Goal: Use online tool/utility: Use online tool/utility

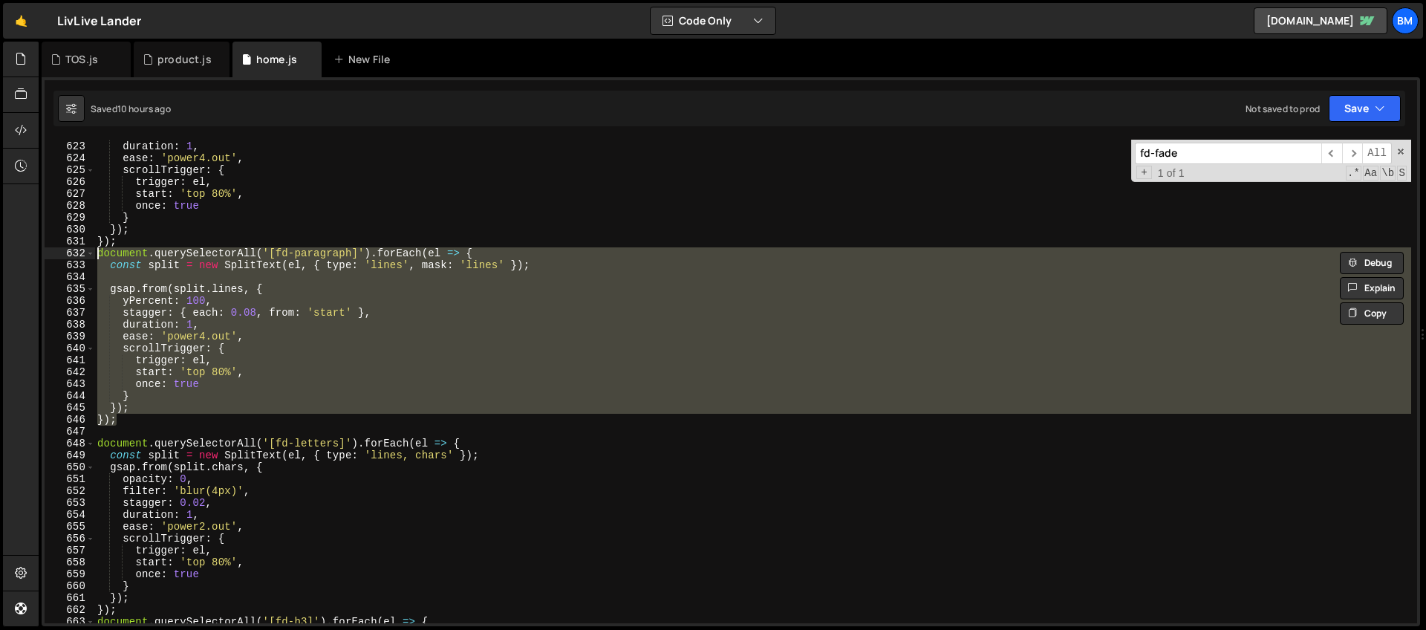
scroll to position [7390, 0]
drag, startPoint x: 1190, startPoint y: 158, endPoint x: 1038, endPoint y: 142, distance: 153.1
click at [1038, 142] on div "filter : 'blur(4px)' , duration : 1 , ease : 'power4.out' , scrollTrigger : { t…" at bounding box center [752, 381] width 1317 height 483
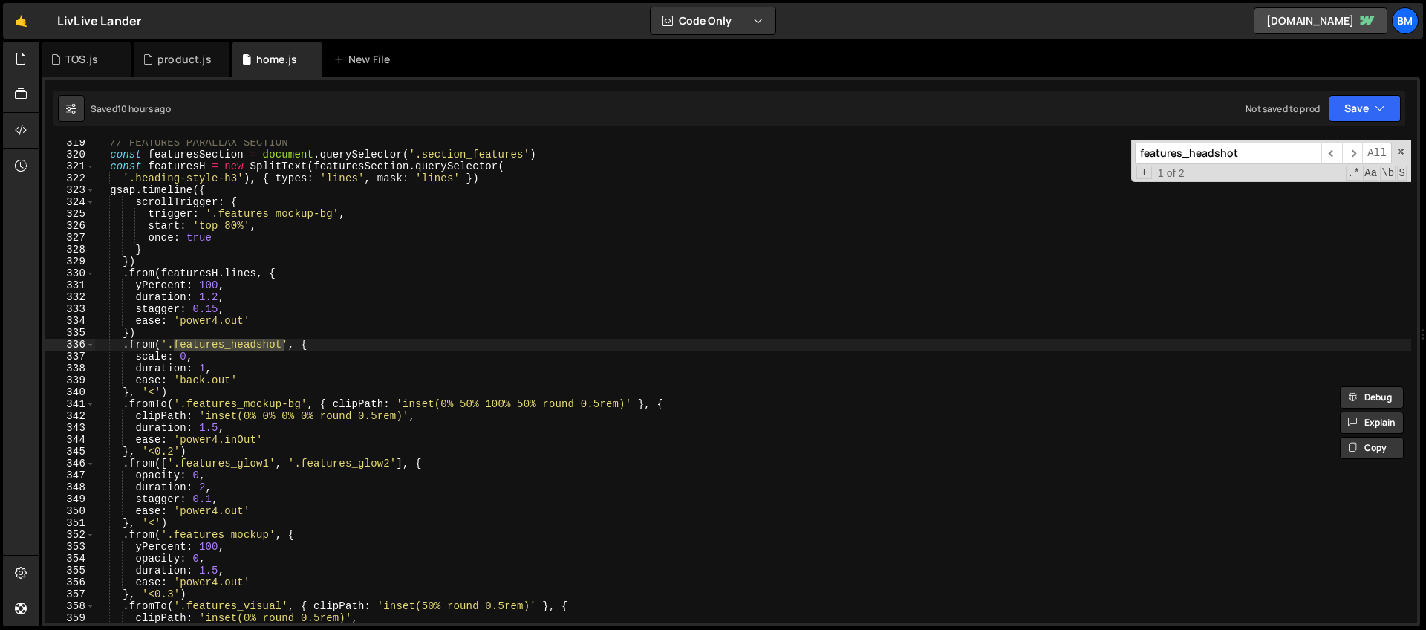
scroll to position [3778, 0]
type input "features_headshot"
type textarea "})"
click at [155, 268] on div "if ( ! isMobile ) { // FEATURES PARALLAX SECTION const featuresSection = docume…" at bounding box center [752, 381] width 1317 height 507
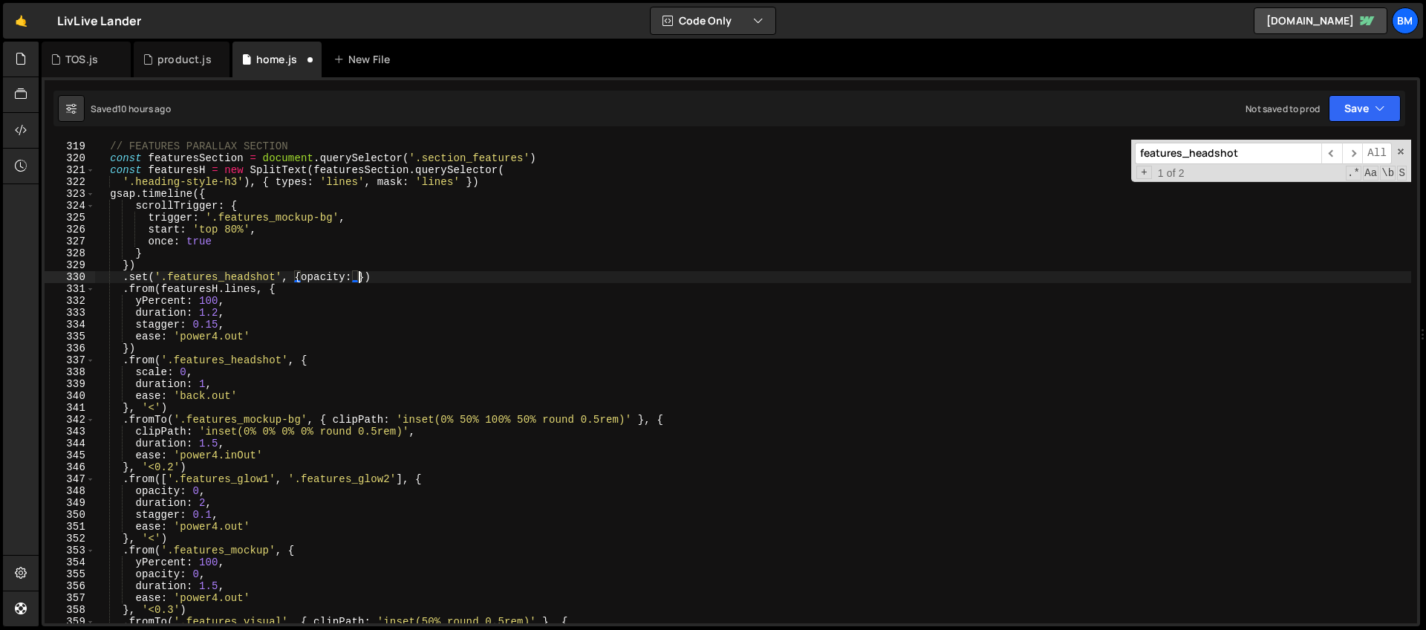
scroll to position [0, 19]
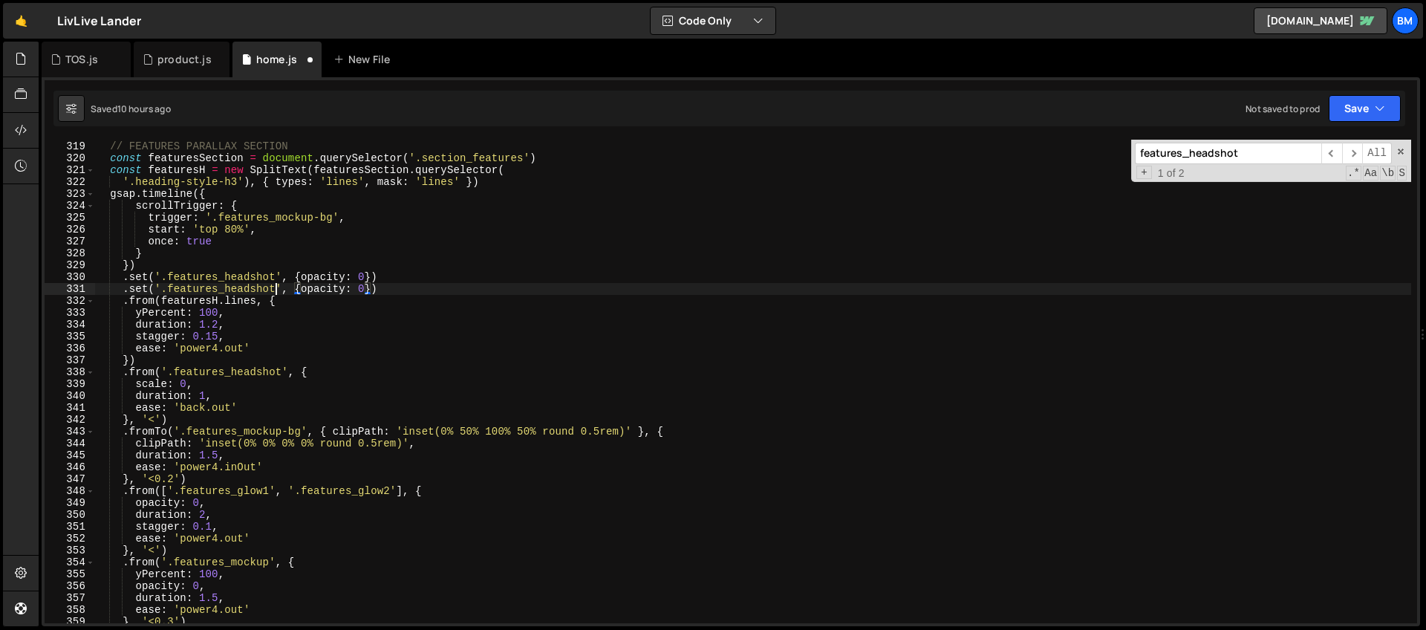
click at [276, 290] on div "if ( ! isMobile ) { // FEATURES PARALLAX SECTION const featuresSection = docume…" at bounding box center [752, 381] width 1317 height 507
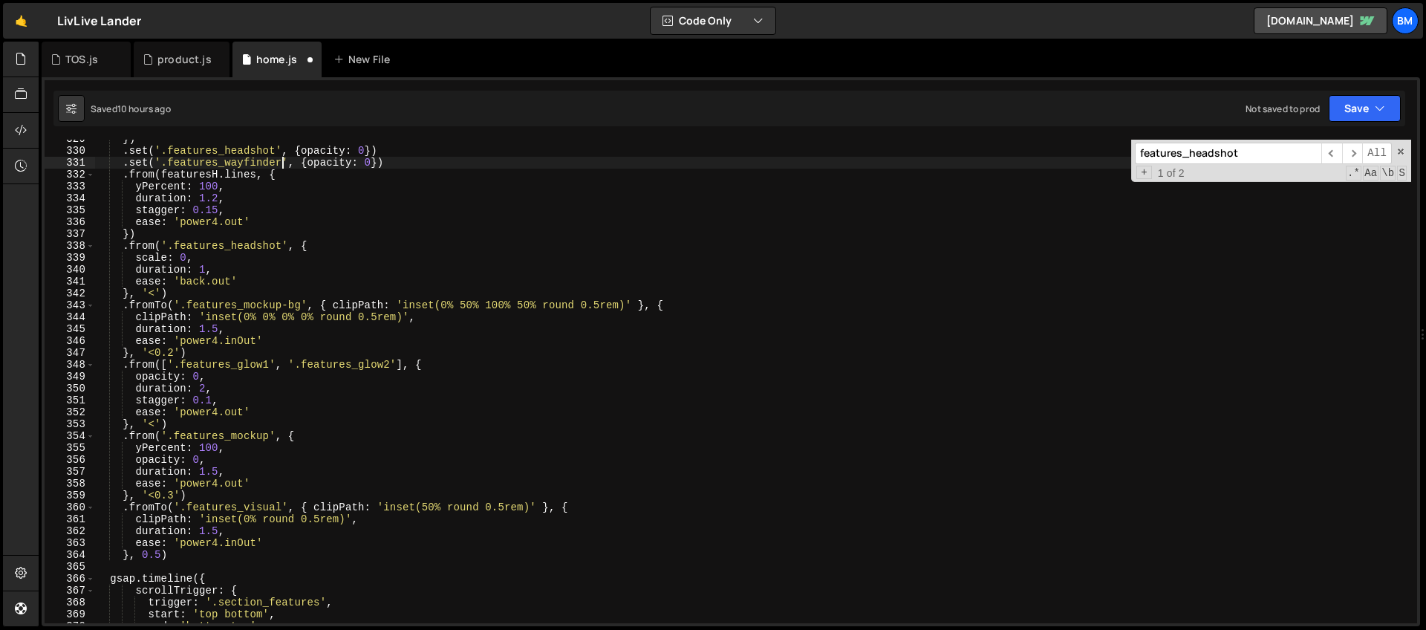
scroll to position [3904, 0]
click at [193, 295] on div "}) . set ( '.features_headshot' , { opacity : 0 }) . set ( '.features_wayfinder…" at bounding box center [752, 386] width 1317 height 507
click at [339, 246] on div "}) . set ( '.features_headshot' , { opacity : 0 }) . set ( '.features_wayfinder…" at bounding box center [752, 386] width 1317 height 507
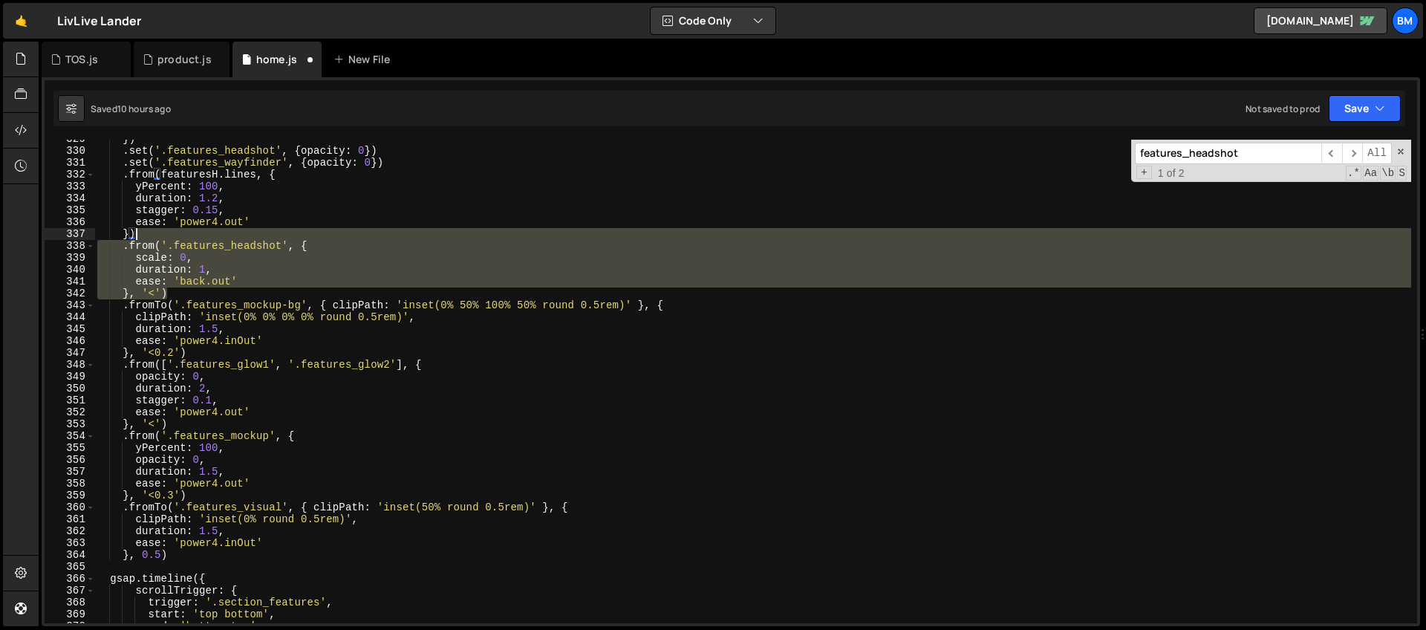
drag, startPoint x: 175, startPoint y: 289, endPoint x: 152, endPoint y: 238, distance: 56.5
click at [152, 238] on div "}) . set ( '.features_headshot' , { opacity : 0 }) . set ( '.features_wayfinder…" at bounding box center [752, 386] width 1317 height 507
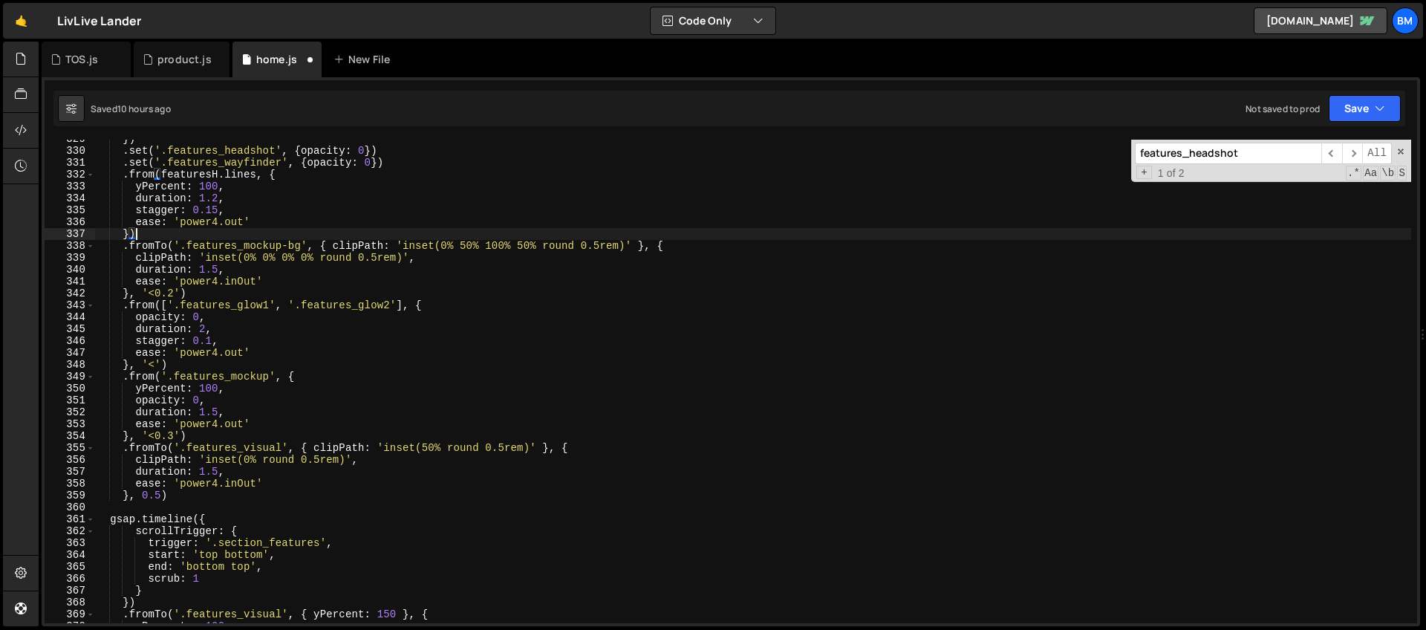
click at [323, 333] on div "}) . set ( '.features_headshot' , { opacity : 0 }) . set ( '.features_wayfinder…" at bounding box center [752, 386] width 1317 height 507
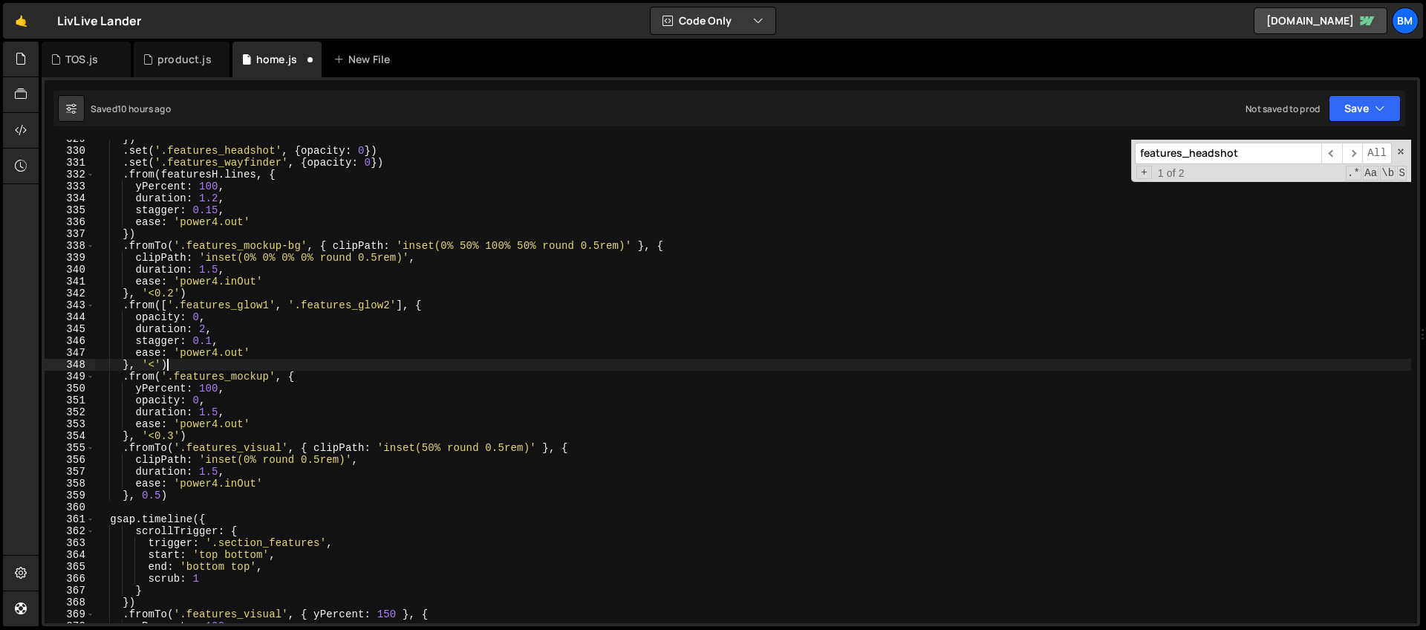
click at [272, 365] on div "}) . set ( '.features_headshot' , { opacity : 0 }) . set ( '.features_wayfinder…" at bounding box center [752, 386] width 1317 height 507
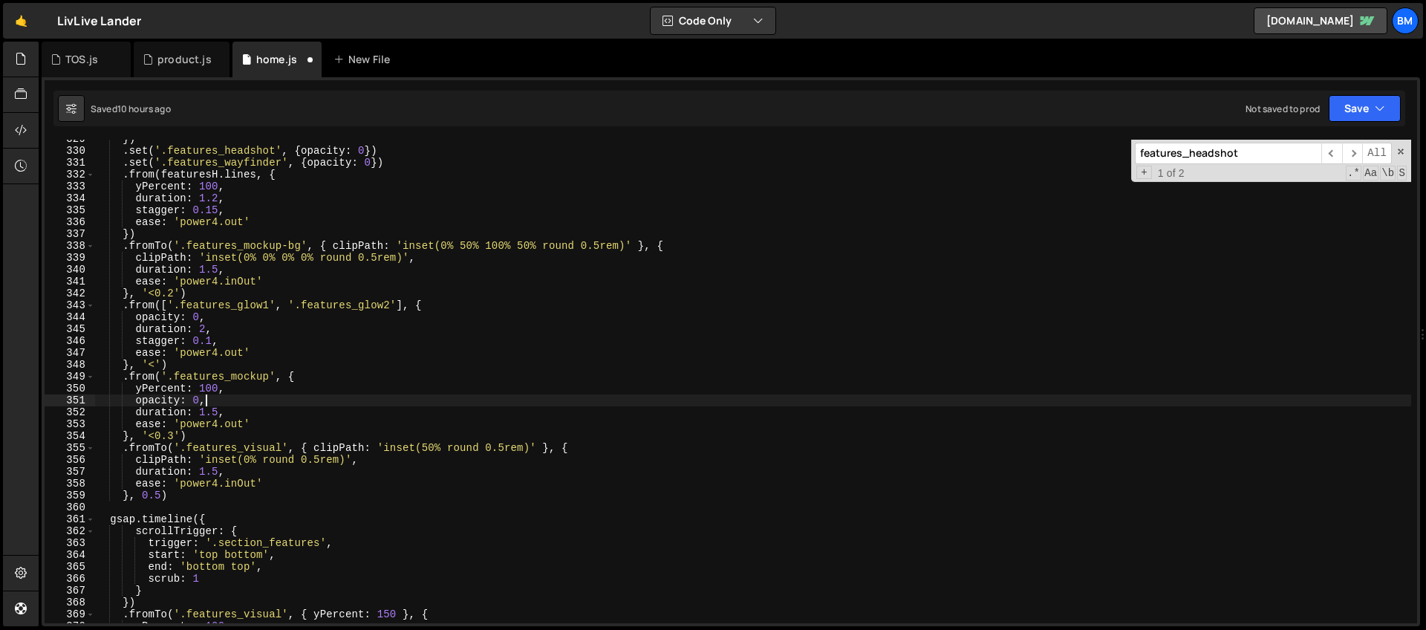
click at [343, 397] on div "}) . set ( '.features_headshot' , { opacity : 0 }) . set ( '.features_wayfinder…" at bounding box center [752, 386] width 1317 height 507
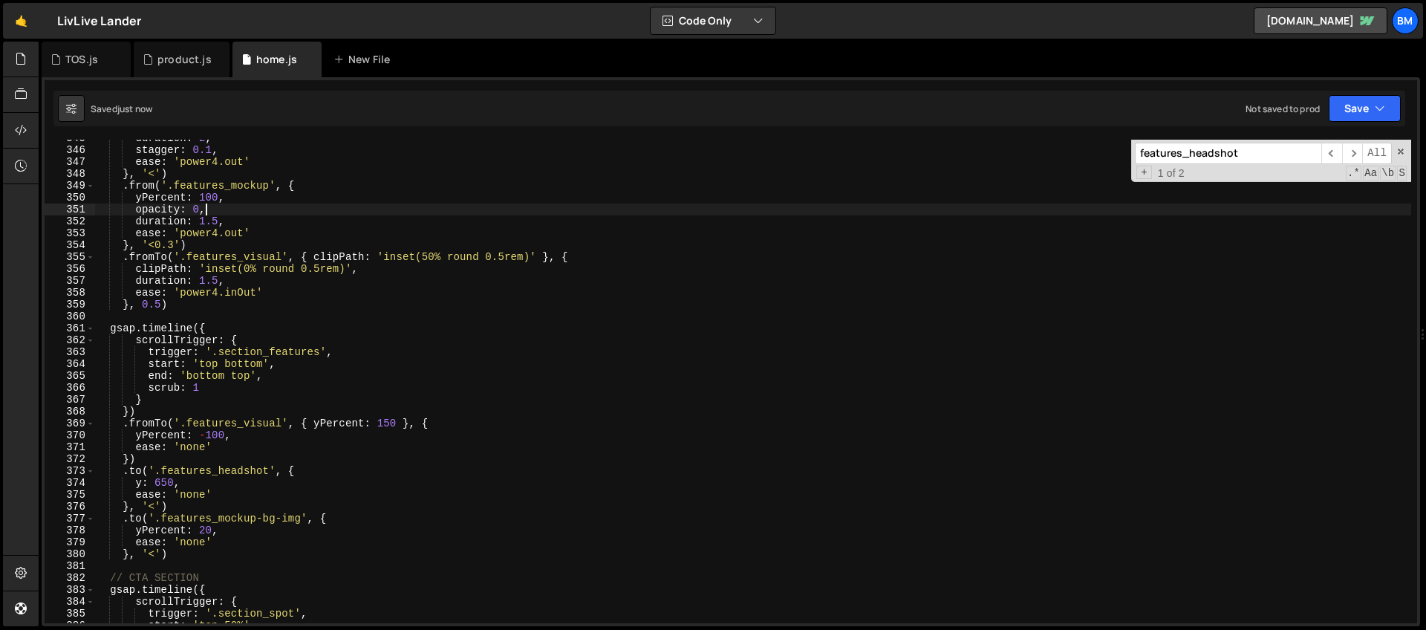
scroll to position [4107, 0]
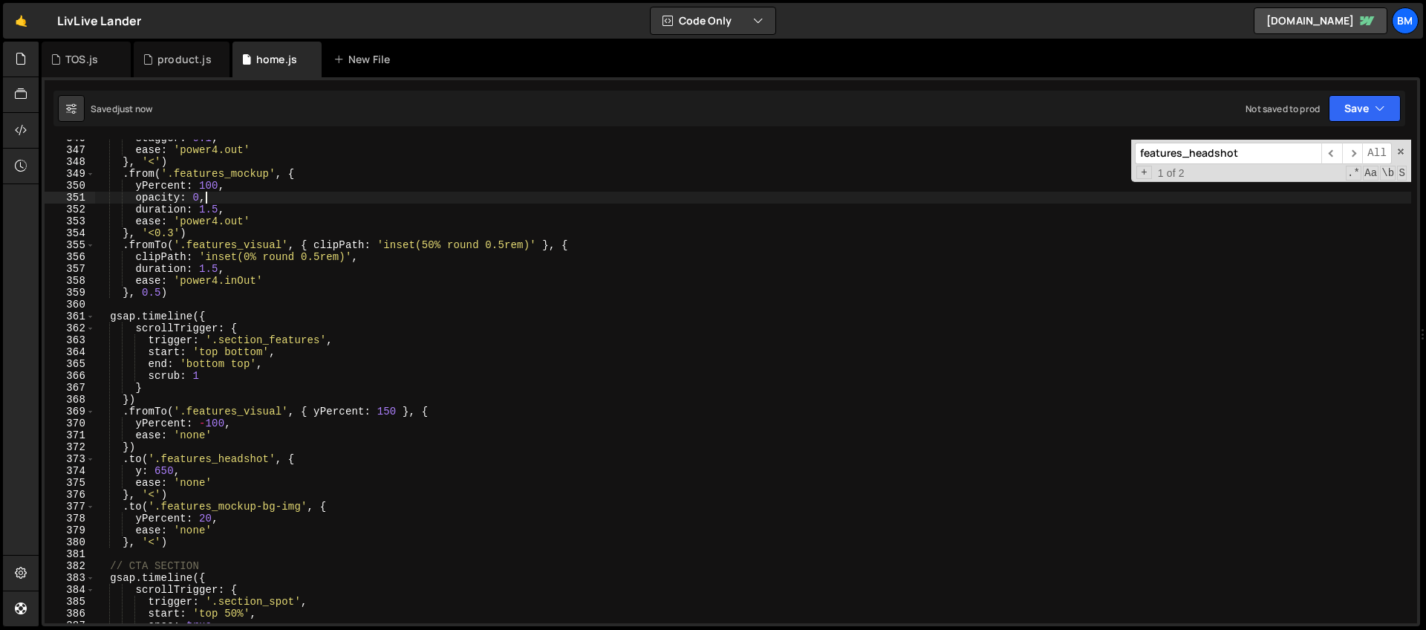
click at [239, 319] on div "stagger : 0.1 , ease : 'power4.out' } , '<' ) . from ( '.features_mockup' , { y…" at bounding box center [752, 385] width 1317 height 507
click at [242, 330] on div "stagger : 0.1 , ease : 'power4.out' } , '<' ) . from ( '.features_mockup' , { y…" at bounding box center [752, 385] width 1317 height 507
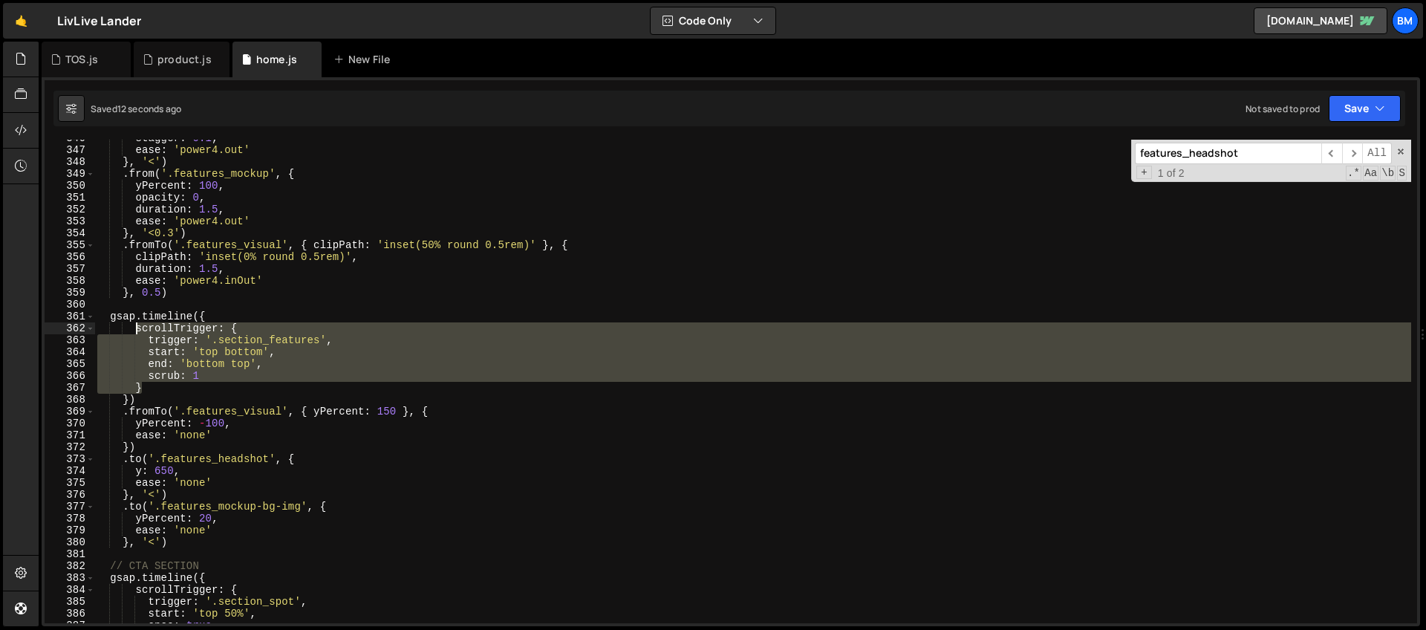
drag, startPoint x: 149, startPoint y: 389, endPoint x: 133, endPoint y: 330, distance: 60.7
click at [133, 330] on div "stagger : 0.1 , ease : 'power4.out' } , '<' ) . from ( '.features_mockup' , { y…" at bounding box center [752, 385] width 1317 height 507
type textarea "scrollTrigger: { trigger: '.section_features',"
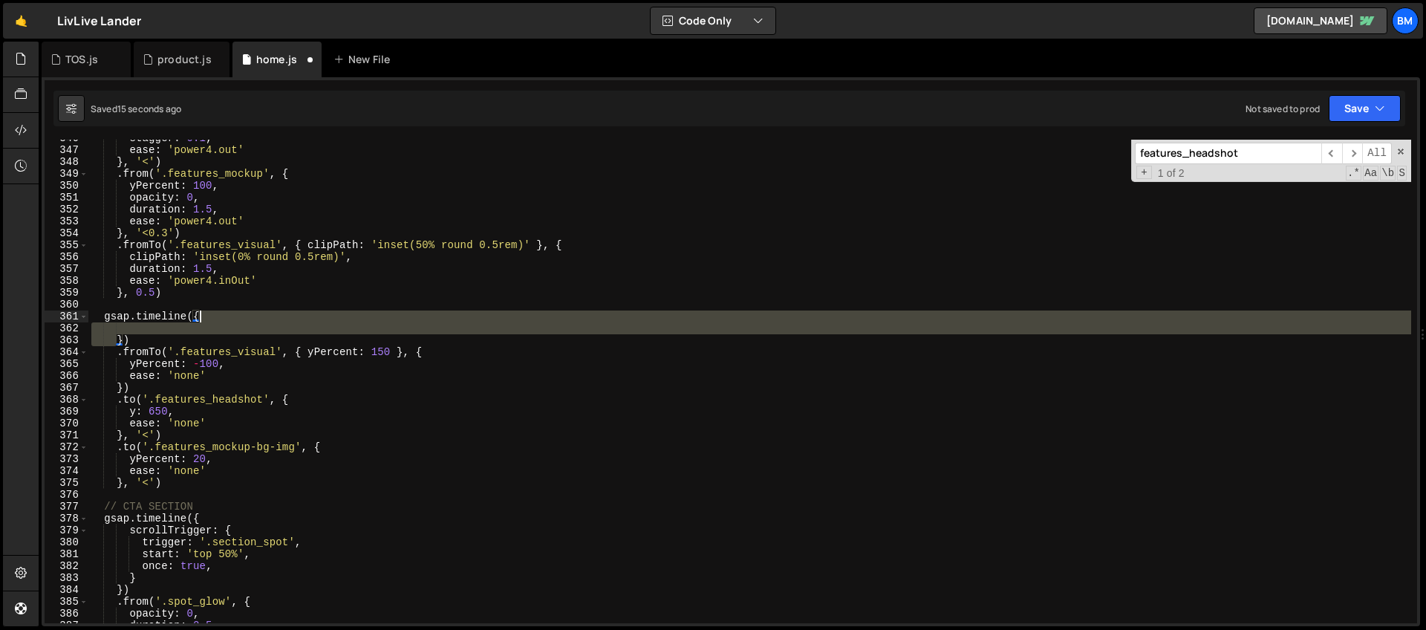
drag, startPoint x: 118, startPoint y: 336, endPoint x: 201, endPoint y: 311, distance: 86.7
click at [201, 311] on div "stagger : 0.1 , ease : 'power4.out' } , '<' ) . from ( '.features_mockup' , { y…" at bounding box center [749, 385] width 1323 height 507
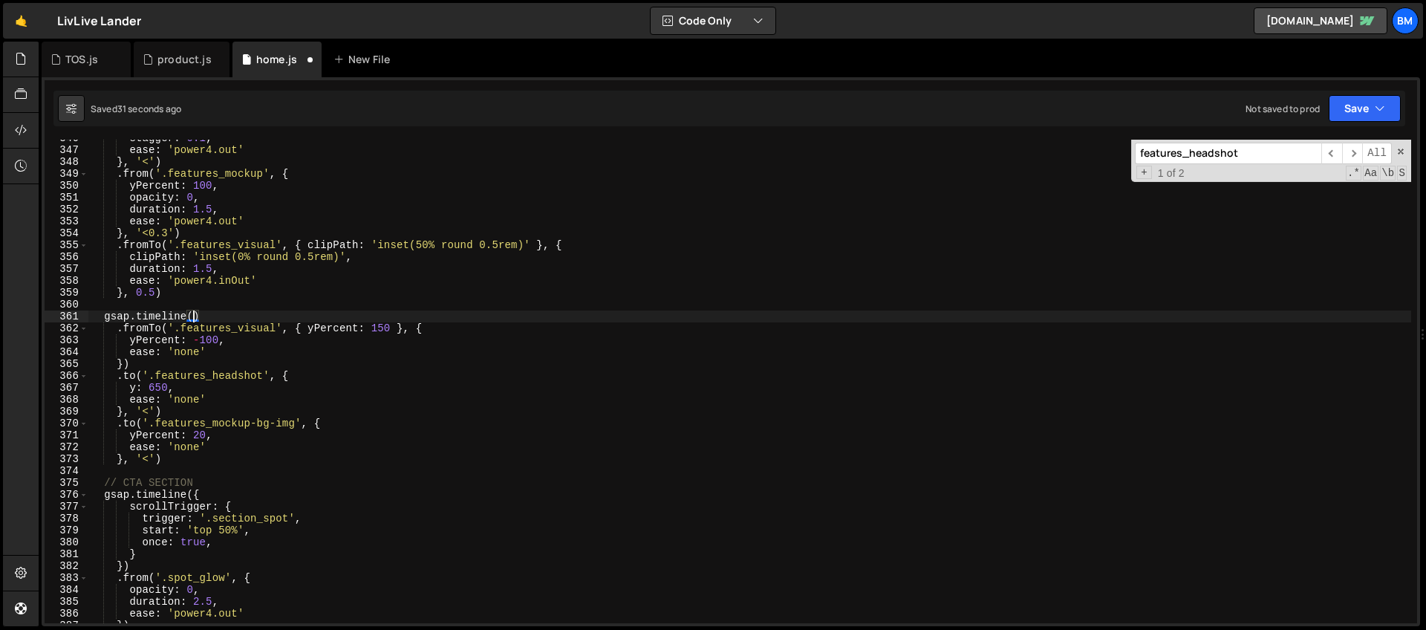
click at [147, 333] on div "stagger : 0.1 , ease : 'power4.out' } , '<' ) . from ( '.features_mockup' , { y…" at bounding box center [749, 385] width 1323 height 507
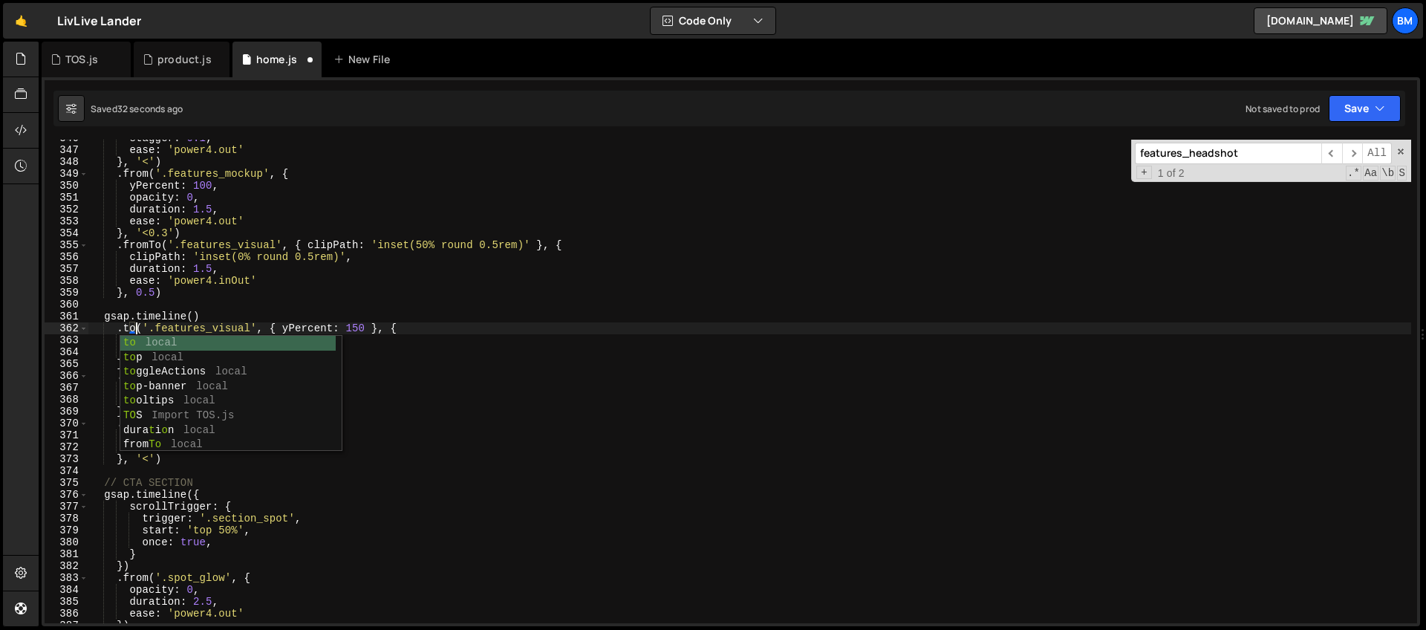
scroll to position [0, 3]
click at [342, 321] on div "stagger : 0.1 , ease : 'power4.out' } , '<' ) . from ( '.features_mockup' , { y…" at bounding box center [749, 385] width 1323 height 507
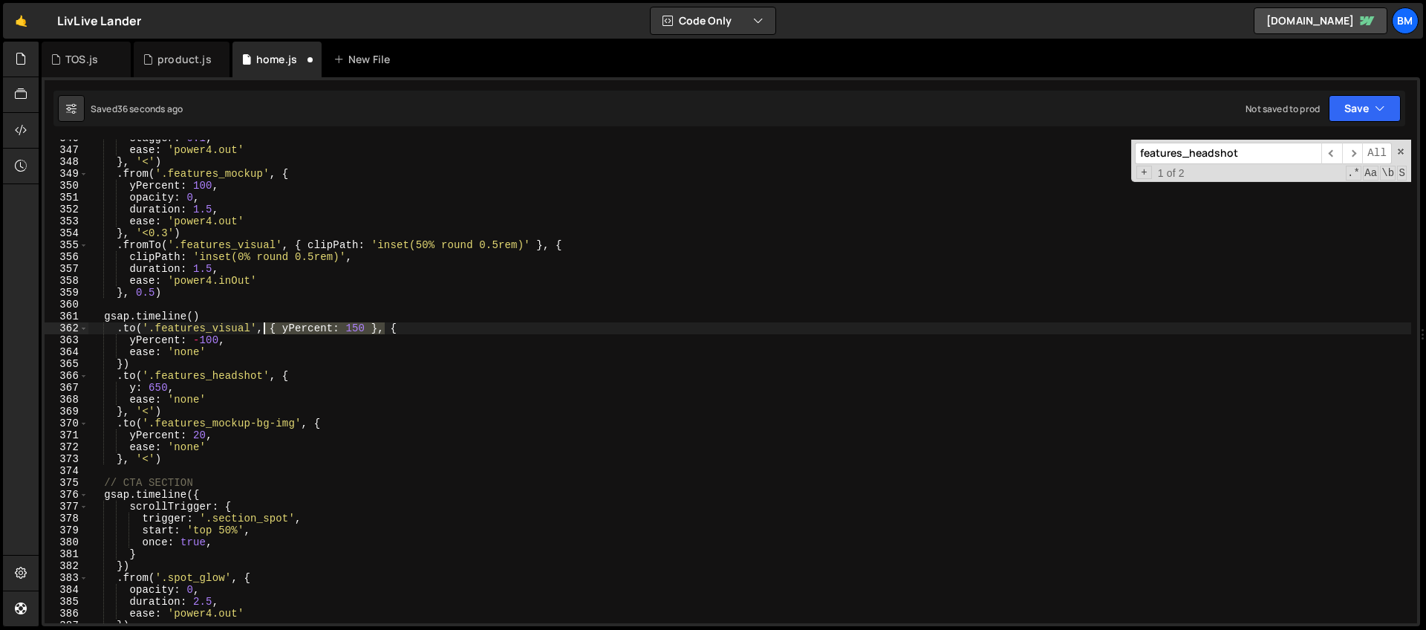
drag, startPoint x: 385, startPoint y: 328, endPoint x: 267, endPoint y: 325, distance: 118.9
click at [267, 325] on div "stagger : 0.1 , ease : 'power4.out' } , '<' ) . from ( '.features_mockup' , { y…" at bounding box center [749, 385] width 1323 height 507
click at [228, 339] on div "stagger : 0.1 , ease : 'power4.out' } , '<' ) . from ( '.features_mockup' , { y…" at bounding box center [749, 385] width 1323 height 507
click at [153, 341] on div "stagger : 0.1 , ease : 'power4.out' } , '<' ) . from ( '.features_mockup' , { y…" at bounding box center [749, 385] width 1323 height 507
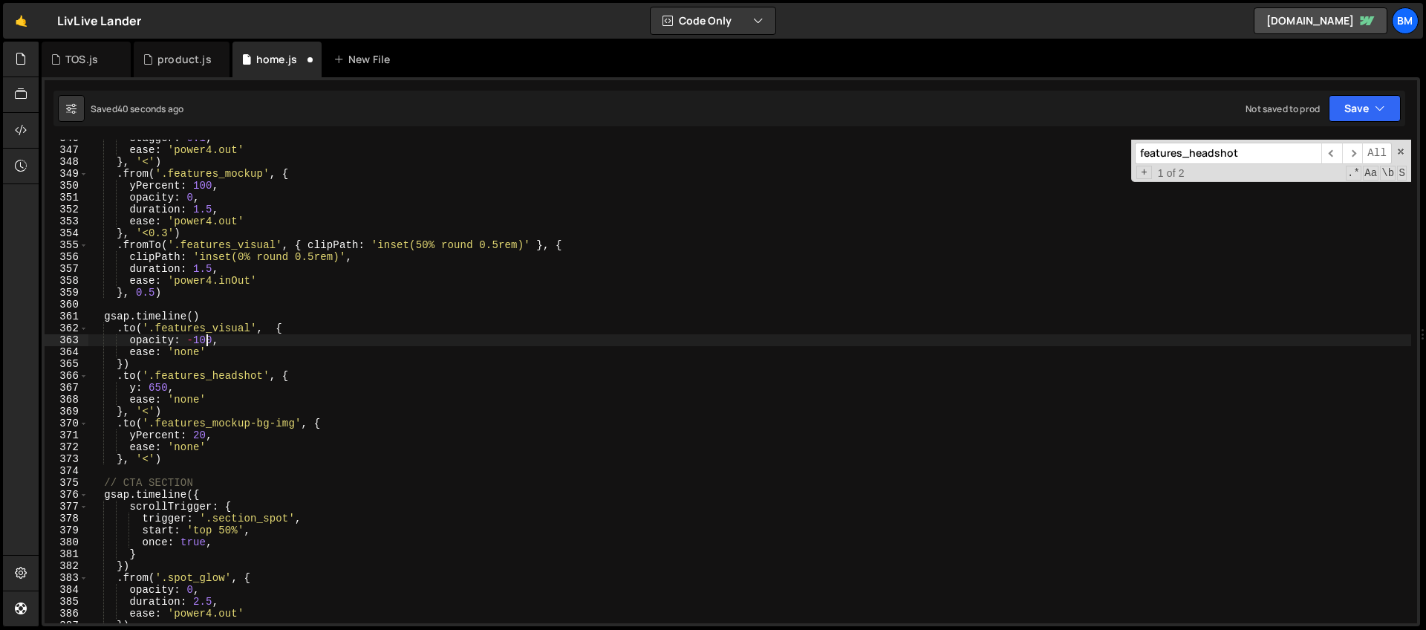
click at [206, 342] on div "stagger : 0.1 , ease : 'power4.out' } , '<' ) . from ( '.features_mockup' , { y…" at bounding box center [749, 385] width 1323 height 507
click at [190, 349] on div "stagger : 0.1 , ease : 'power4.out' } , '<' ) . from ( '.features_mockup' , { y…" at bounding box center [749, 385] width 1323 height 507
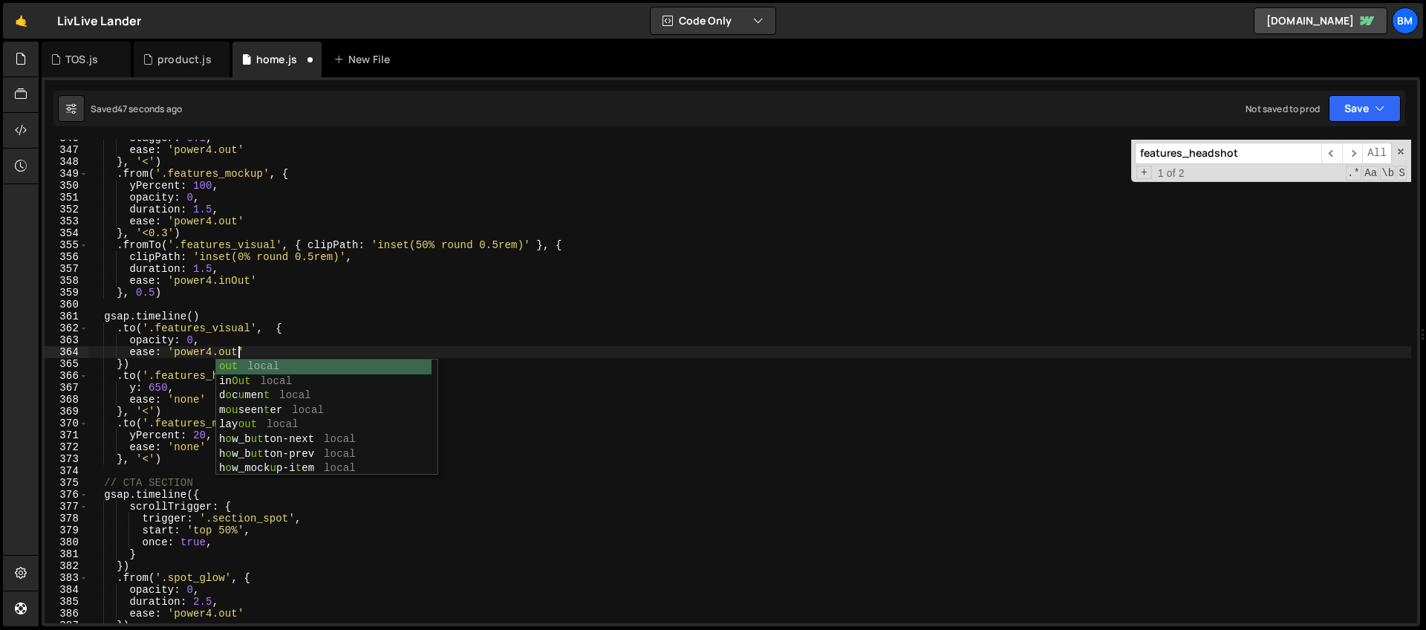
scroll to position [0, 10]
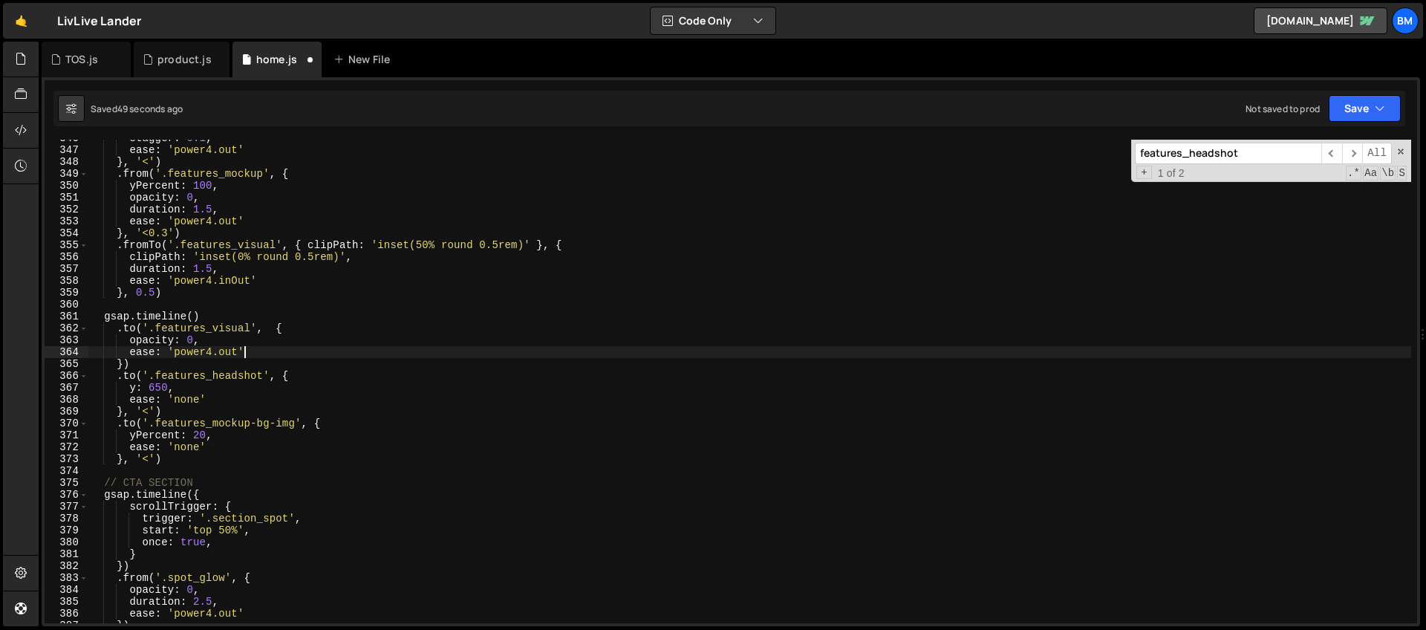
type textarea "ease: 'power4.out','"
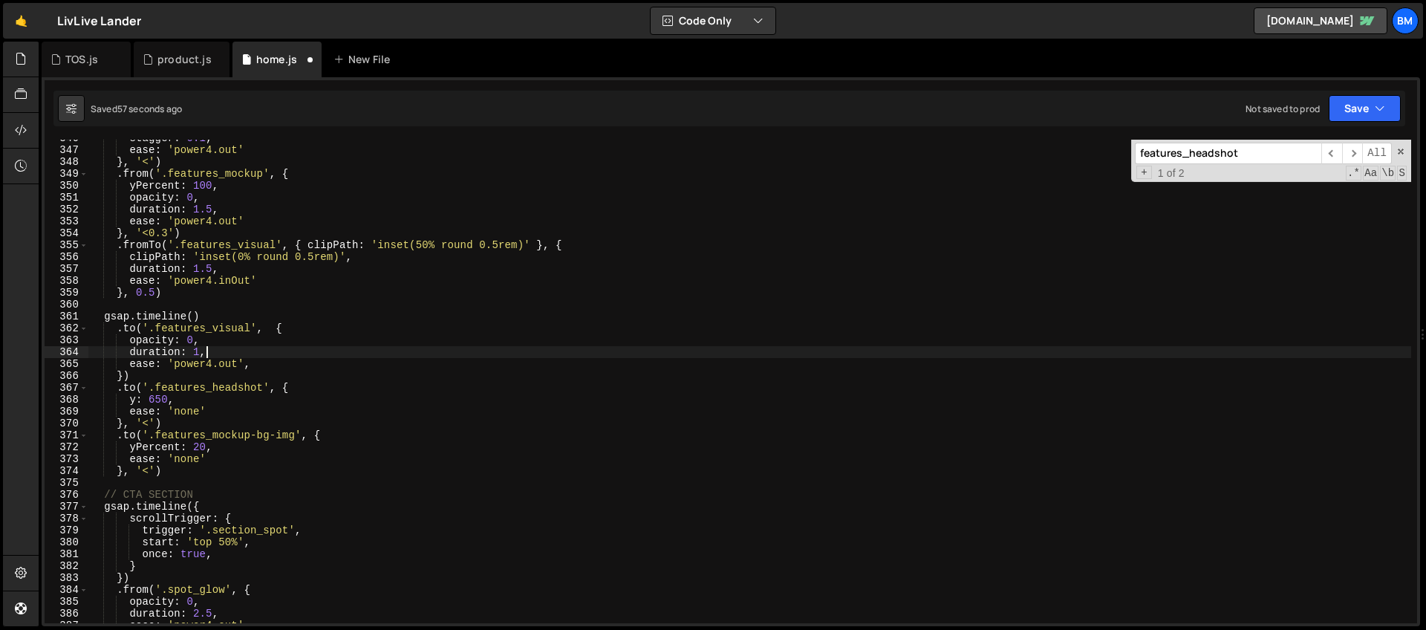
scroll to position [4122, 0]
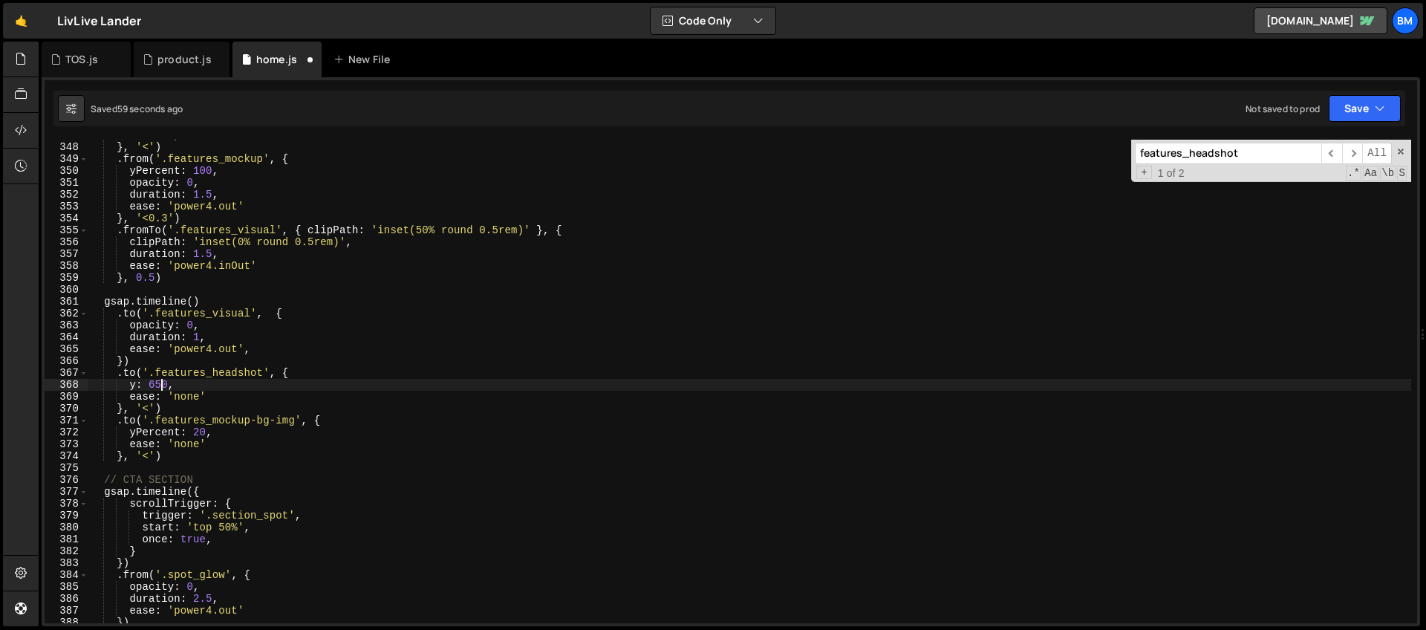
click at [159, 383] on div "ease : 'power4.out' } , '<' ) . from ( '.features_mockup' , { yPercent : 100 , …" at bounding box center [749, 382] width 1323 height 507
click at [137, 384] on div "ease : 'power4.out' } , '<' ) . from ( '.features_mockup' , { yPercent : 100 , …" at bounding box center [749, 382] width 1323 height 507
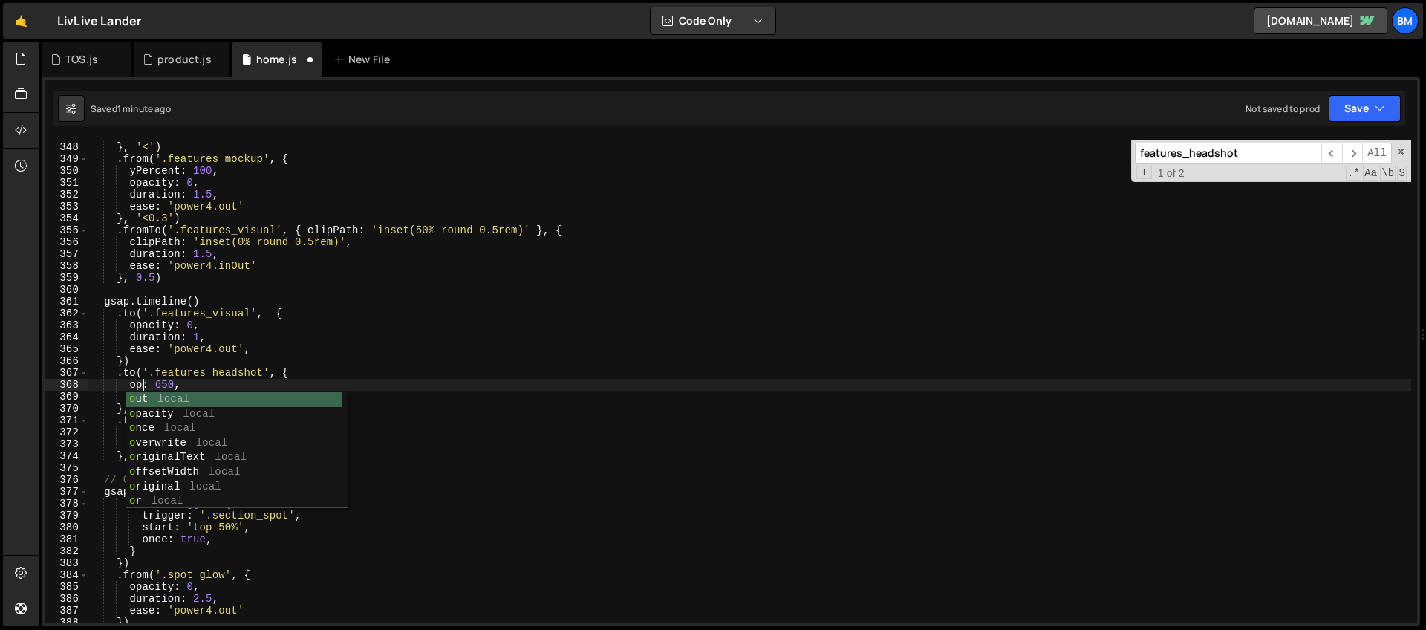
scroll to position [0, 4]
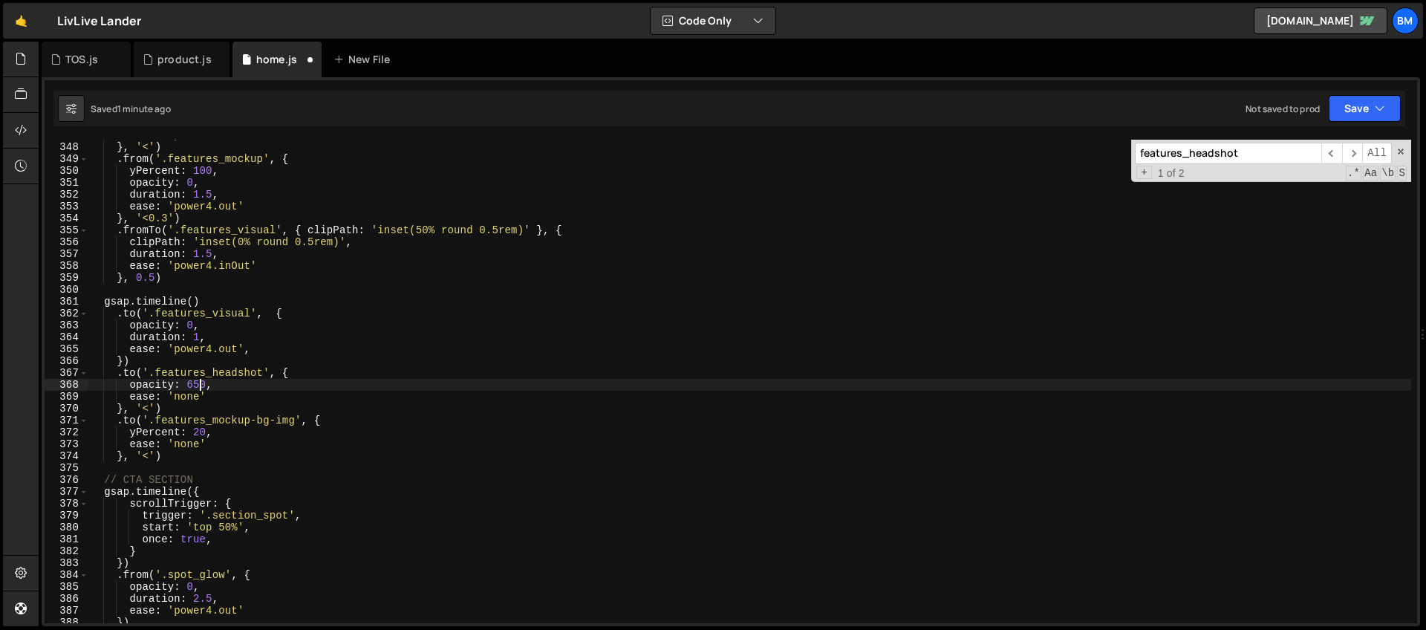
click at [197, 384] on div "ease : 'power4.out' } , '<' ) . from ( '.features_mockup' , { yPercent : 100 , …" at bounding box center [749, 382] width 1323 height 507
click at [172, 339] on div "ease : 'power4.out' } , '<' ) . from ( '.features_mockup' , { yPercent : 100 , …" at bounding box center [749, 382] width 1323 height 507
click at [189, 392] on div "ease : 'power4.out' } , '<' ) . from ( '.features_mockup' , { yPercent : 100 , …" at bounding box center [749, 382] width 1323 height 507
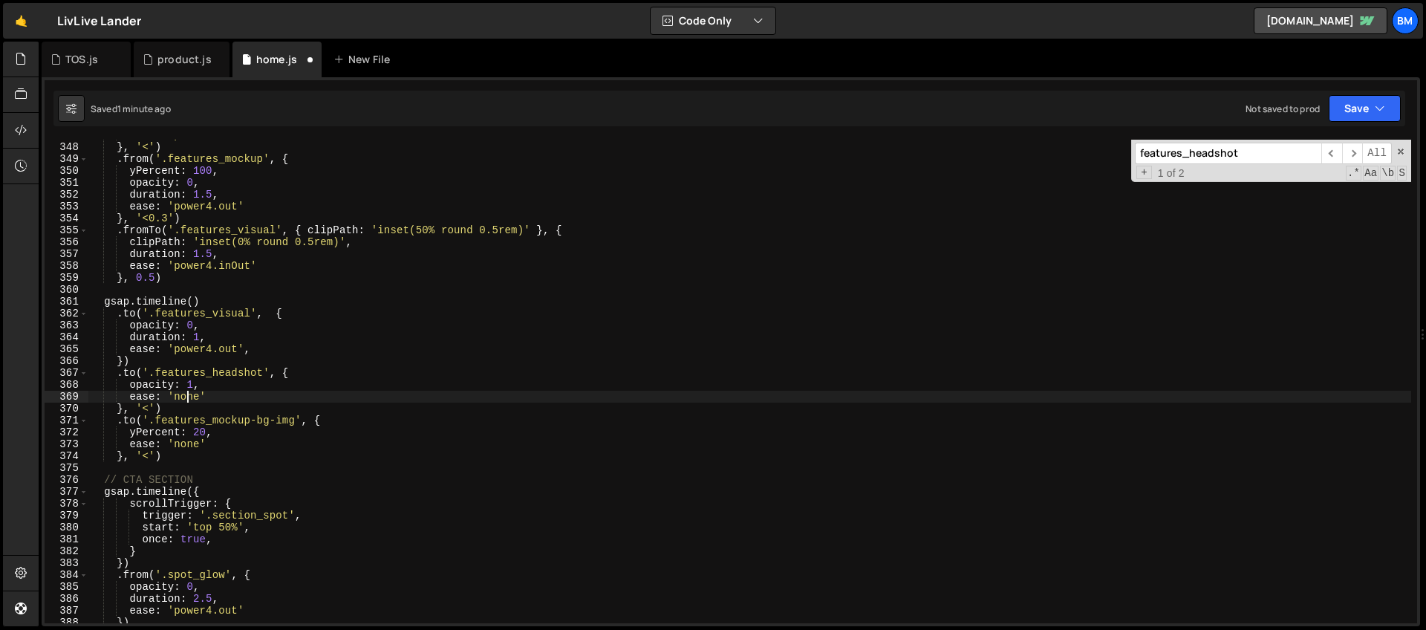
click at [189, 392] on div "ease : 'power4.out' } , '<' ) . from ( '.features_mockup' , { yPercent : 100 , …" at bounding box center [749, 382] width 1323 height 507
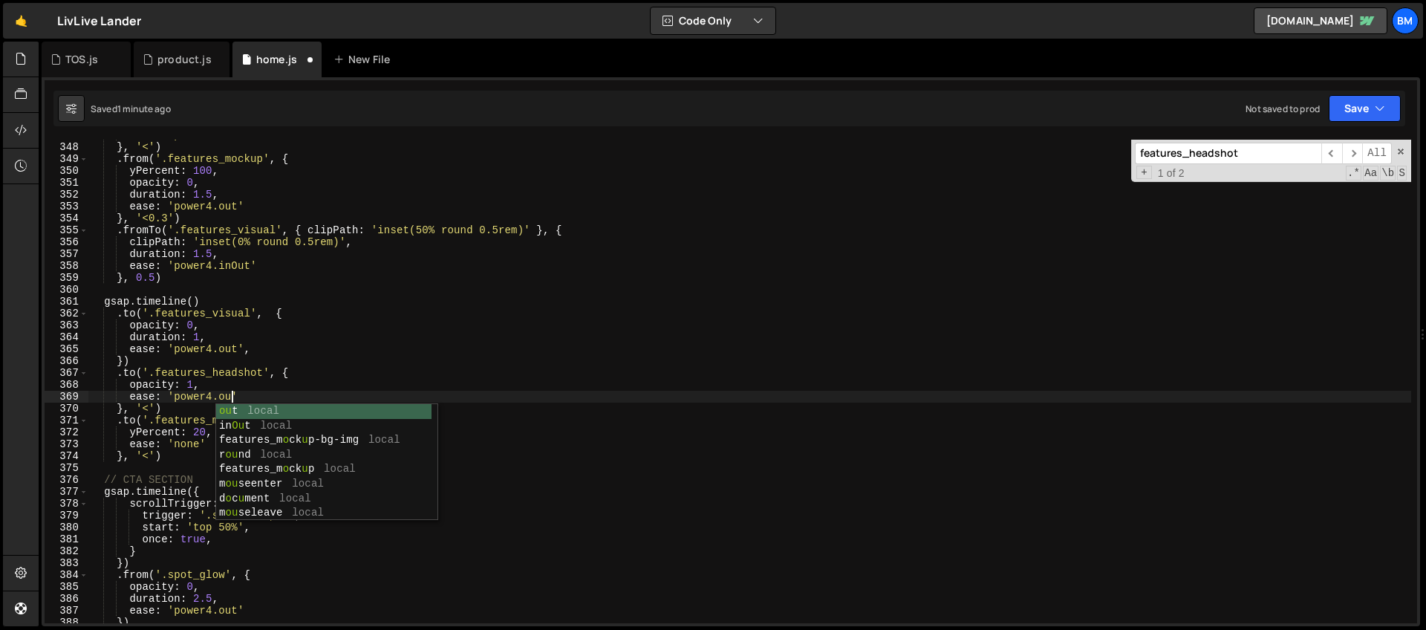
scroll to position [0, 10]
click at [198, 379] on div "ease : 'power4.out' } , '<' ) . from ( '.features_mockup' , { yPercent : 100 , …" at bounding box center [749, 382] width 1323 height 507
type textarea "opacity: 1,"
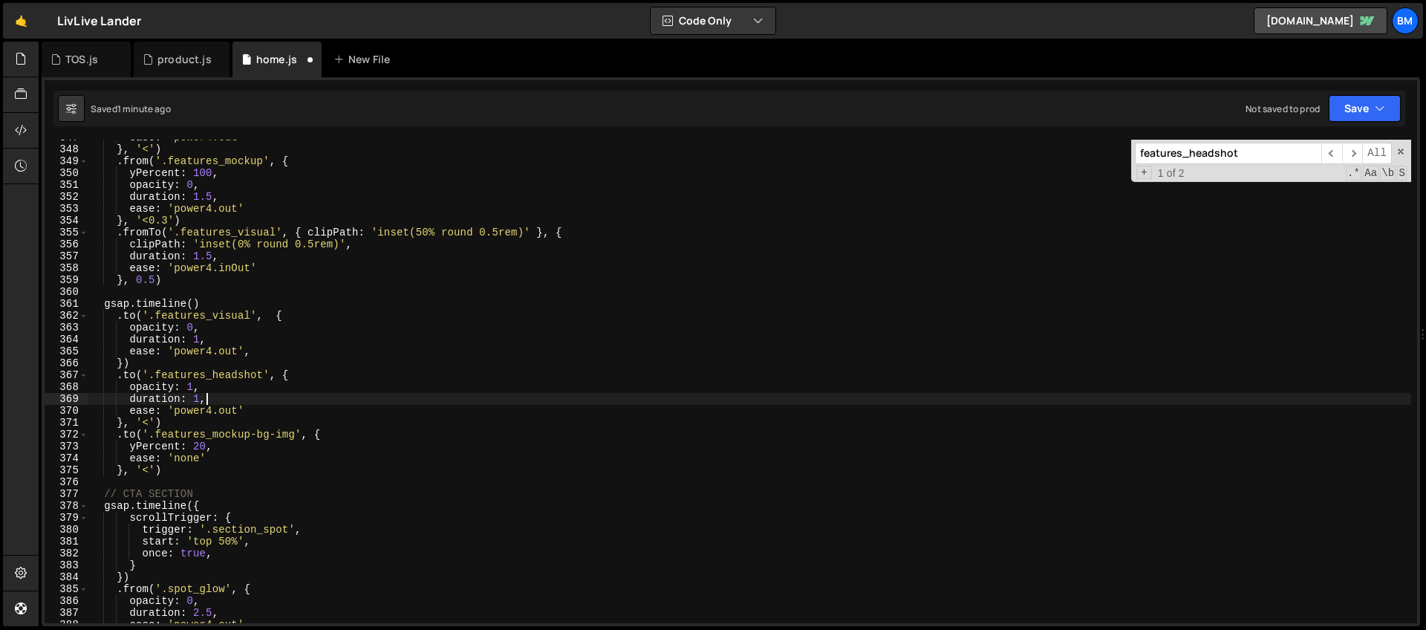
scroll to position [4120, 0]
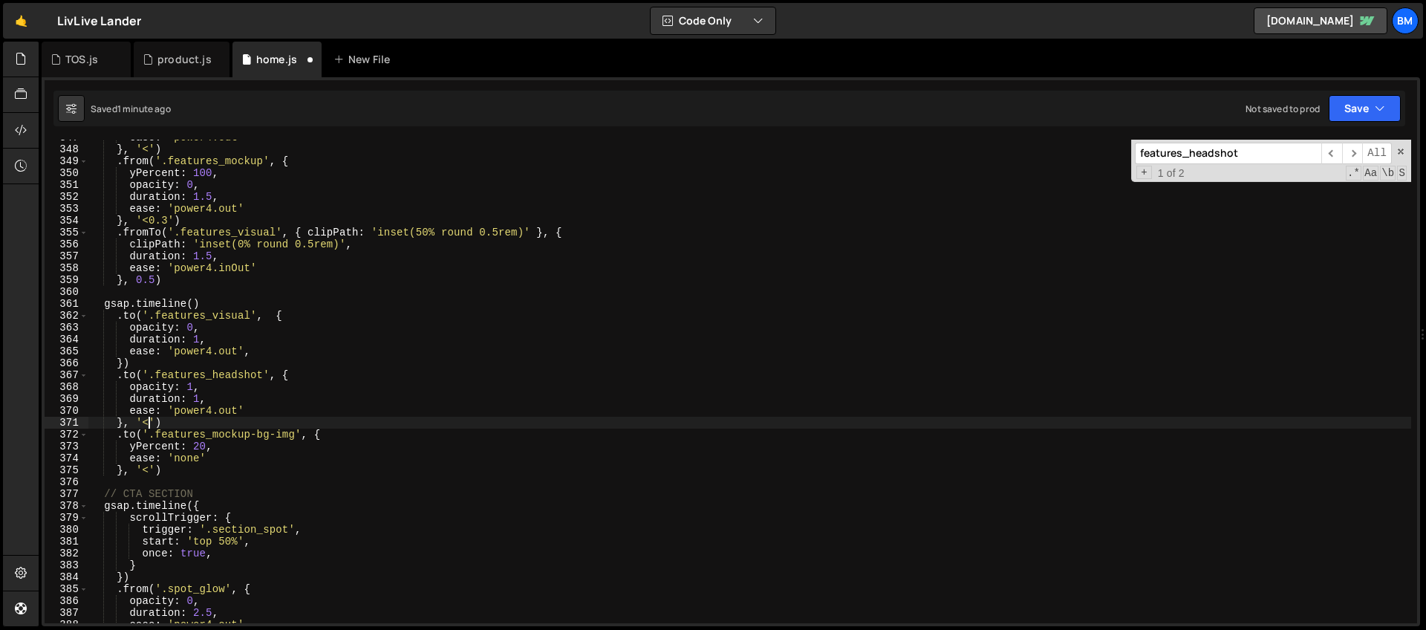
click at [150, 423] on div "ease : 'power4.out' } , '<' ) . from ( '.features_mockup' , { yPercent : 100 , …" at bounding box center [749, 384] width 1323 height 507
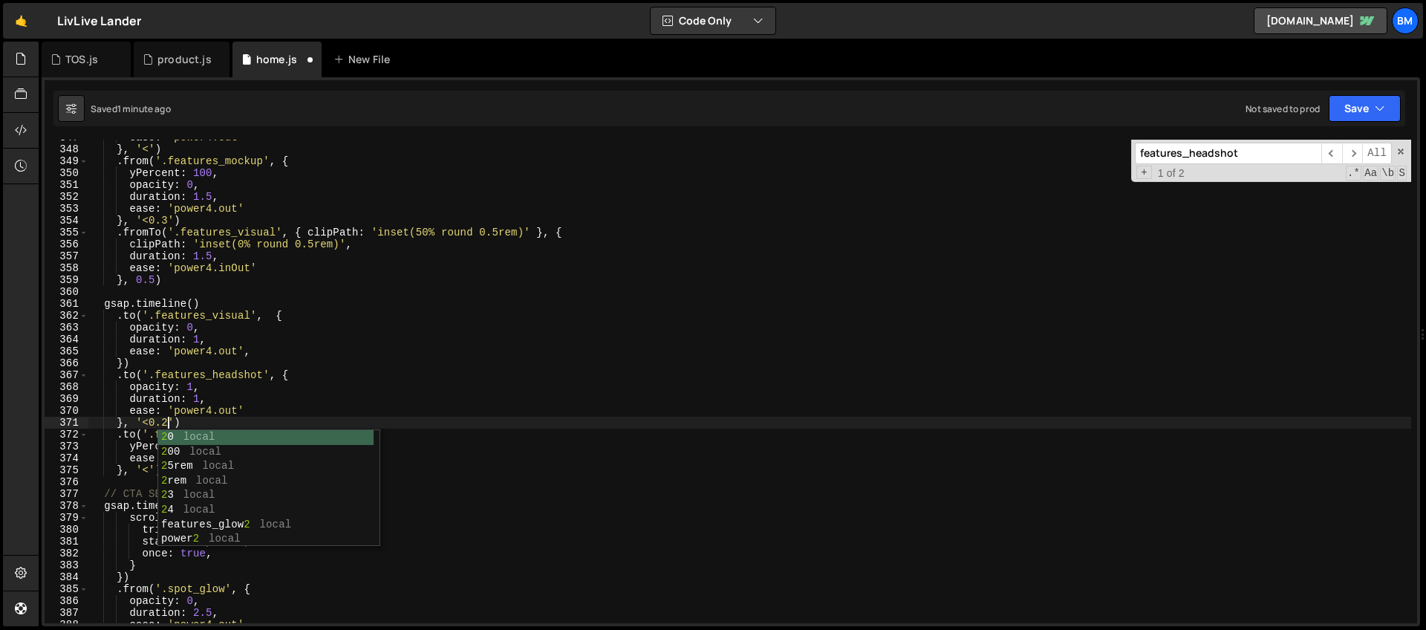
scroll to position [0, 5]
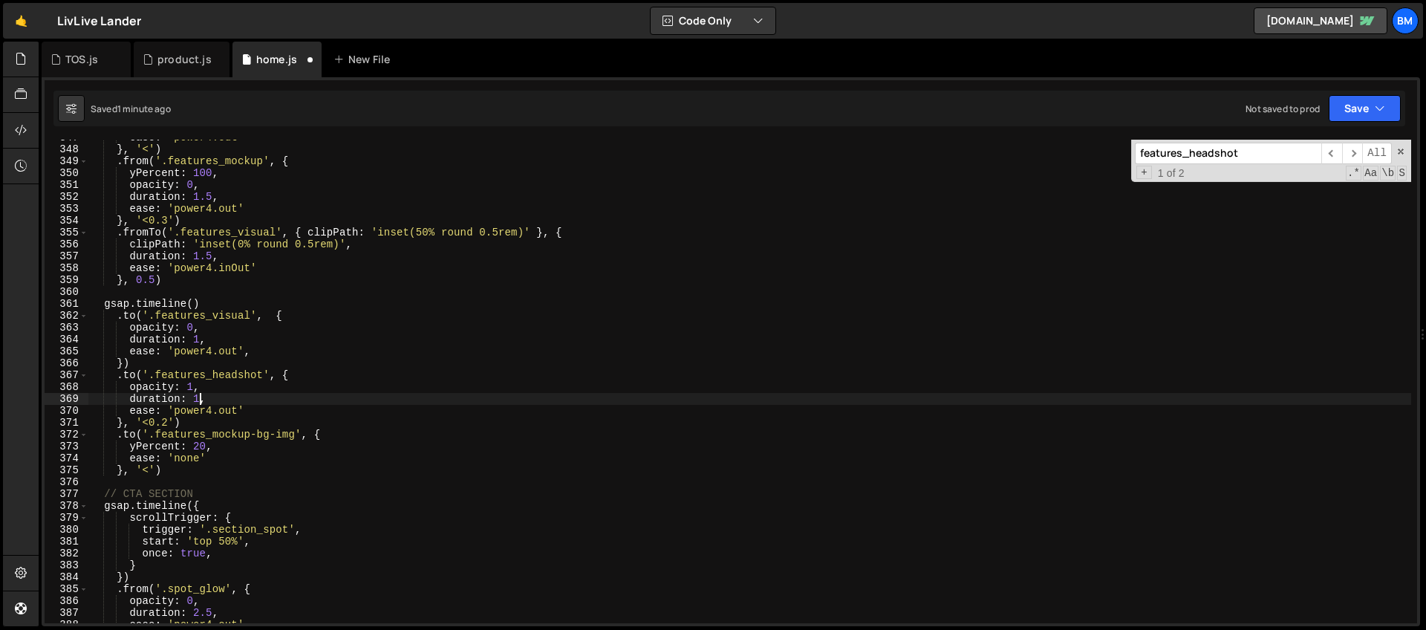
click at [201, 396] on div "ease : 'power4.out' } , '<' ) . from ( '.features_mockup' , { yPercent : 100 , …" at bounding box center [749, 384] width 1323 height 507
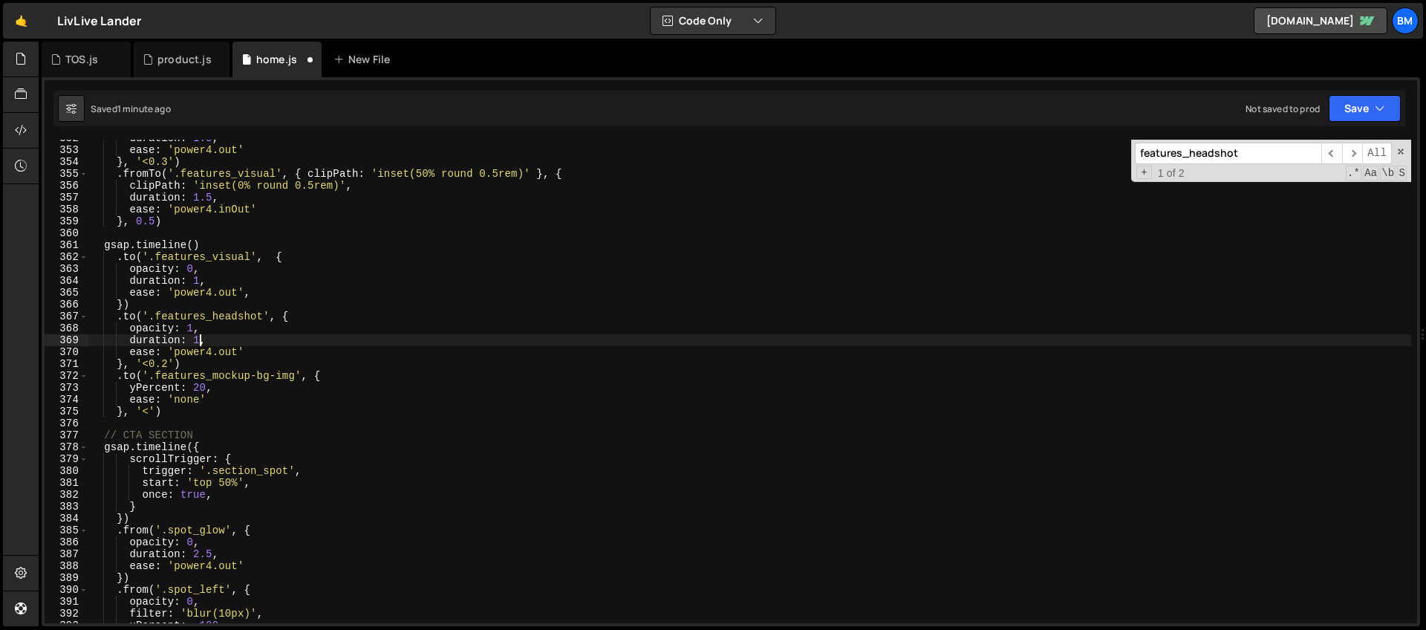
scroll to position [4178, 0]
click at [260, 365] on div "duration : 1.5 , ease : 'power4.out' } , '<0.3' ) . fromTo ( '.features_visual'…" at bounding box center [749, 385] width 1323 height 507
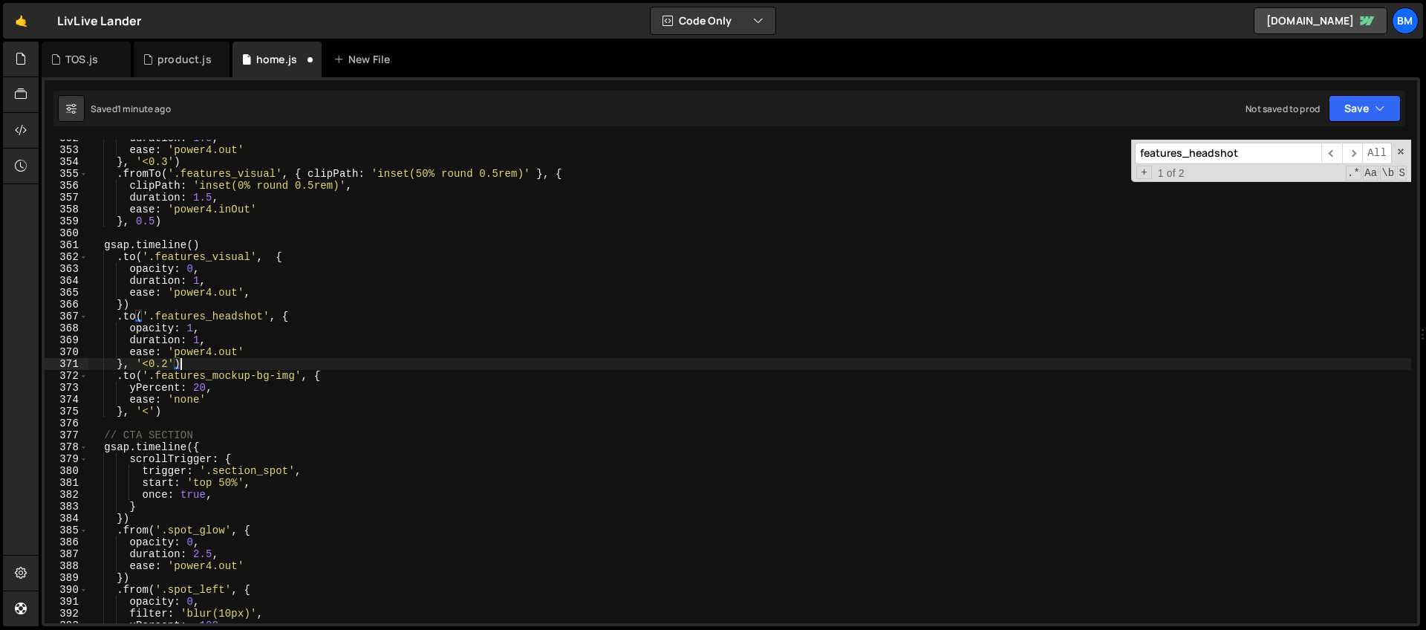
click at [205, 371] on div "duration : 1.5 , ease : 'power4.out' } , '<0.3' ) . fromTo ( '.features_visual'…" at bounding box center [749, 385] width 1323 height 507
type textarea ".to('.features_mockup-bg-img', {"
click at [267, 371] on div "duration : 1.5 , ease : 'power4.out' } , '<0.3' ) . fromTo ( '.features_visual'…" at bounding box center [749, 385] width 1323 height 507
click at [326, 374] on div "duration : 1.5 , ease : 'power4.out' } , '<0.3' ) . fromTo ( '.features_visual'…" at bounding box center [749, 385] width 1323 height 507
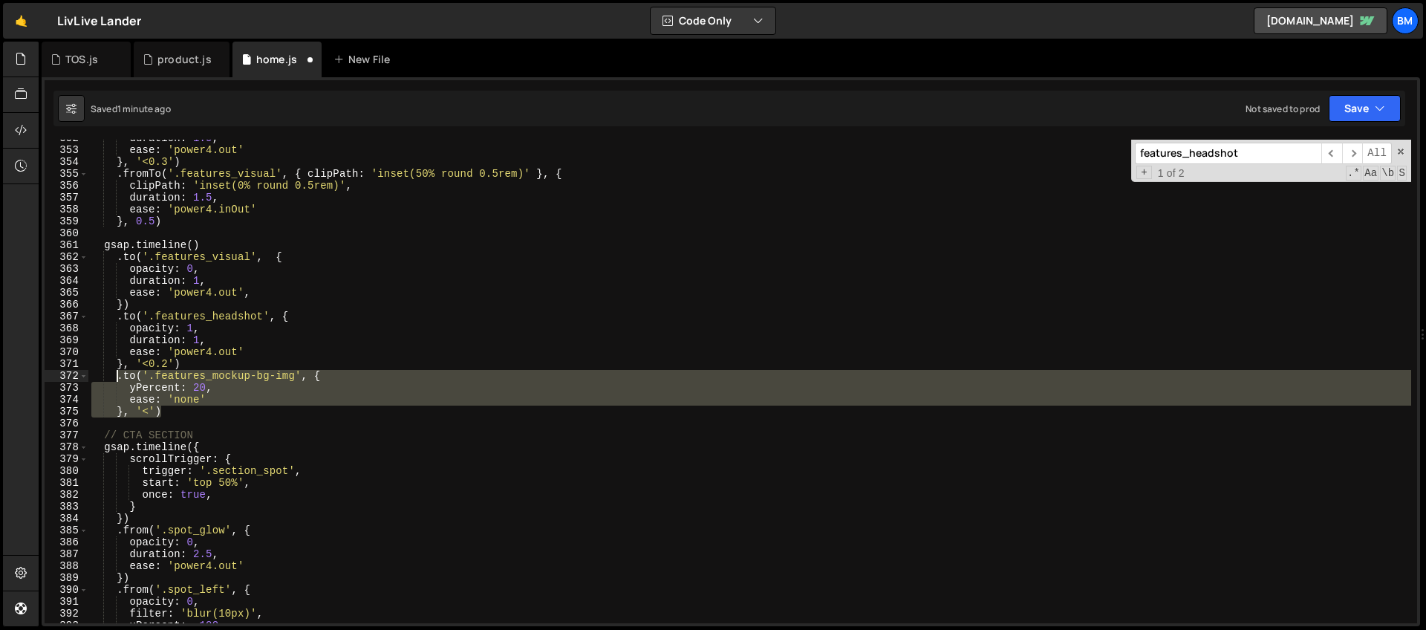
drag, startPoint x: 174, startPoint y: 408, endPoint x: 115, endPoint y: 379, distance: 65.4
click at [115, 379] on div "duration : 1.5 , ease : 'power4.out' } , '<0.3' ) . fromTo ( '.features_visual'…" at bounding box center [749, 385] width 1323 height 507
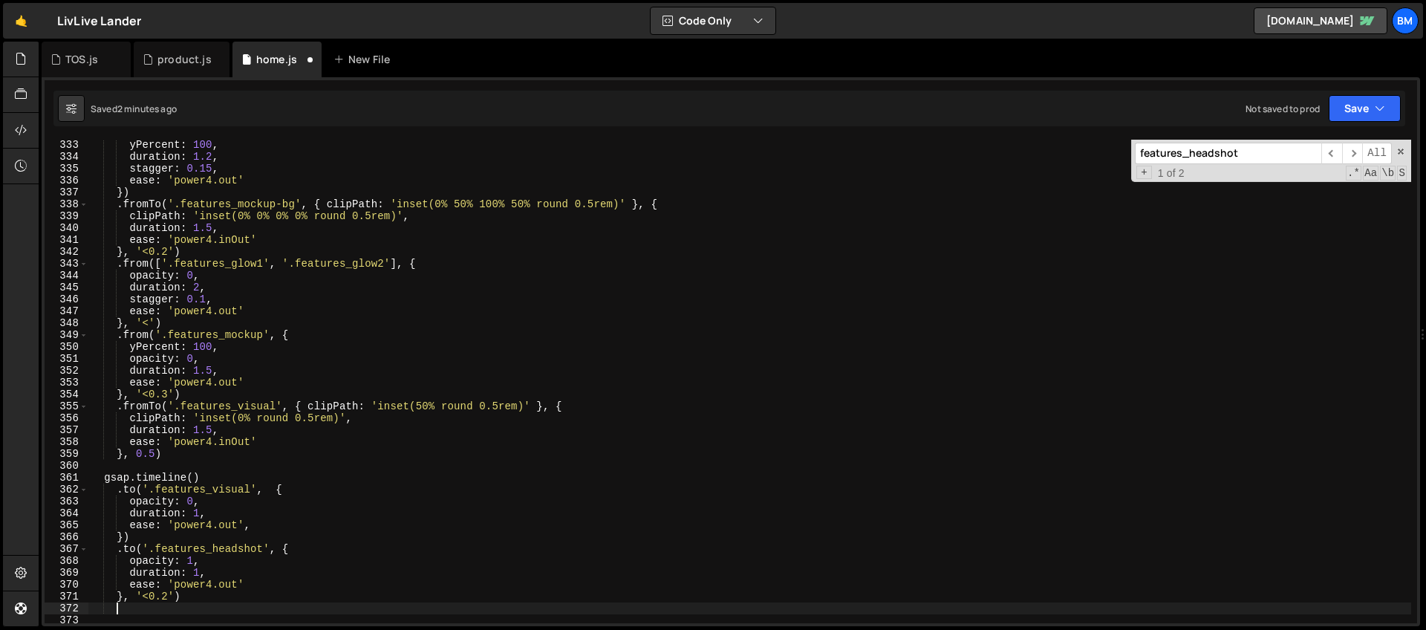
scroll to position [3875, 0]
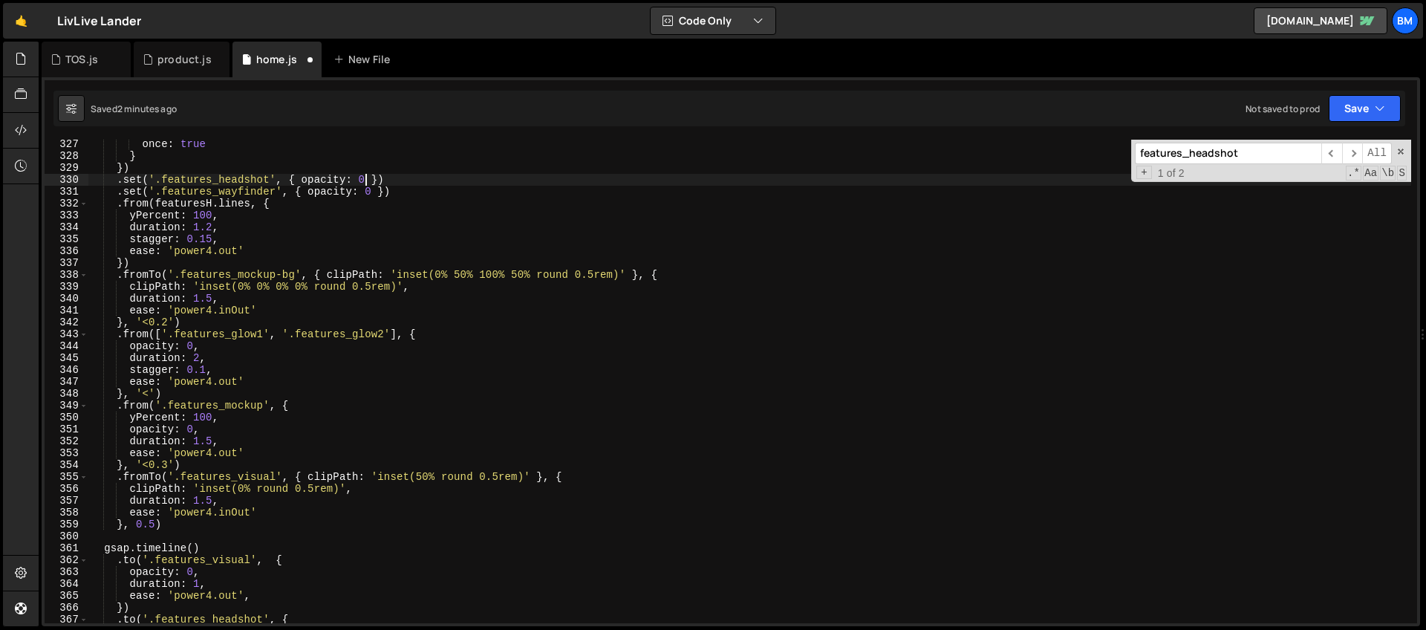
click at [367, 175] on div "once : true } }) . set ( '.features_headshot' , { opacity : 0 }) . set ( '.feat…" at bounding box center [749, 391] width 1323 height 507
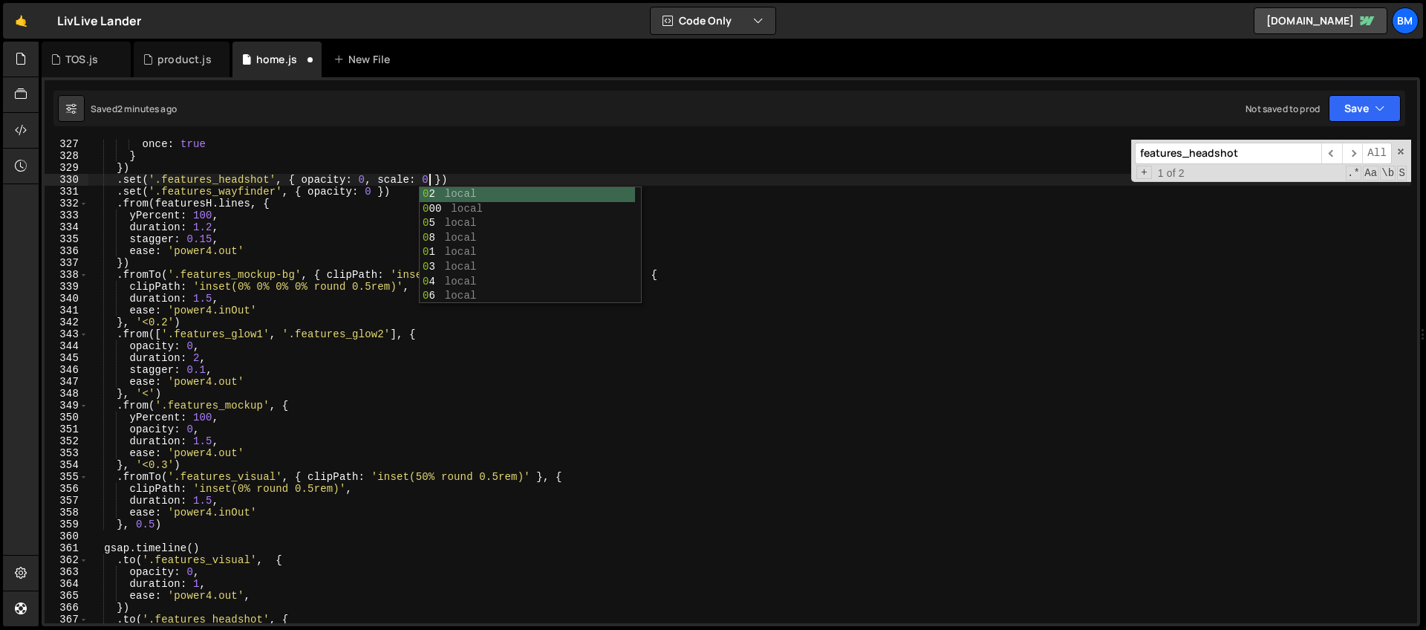
click at [344, 274] on div "once : true } }) . set ( '.features_headshot' , { opacity : 0 , scale : 0 }) . …" at bounding box center [749, 391] width 1323 height 507
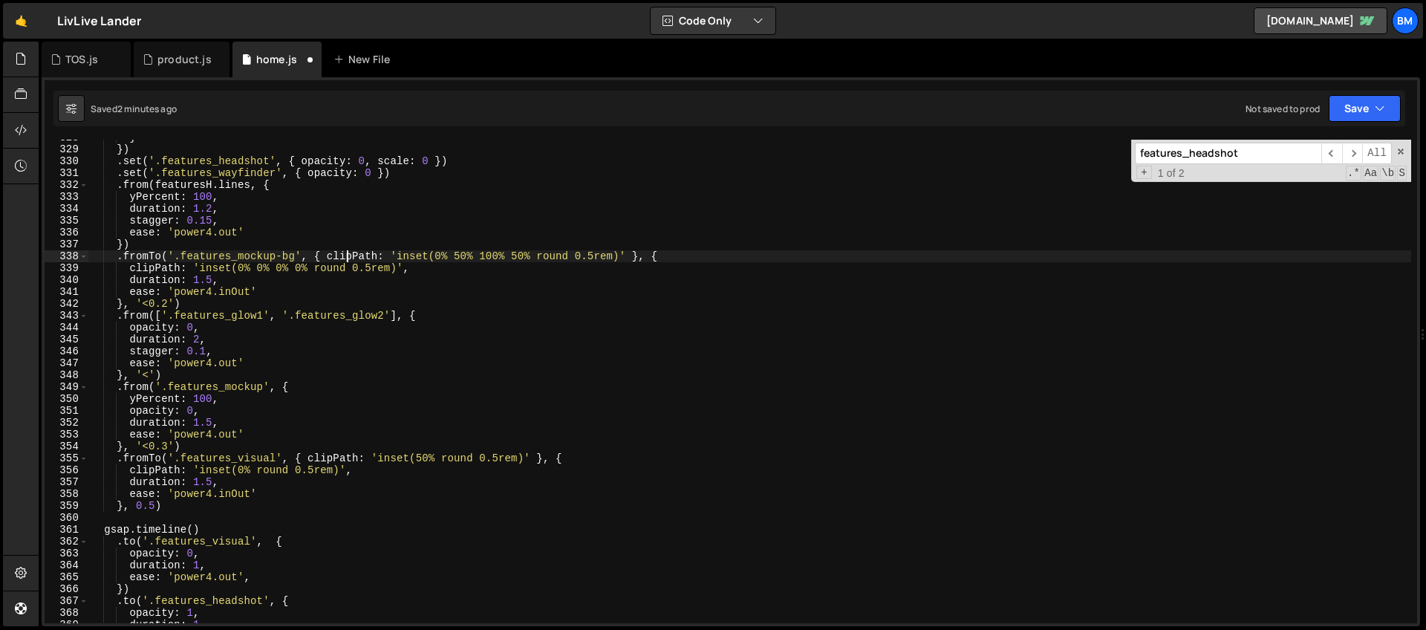
scroll to position [4028, 0]
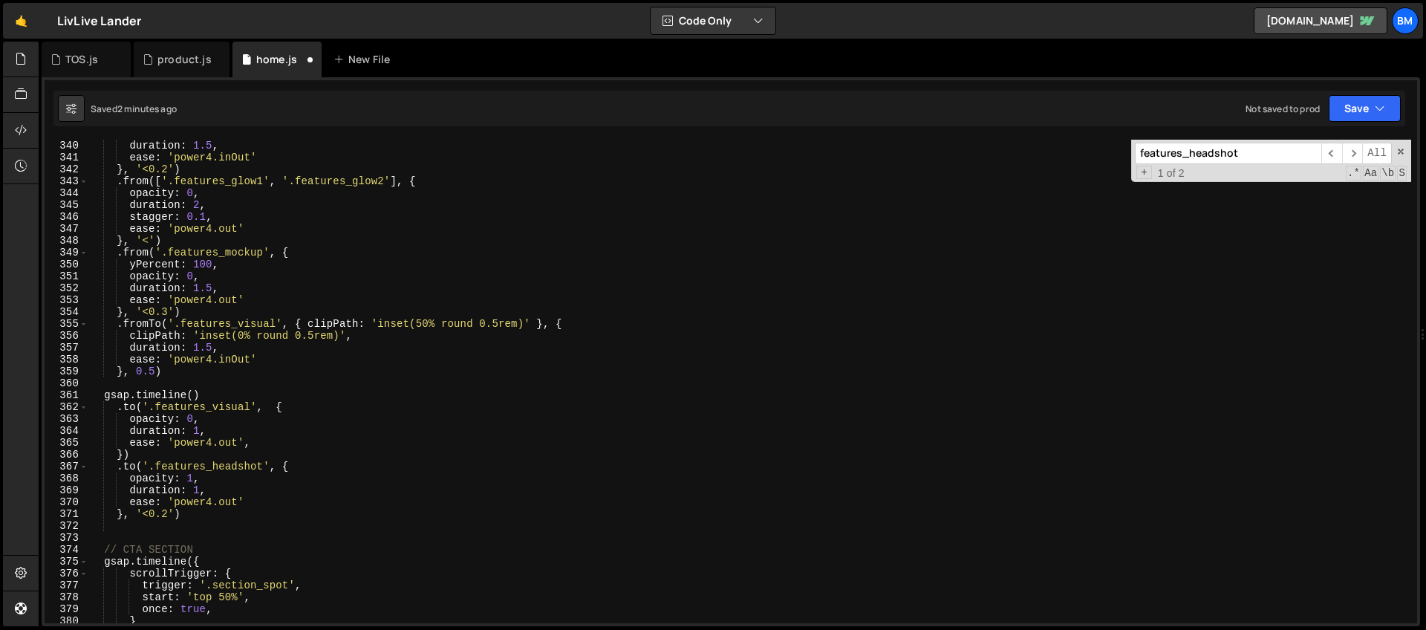
click at [185, 516] on div "clipPath : 'inset(0% 0% 0% 0% round 0.5rem)' , duration : 1.5 , ease : 'power4.…" at bounding box center [749, 381] width 1323 height 507
type textarea "}, '<0.2')"
type textarea ".to('.features_wayfinder', {')"
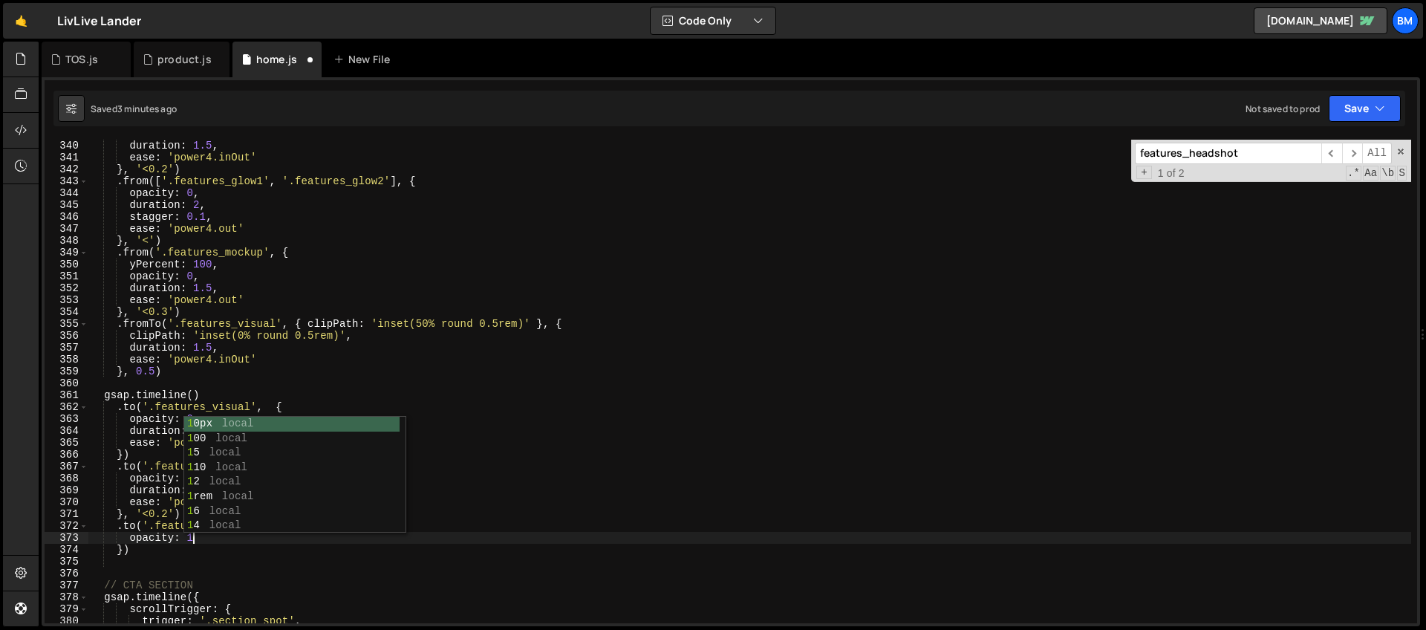
type textarea "opacity: 1,"
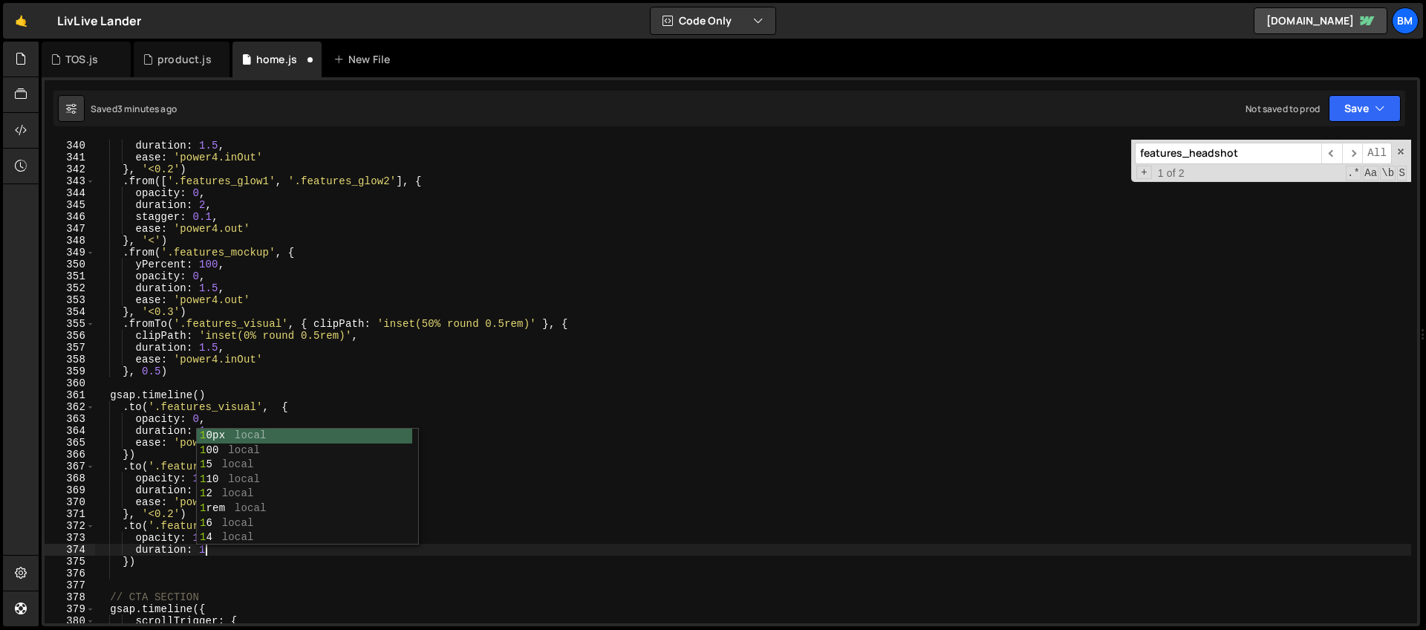
type textarea "duration: 1,"
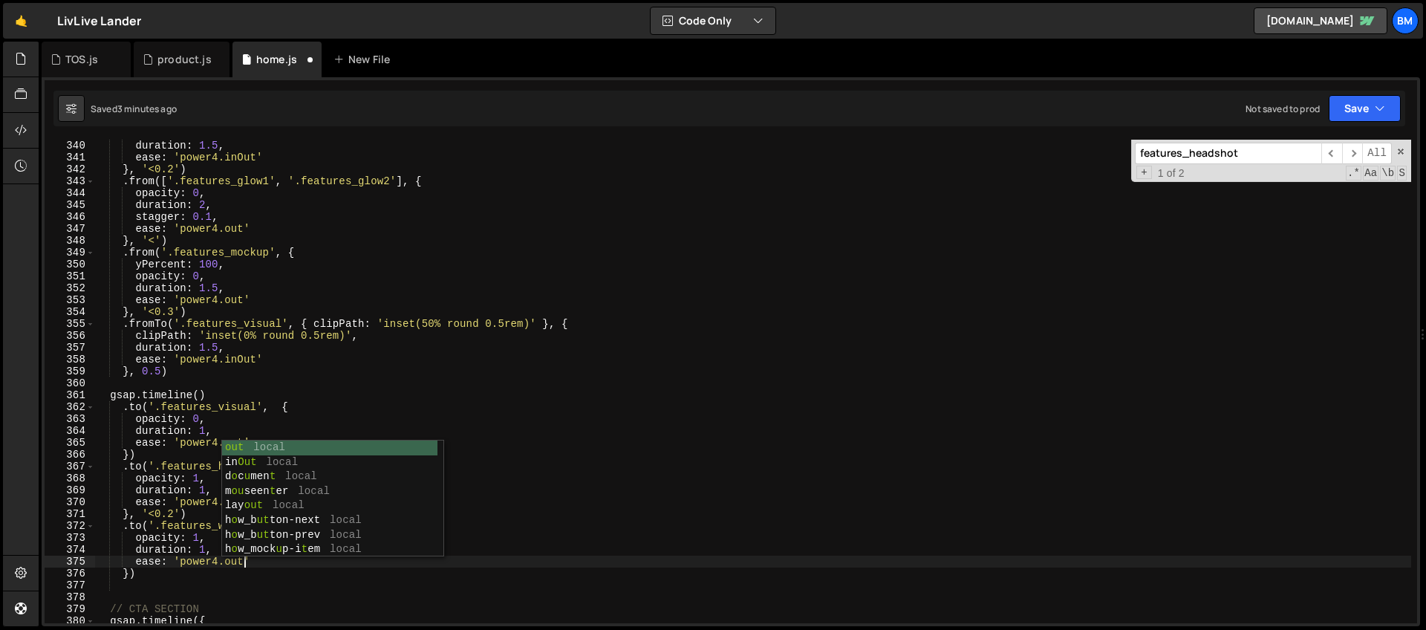
scroll to position [0, 10]
click at [145, 446] on div "clipPath : 'inset(0% 0% 0% 0% round 0.5rem)' , duration : 1.5 , ease : 'power4.…" at bounding box center [752, 381] width 1317 height 507
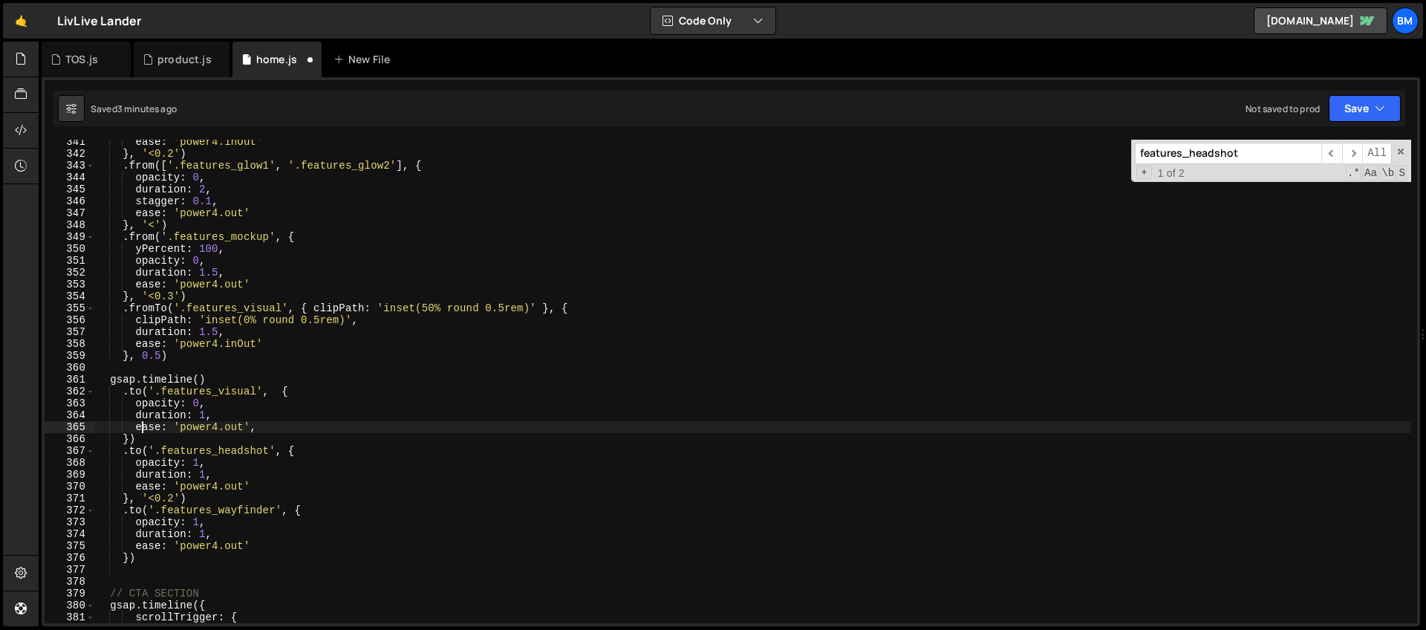
scroll to position [4075, 0]
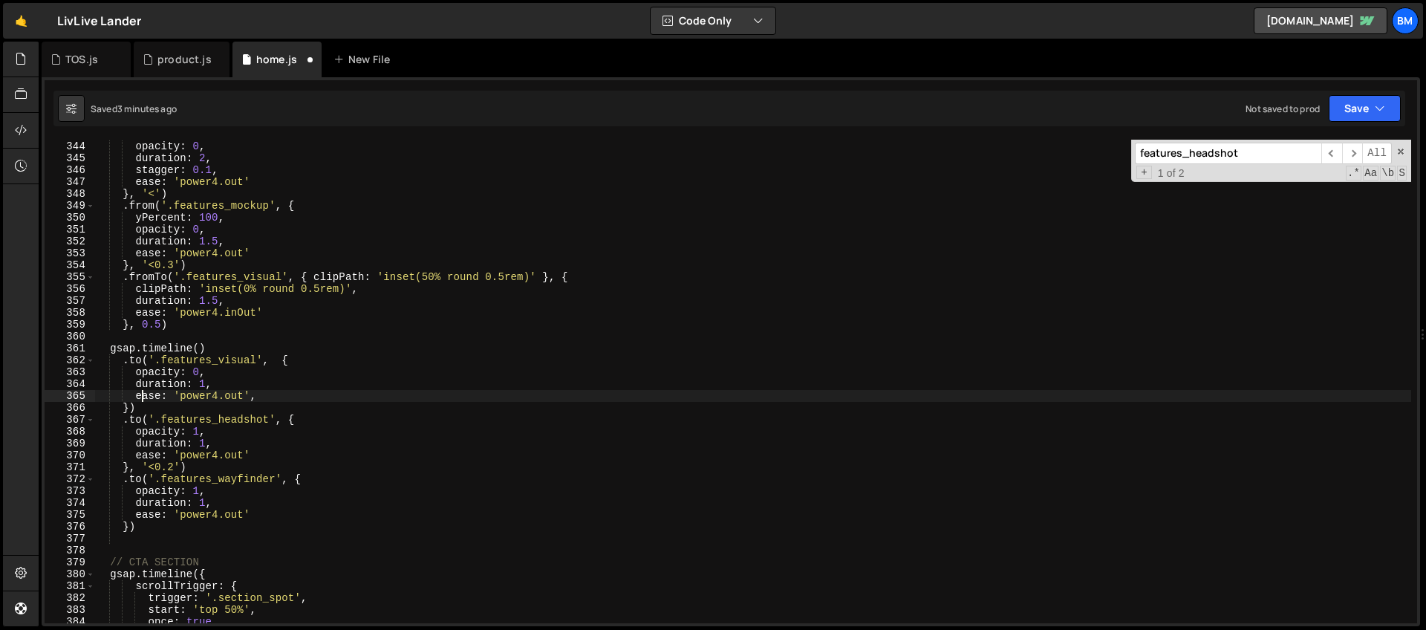
click at [132, 527] on div ". from ([ '.features_glow1' , '.features_glow2' ] , { opacity : 0 , duration : …" at bounding box center [752, 381] width 1317 height 507
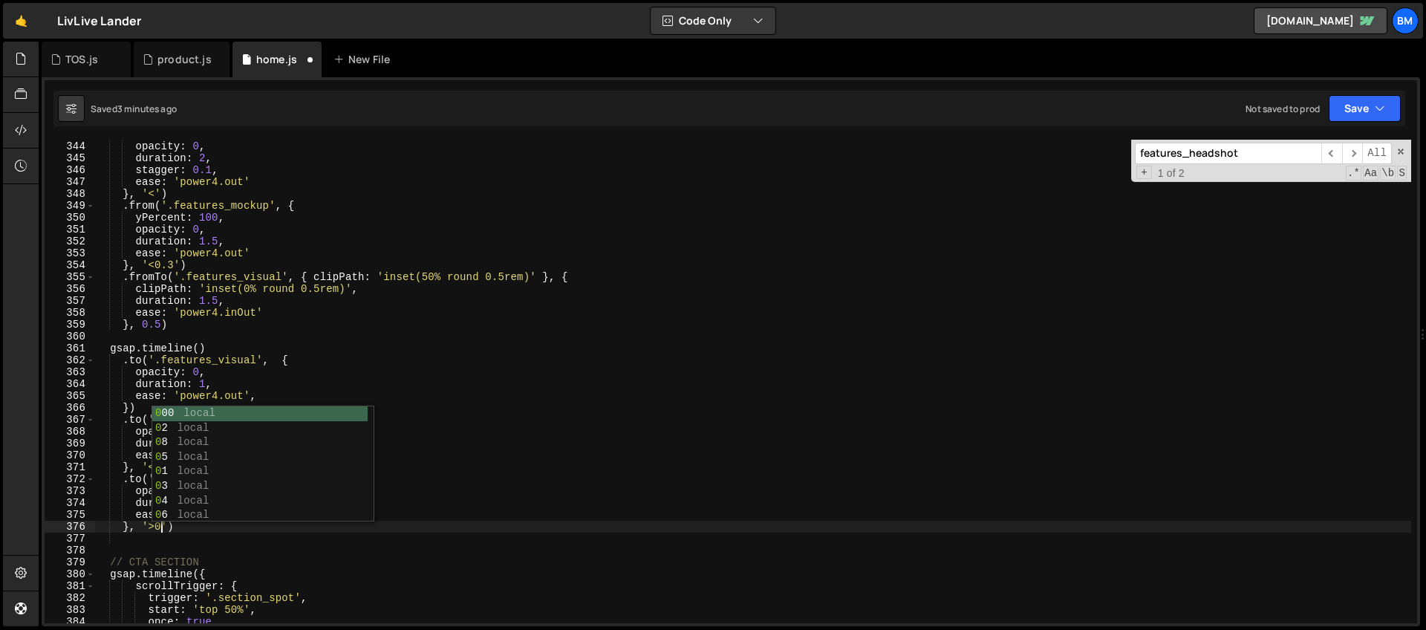
scroll to position [0, 4]
click at [139, 499] on div ". from ([ '.features_glow1' , '.features_glow2' ] , { opacity : 0 , duration : …" at bounding box center [752, 381] width 1317 height 507
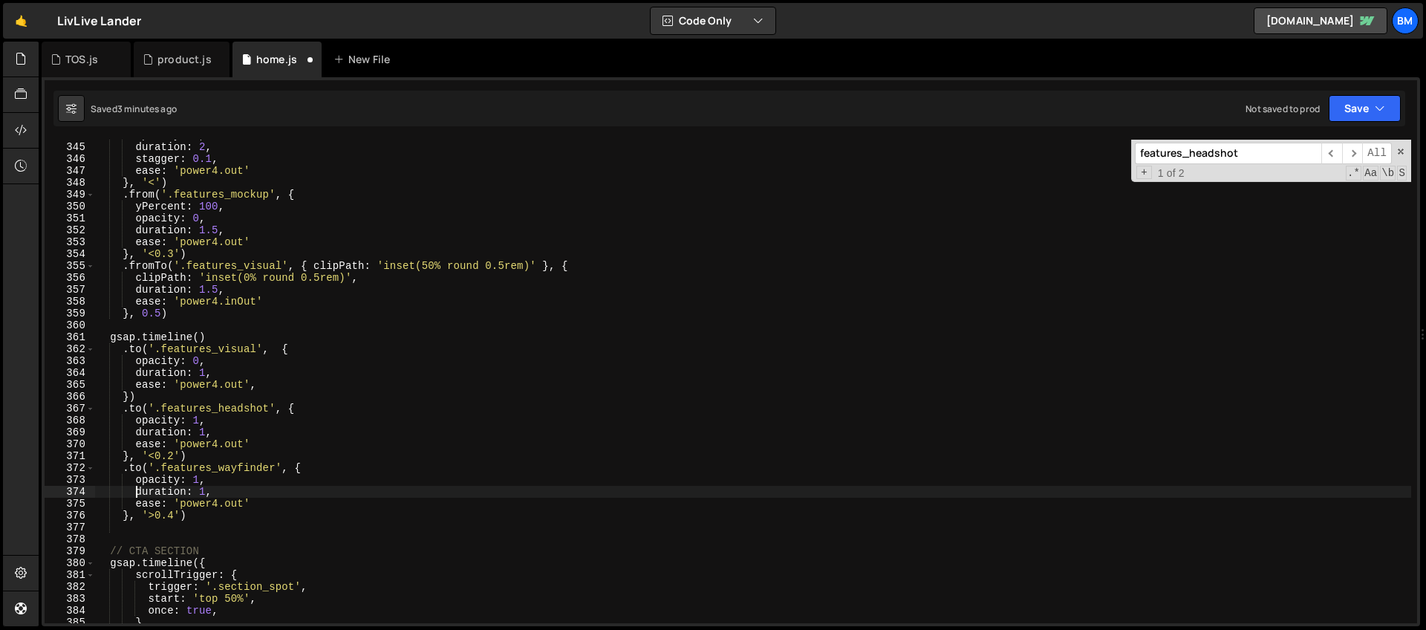
scroll to position [4098, 0]
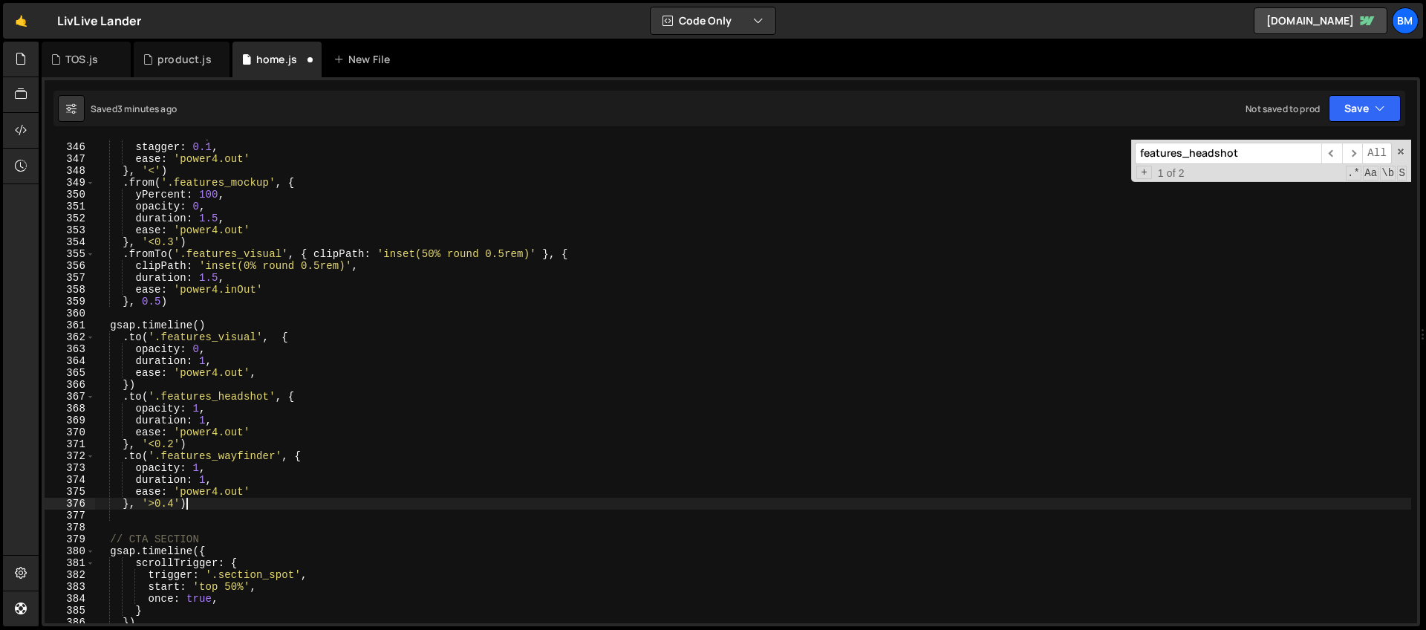
click at [192, 504] on div "duration : 2 , stagger : 0.1 , ease : 'power4.out' } , '<' ) . from ( '.feature…" at bounding box center [752, 382] width 1317 height 507
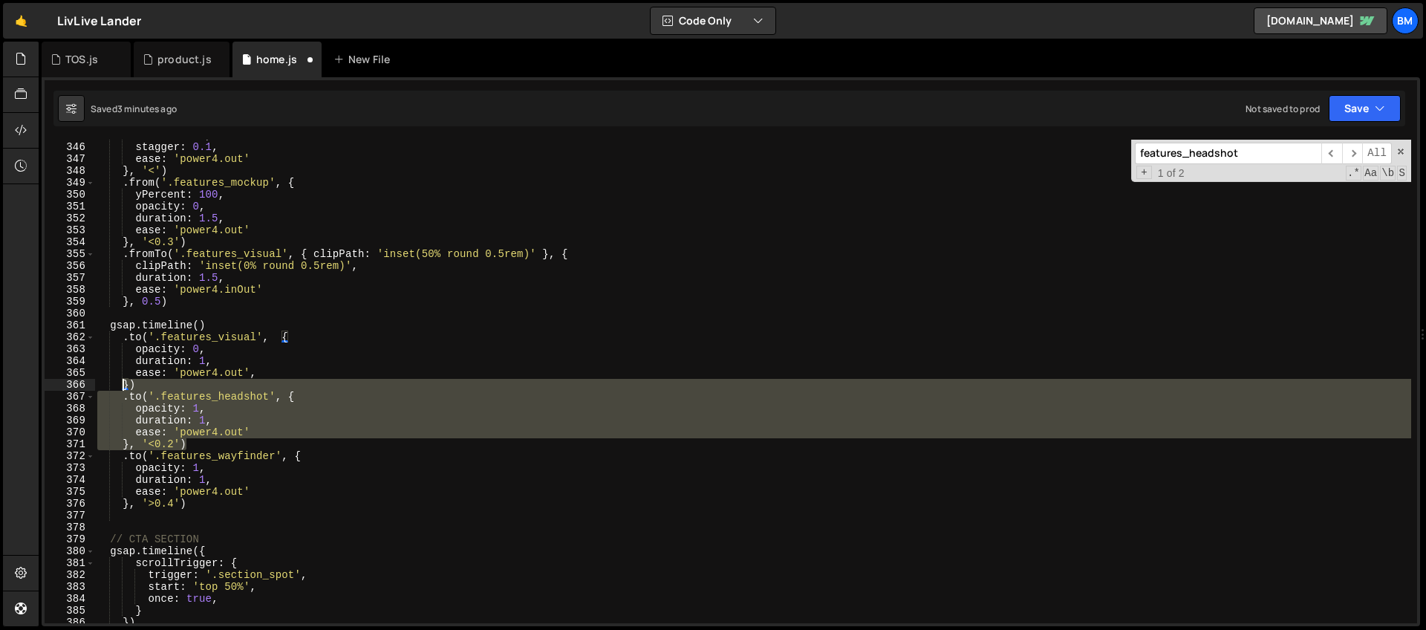
drag, startPoint x: 196, startPoint y: 444, endPoint x: 124, endPoint y: 390, distance: 90.2
click at [124, 390] on div "duration : 2 , stagger : 0.1 , ease : 'power4.out' } , '<' ) . from ( '.feature…" at bounding box center [752, 382] width 1317 height 507
click at [125, 393] on div "duration : 2 , stagger : 0.1 , ease : 'power4.out' } , '<' ) . from ( '.feature…" at bounding box center [752, 382] width 1317 height 507
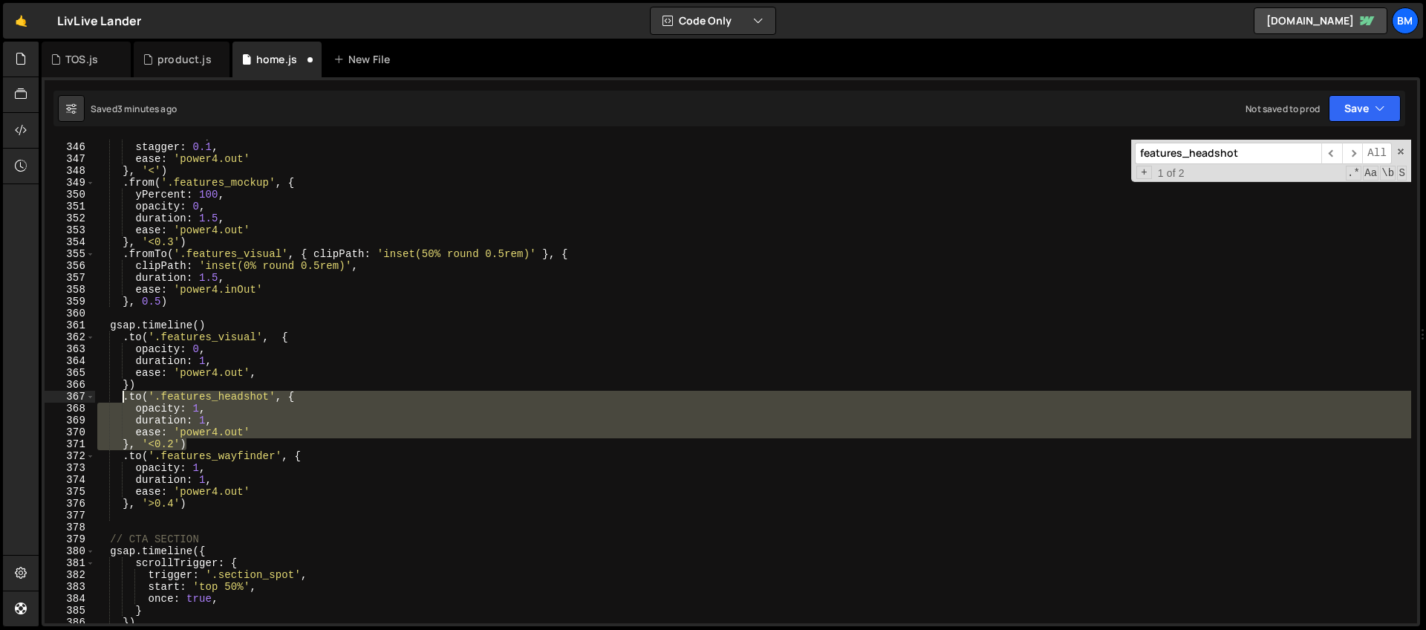
drag, startPoint x: 195, startPoint y: 443, endPoint x: 120, endPoint y: 400, distance: 86.5
click at [120, 400] on div "duration : 2 , stagger : 0.1 , ease : 'power4.out' } , '<' ) . from ( '.feature…" at bounding box center [752, 382] width 1317 height 507
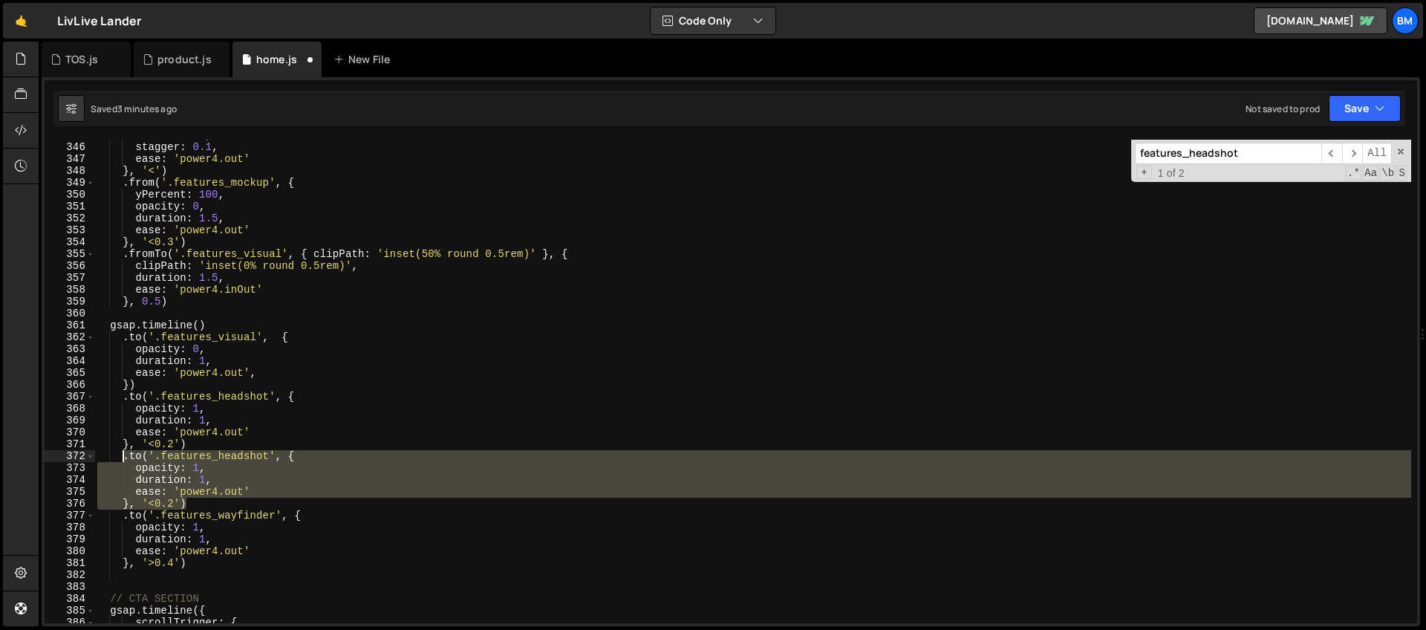
click at [149, 510] on div "duration : 2 , stagger : 0.1 , ease : 'power4.out' } , '<' ) . from ( '.feature…" at bounding box center [752, 382] width 1317 height 507
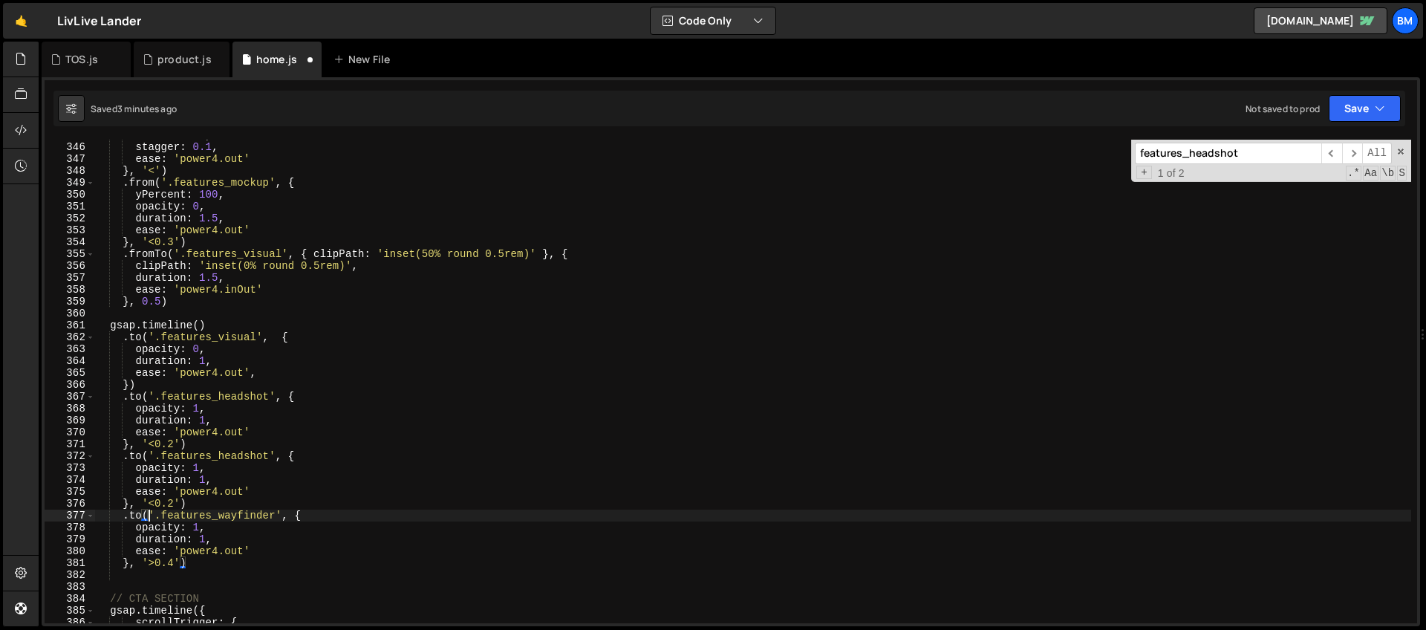
click at [173, 504] on div "duration : 2 , stagger : 0.1 , ease : 'power4.out' } , '<' ) . from ( '.feature…" at bounding box center [752, 382] width 1317 height 507
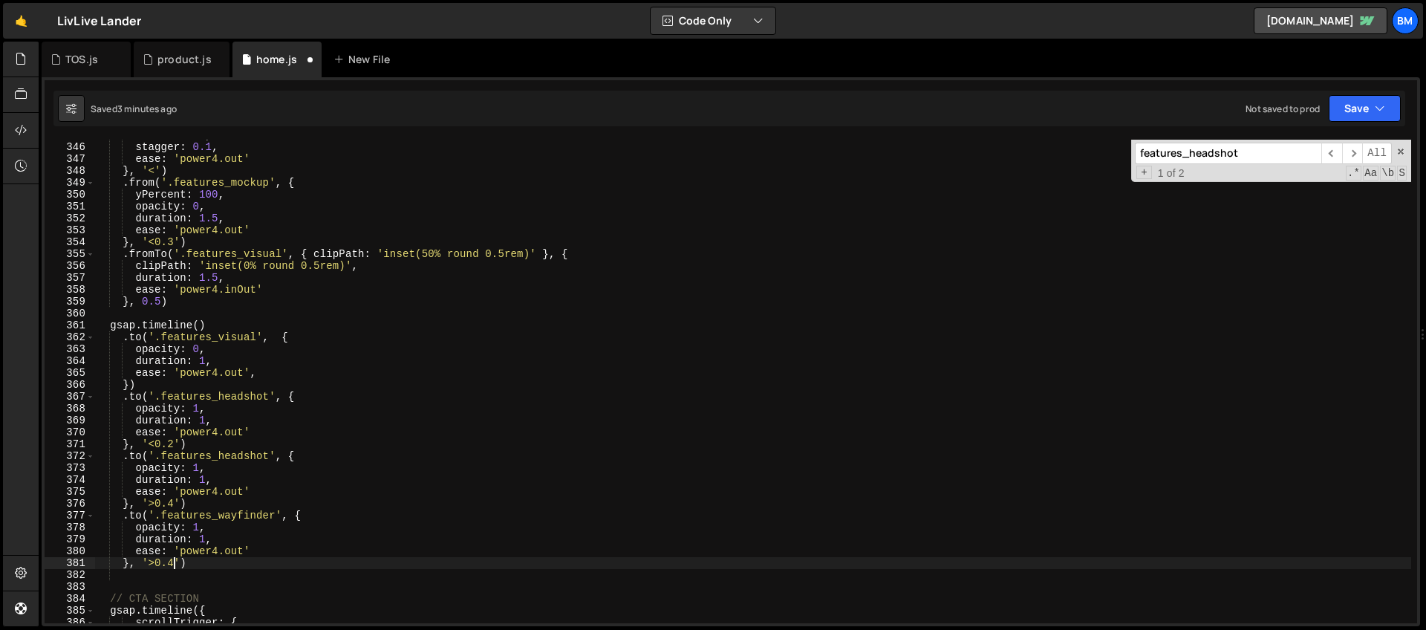
click at [177, 563] on div "duration : 2 , stagger : 0.1 , ease : 'power4.out' } , '<' ) . from ( '.feature…" at bounding box center [752, 382] width 1317 height 507
click at [200, 467] on div "duration : 2 , stagger : 0.1 , ease : 'power4.out' } , '<' ) . from ( '.feature…" at bounding box center [752, 382] width 1317 height 507
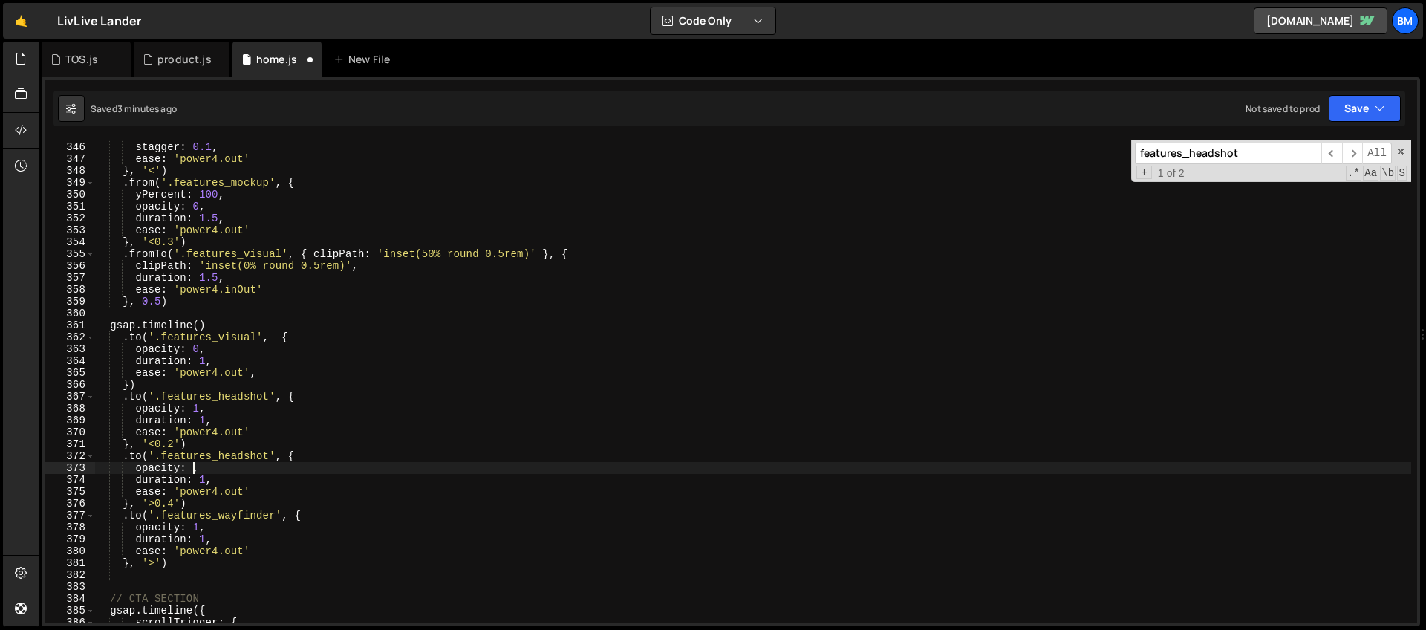
scroll to position [0, 7]
click at [163, 436] on div "duration : 2 , stagger : 0.1 , ease : 'power4.out' } , '<' ) . from ( '.feature…" at bounding box center [752, 382] width 1317 height 507
click at [203, 481] on div "duration : 2 , stagger : 0.1 , ease : 'power4.out' } , '<' ) . from ( '.feature…" at bounding box center [752, 382] width 1317 height 507
click at [203, 479] on div "duration : 2 , stagger : 0.1 , ease : 'power4.out' } , '<' ) . from ( '.feature…" at bounding box center [752, 382] width 1317 height 507
click at [203, 478] on div "duration : 2 , stagger : 0.1 , ease : 'power4.out' } , '<' ) . from ( '.feature…" at bounding box center [752, 382] width 1317 height 507
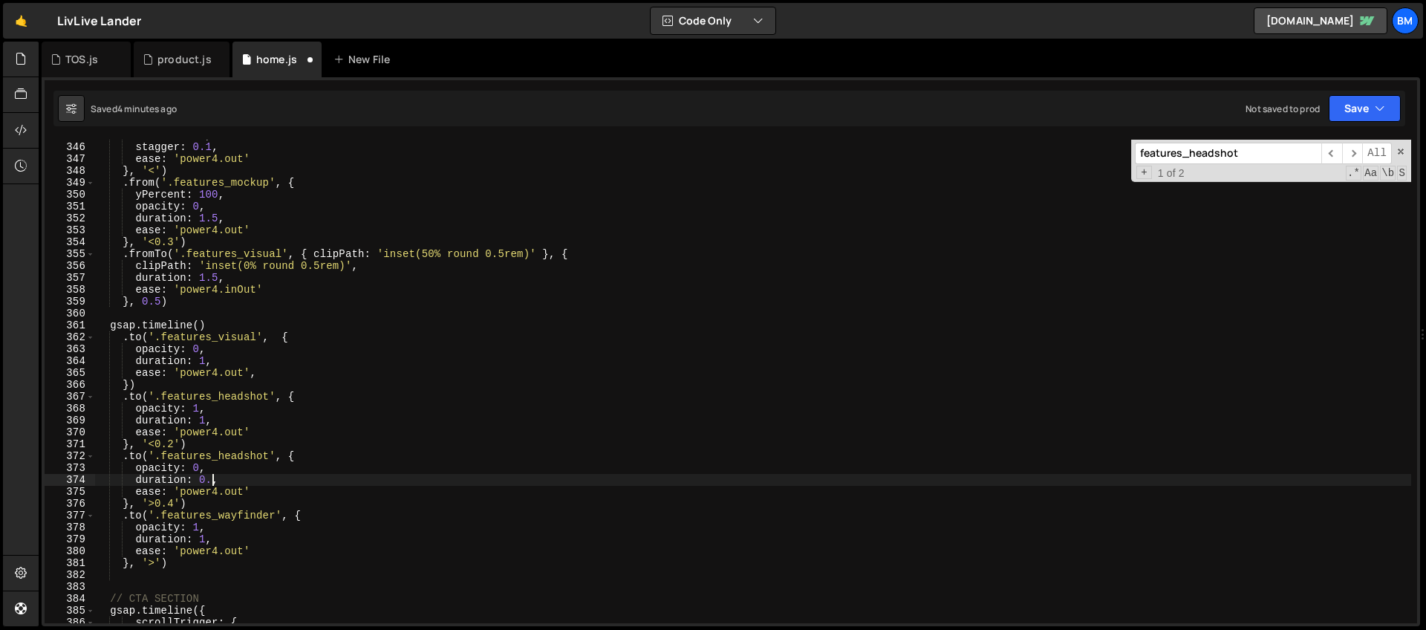
scroll to position [0, 8]
click at [205, 365] on div "duration : 2 , stagger : 0.1 , ease : 'power4.out' } , '<' ) . from ( '.feature…" at bounding box center [752, 382] width 1317 height 507
click at [219, 329] on div "duration : 2 , stagger : 0.1 , ease : 'power4.out' } , '<' ) . from ( '.feature…" at bounding box center [752, 382] width 1317 height 507
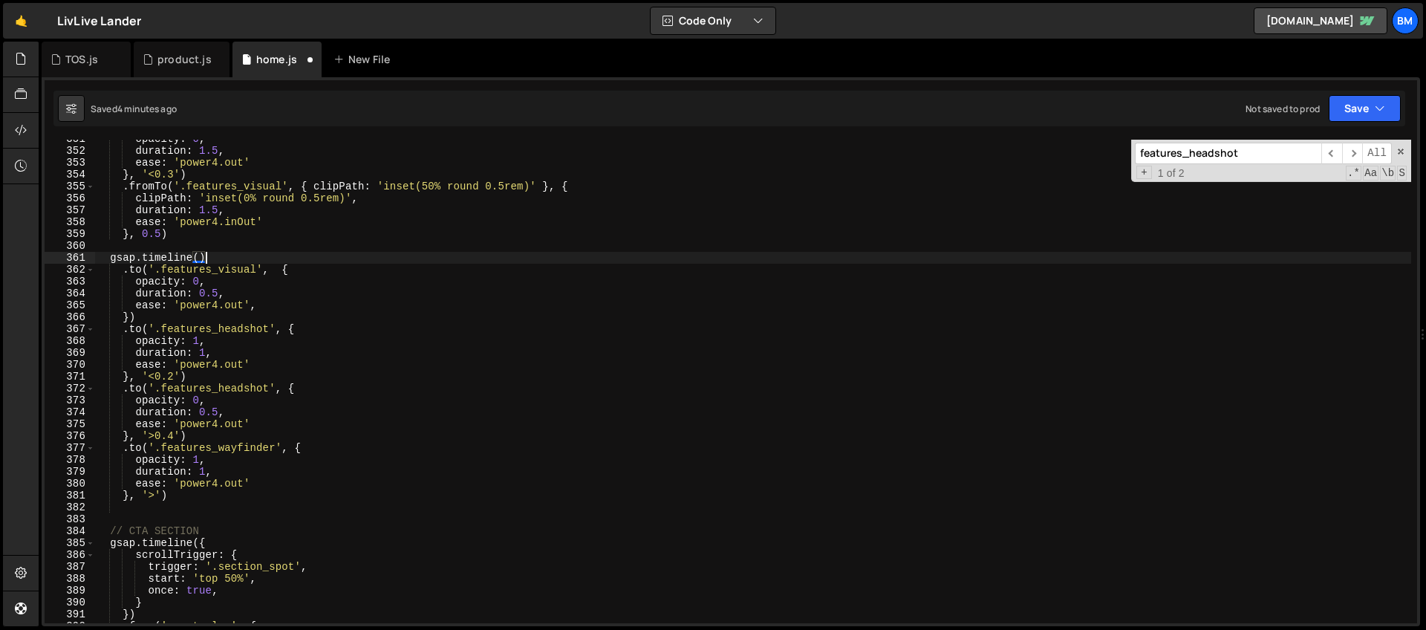
click at [154, 495] on div "opacity : 0 , duration : 1.5 , ease : 'power4.out' } , '<0.3' ) . fromTo ( '.fe…" at bounding box center [752, 386] width 1317 height 507
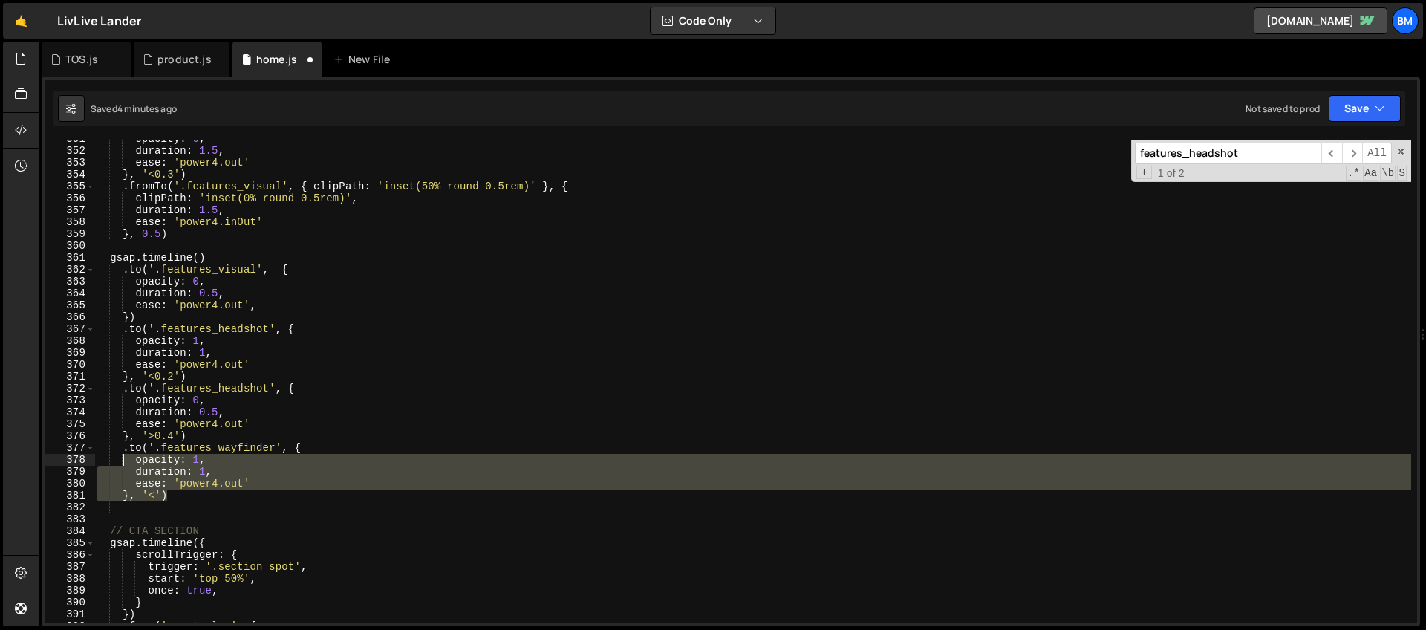
drag, startPoint x: 172, startPoint y: 494, endPoint x: 124, endPoint y: 457, distance: 60.3
click at [124, 457] on div "opacity : 0 , duration : 1.5 , ease : 'power4.out' } , '<0.3' ) . fromTo ( '.fe…" at bounding box center [752, 386] width 1317 height 507
click at [218, 418] on div "opacity : 0 , duration : 1.5 , ease : 'power4.out' } , '<0.3' ) . fromTo ( '.fe…" at bounding box center [752, 386] width 1317 height 507
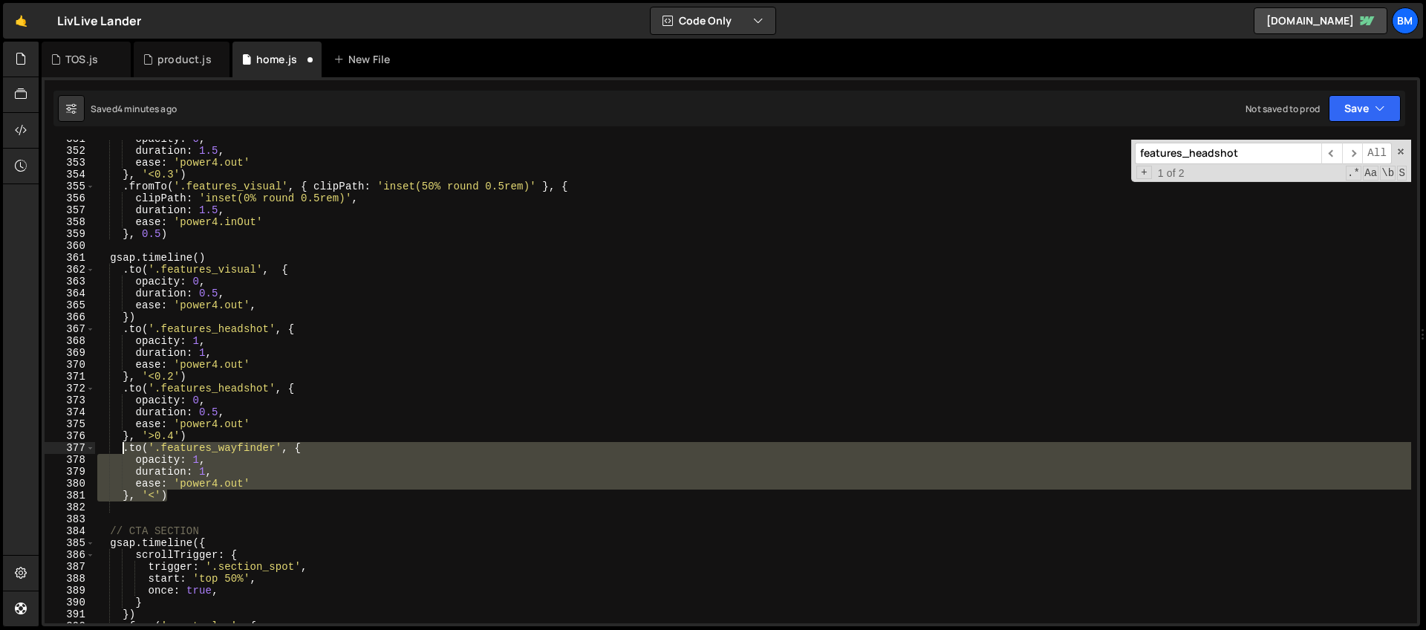
drag, startPoint x: 183, startPoint y: 495, endPoint x: 120, endPoint y: 446, distance: 78.9
click at [120, 446] on div "opacity : 0 , duration : 1.5 , ease : 'power4.out' } , '<0.3' ) . fromTo ( '.fe…" at bounding box center [752, 386] width 1317 height 507
type textarea ".to('.features_wayfinder', { opacity: 1,"
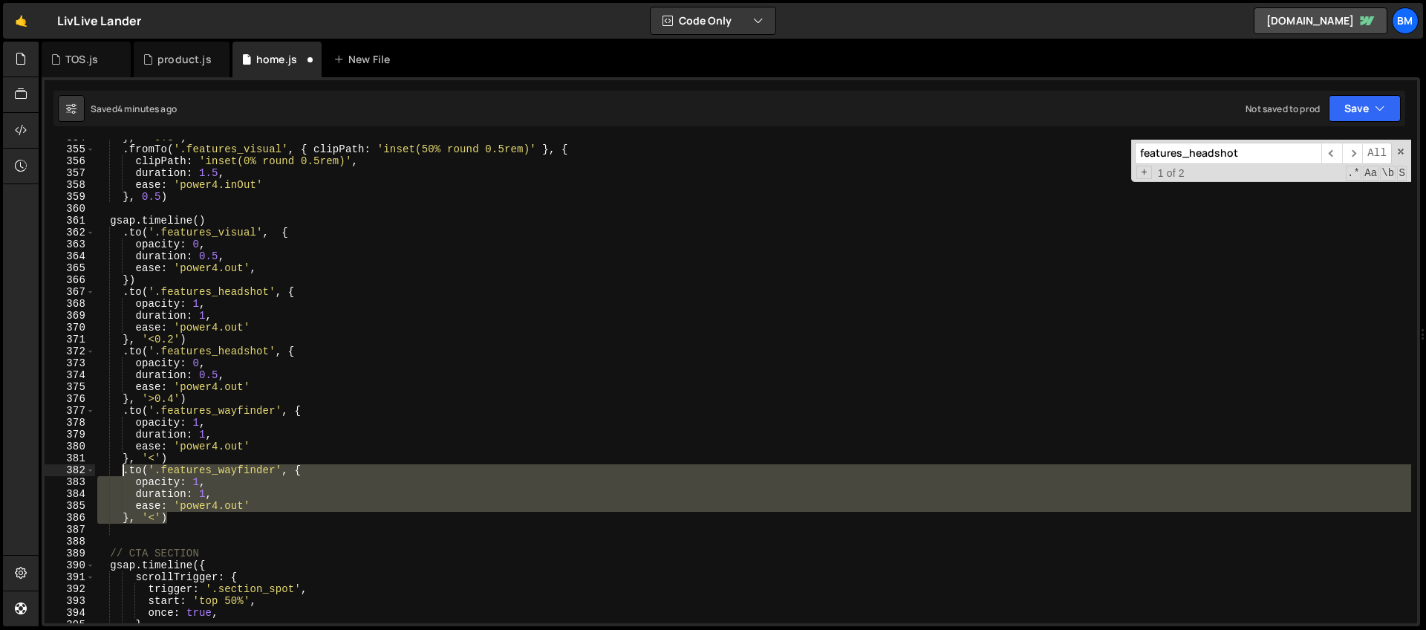
scroll to position [4215, 0]
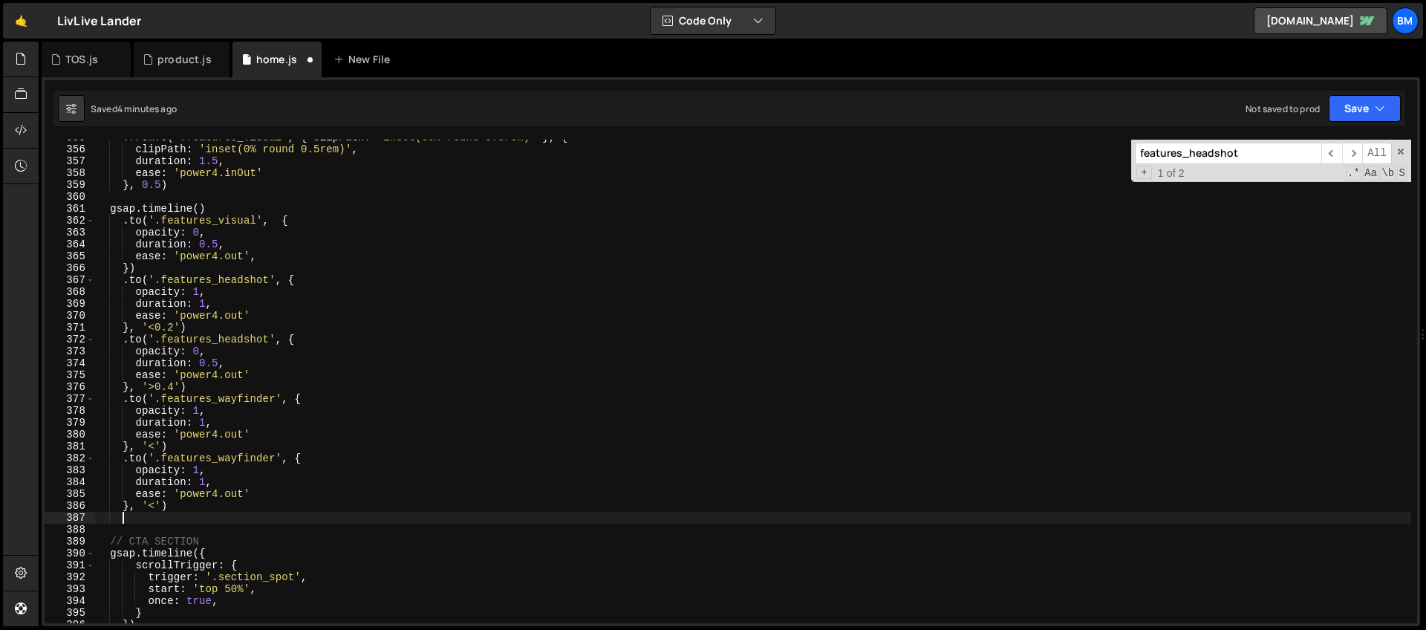
click at [191, 518] on div ". fromTo ( '.features_visual' , { clipPath : 'inset(50% round 0.5rem)' } , { cl…" at bounding box center [752, 384] width 1317 height 507
click at [157, 505] on div ". fromTo ( '.features_visual' , { clipPath : 'inset(50% round 0.5rem)' } , { cl…" at bounding box center [752, 384] width 1317 height 507
click at [189, 334] on div ". fromTo ( '.features_visual' , { clipPath : 'inset(50% round 0.5rem)' } , { cl…" at bounding box center [752, 384] width 1317 height 507
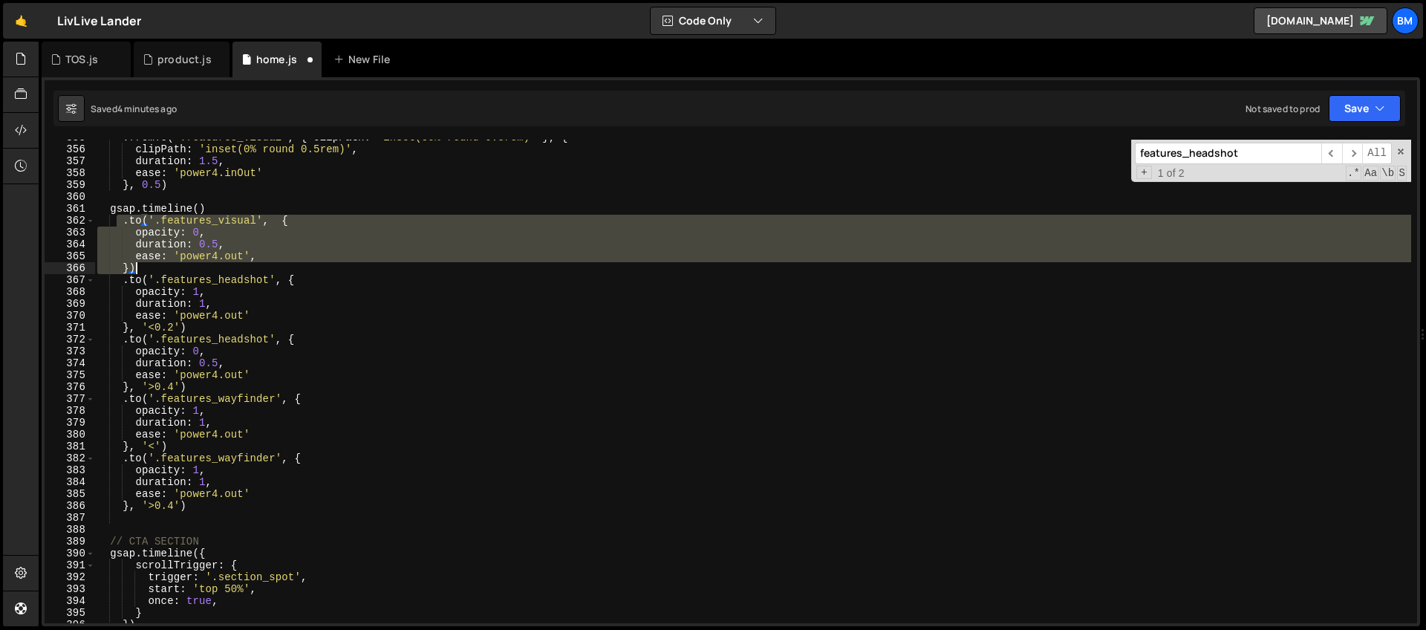
drag, startPoint x: 119, startPoint y: 220, endPoint x: 152, endPoint y: 264, distance: 55.7
click at [152, 264] on div ". fromTo ( '.features_visual' , { clipPath : 'inset(50% round 0.5rem)' } , { cl…" at bounding box center [752, 384] width 1317 height 507
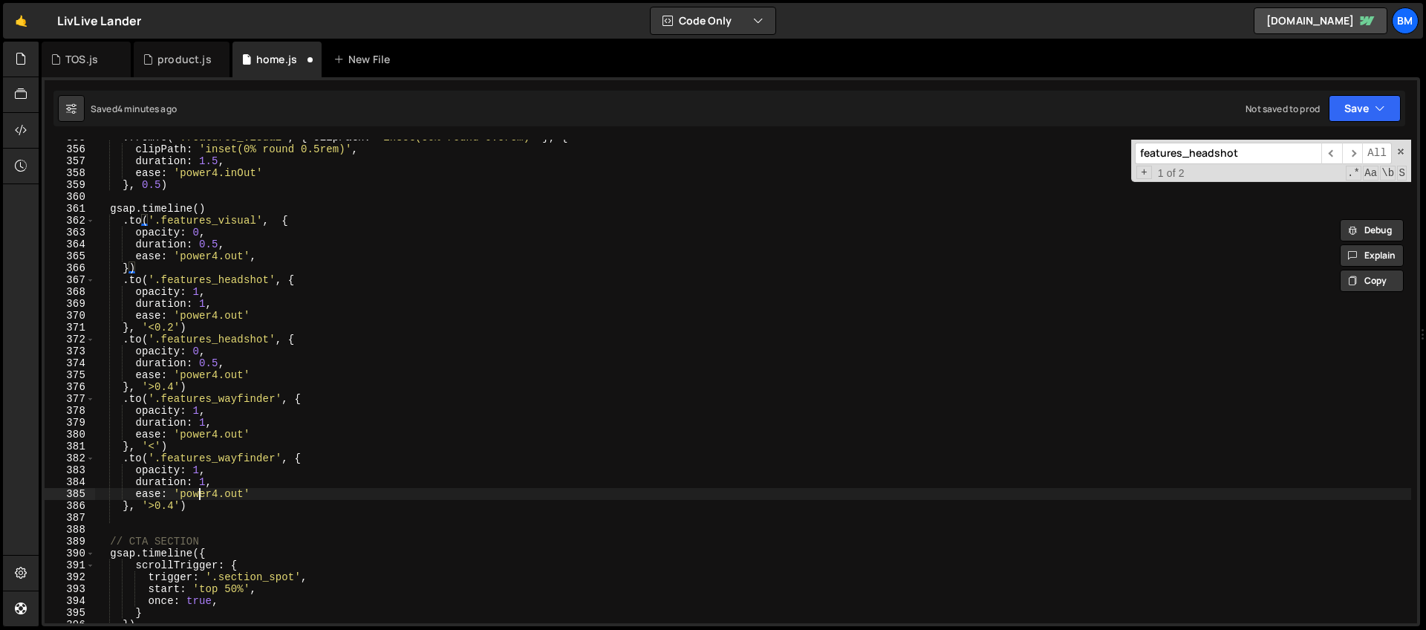
click at [200, 490] on div ". fromTo ( '.features_visual' , { clipPath : 'inset(50% round 0.5rem)' } , { cl…" at bounding box center [752, 384] width 1317 height 507
click at [197, 502] on div ". fromTo ( '.features_visual' , { clipPath : 'inset(50% round 0.5rem)' } , { cl…" at bounding box center [752, 384] width 1317 height 507
type textarea "}, '>0.4')"
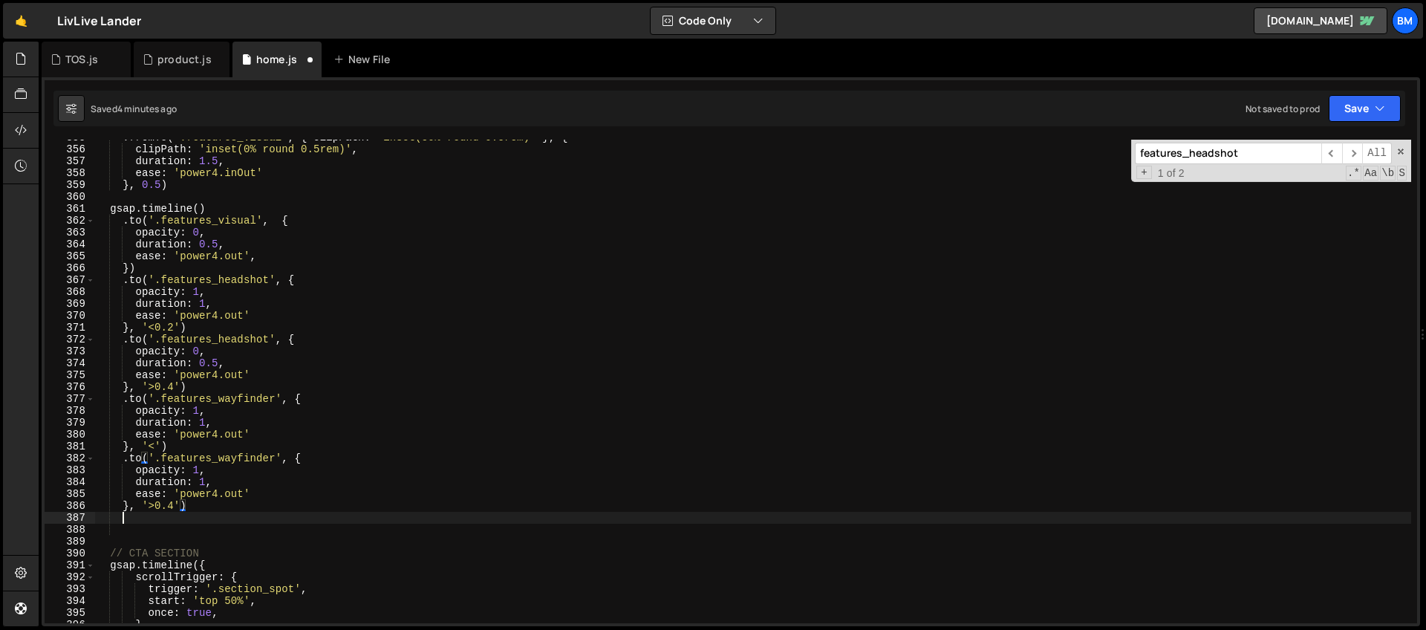
scroll to position [0, 1]
paste textarea "})"
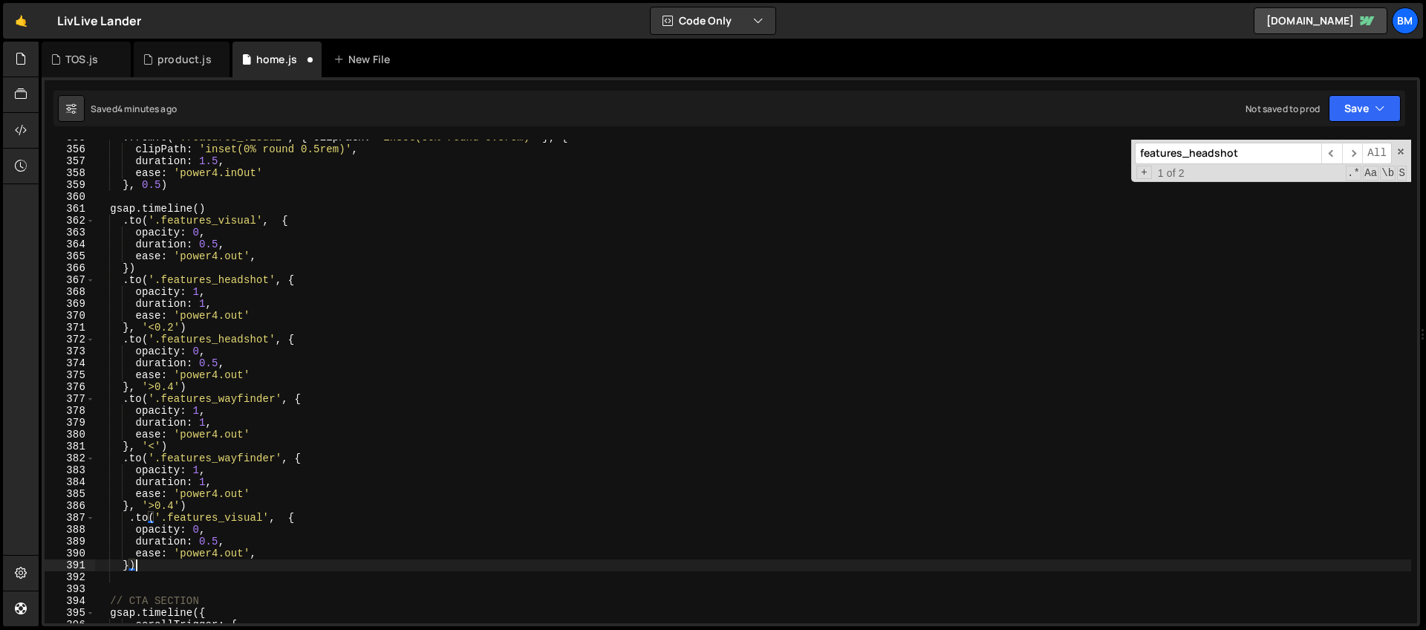
scroll to position [4229, 0]
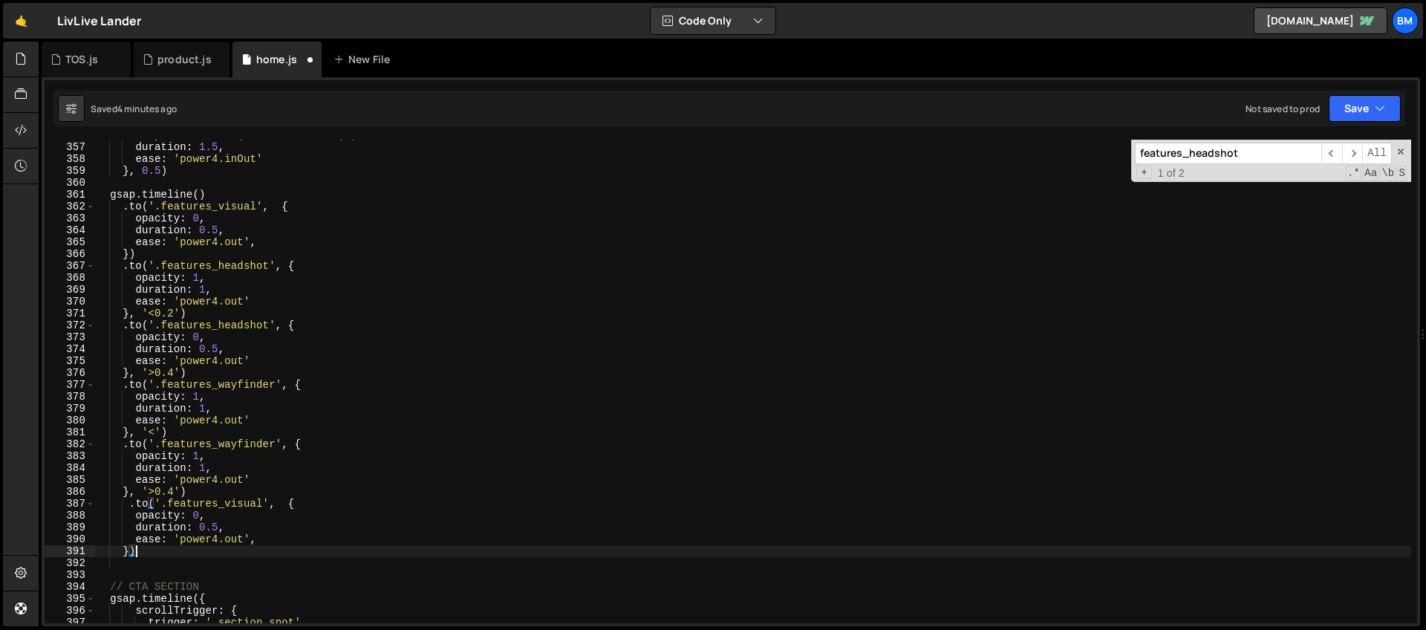
click at [198, 518] on div "clipPath : 'inset(0% round 0.5rem)' , duration : 1.5 , ease : 'power4.inOut' } …" at bounding box center [752, 382] width 1317 height 507
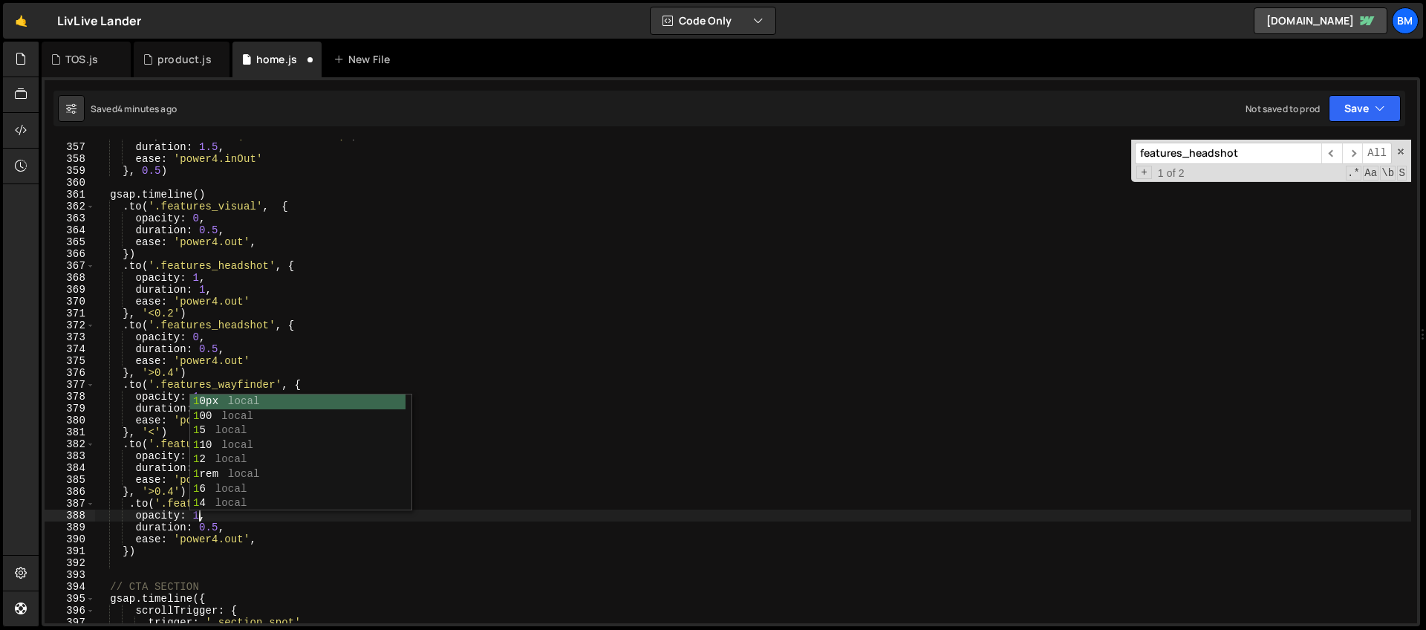
scroll to position [0, 7]
click at [158, 455] on div "clipPath : 'inset(0% round 0.5rem)' , duration : 1.5 , ease : 'power4.inOut' } …" at bounding box center [752, 382] width 1317 height 507
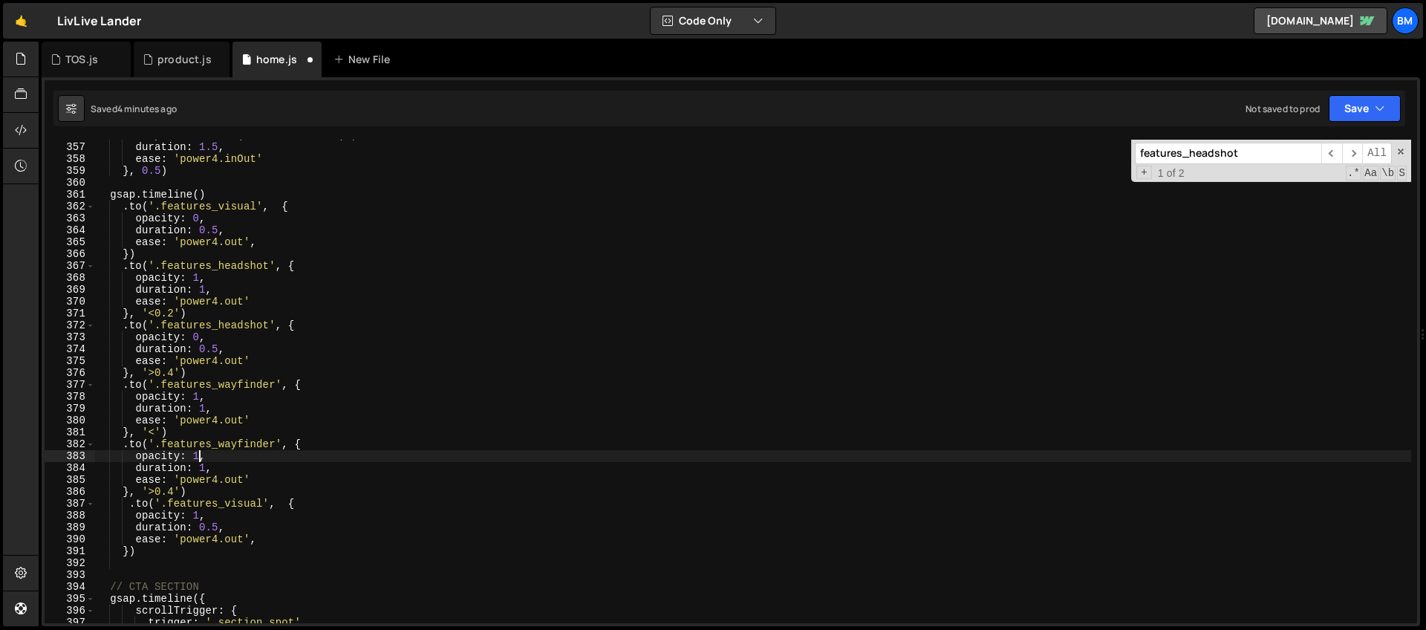
click at [201, 452] on div "clipPath : 'inset(0% round 0.5rem)' , duration : 1.5 , ease : 'power4.inOut' } …" at bounding box center [752, 382] width 1317 height 507
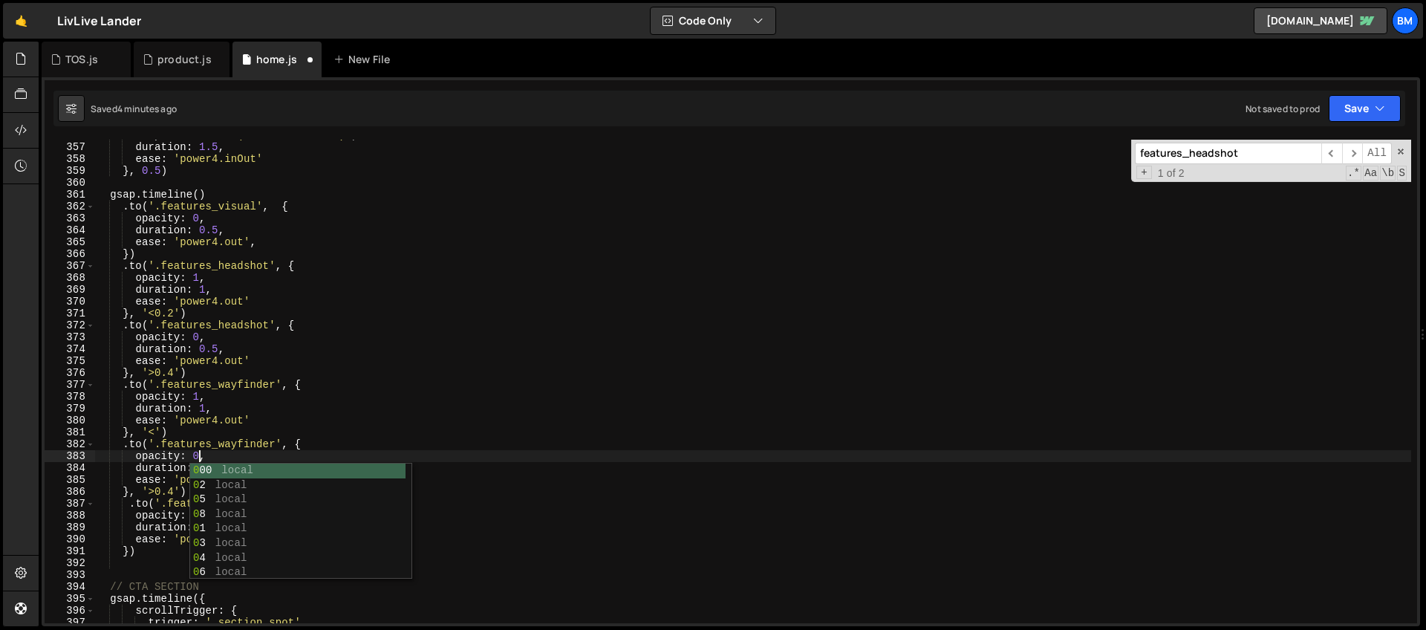
click at [184, 381] on div "clipPath : 'inset(0% round 0.5rem)' , duration : 1.5 , ease : 'power4.inOut' } …" at bounding box center [752, 382] width 1317 height 507
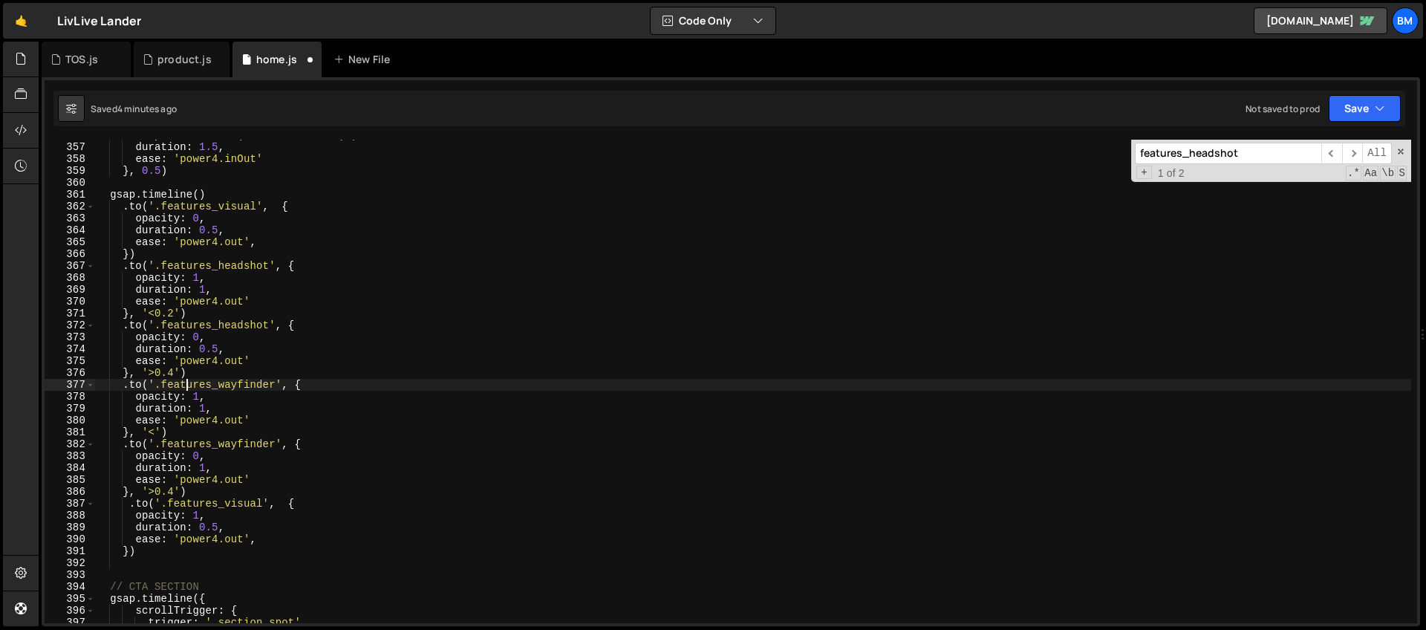
scroll to position [4219, 0]
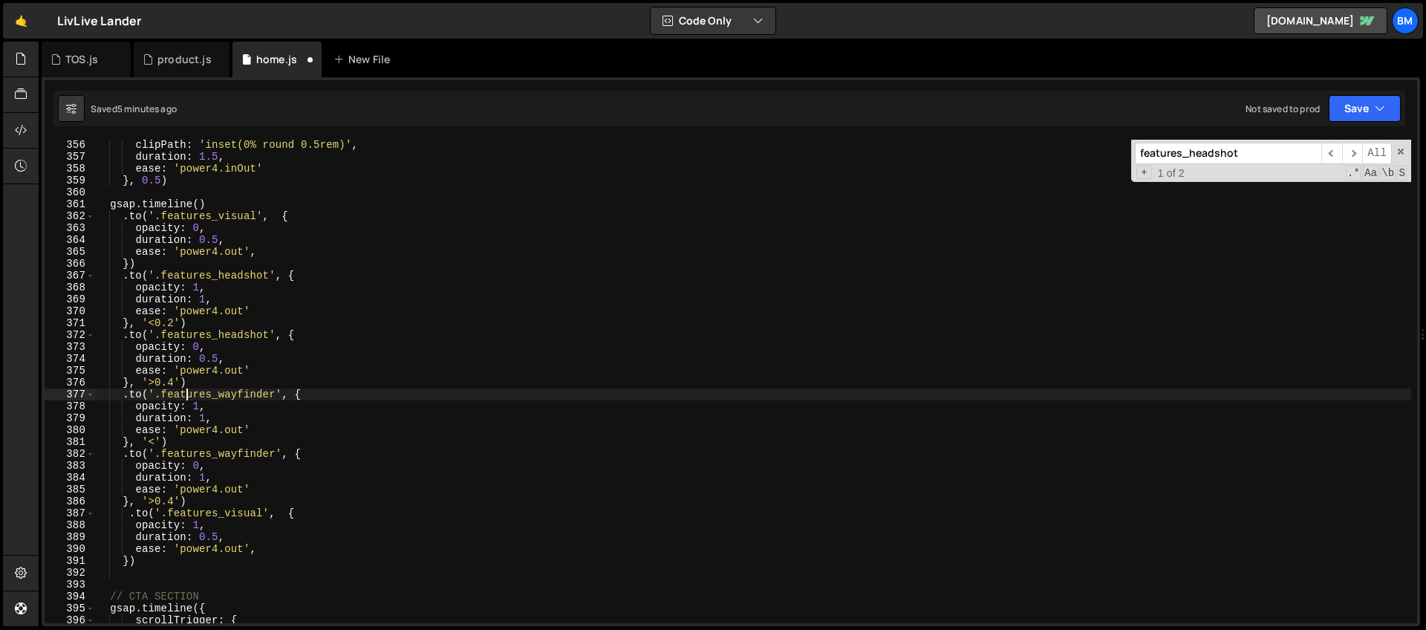
click at [237, 209] on div "clipPath : 'inset(0% round 0.5rem)' , duration : 1.5 , ease : 'power4.inOut' } …" at bounding box center [752, 392] width 1317 height 507
type textarea "gsap.timeline()"
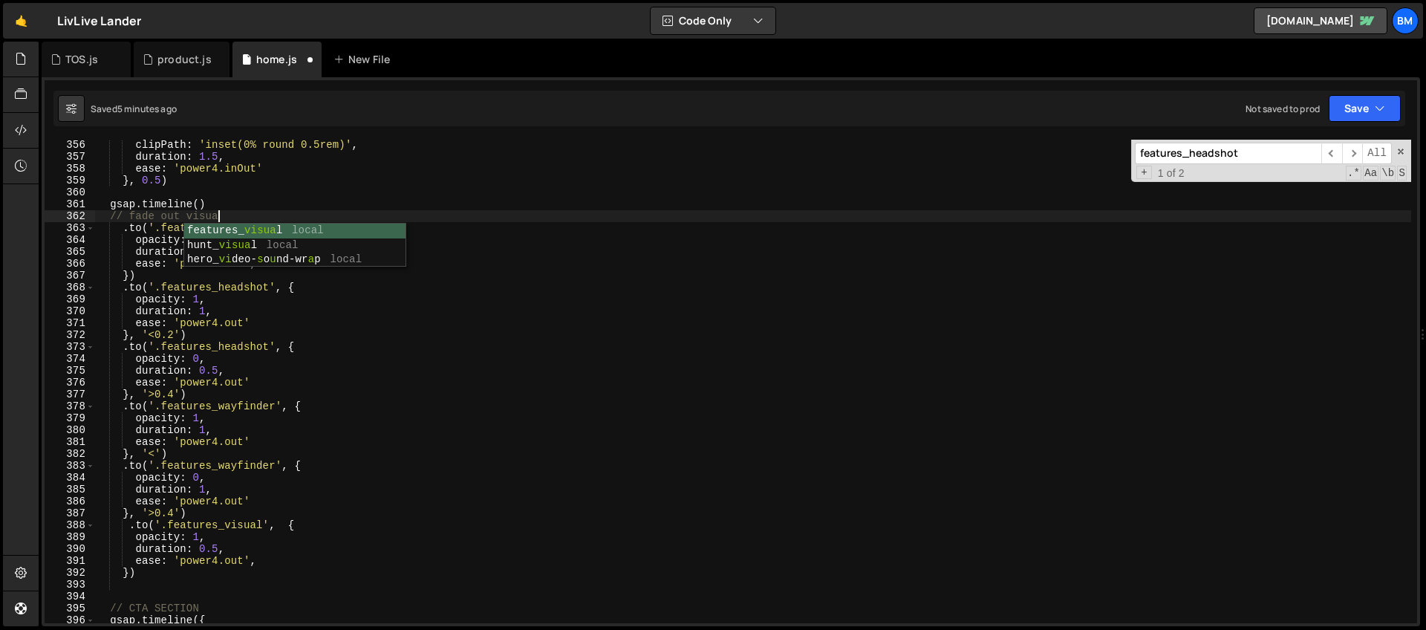
scroll to position [0, 8]
click at [151, 276] on div "clipPath : 'inset(0% round 0.5rem)' , duration : 1.5 , ease : 'power4.inOut' } …" at bounding box center [752, 392] width 1317 height 507
type textarea "})"
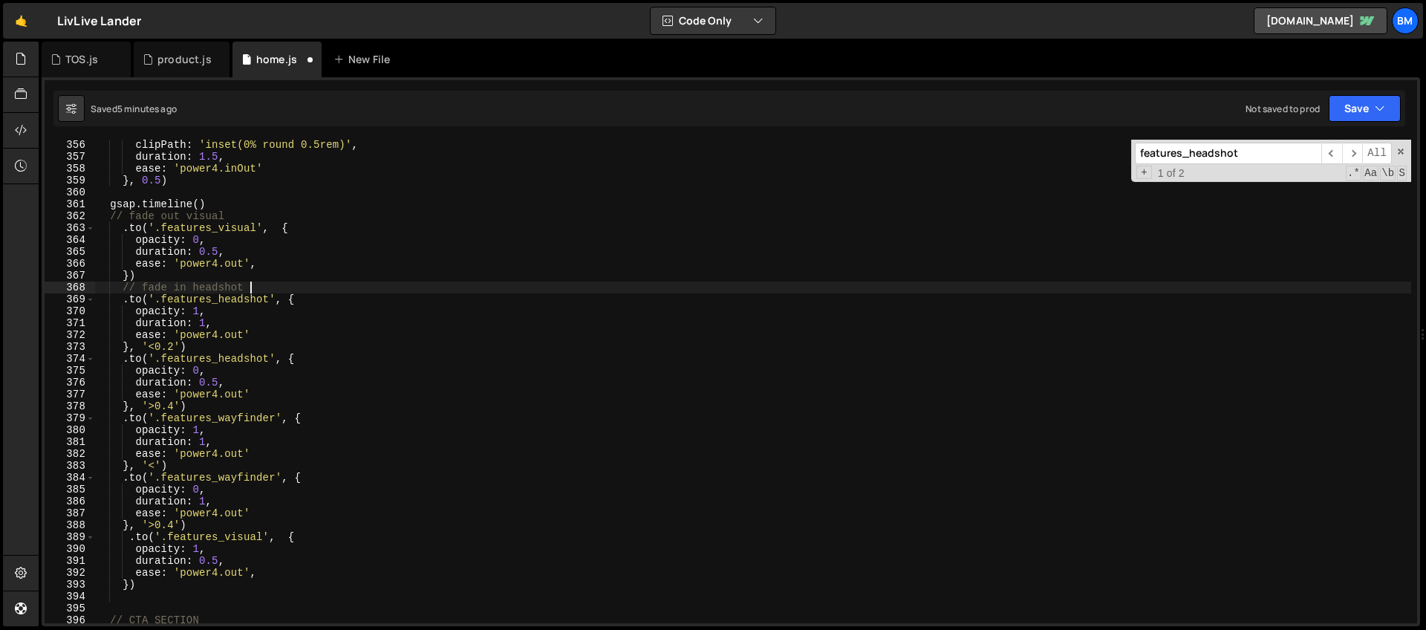
scroll to position [0, 10]
click at [197, 354] on div "clipPath : 'inset(0% round 0.5rem)' , duration : 1.5 , ease : 'power4.inOut' } …" at bounding box center [752, 392] width 1317 height 507
click at [195, 349] on div "clipPath : 'inset(0% round 0.5rem)' , duration : 1.5 , ease : 'power4.inOut' } …" at bounding box center [752, 392] width 1317 height 507
type textarea "}, '<0.2')"
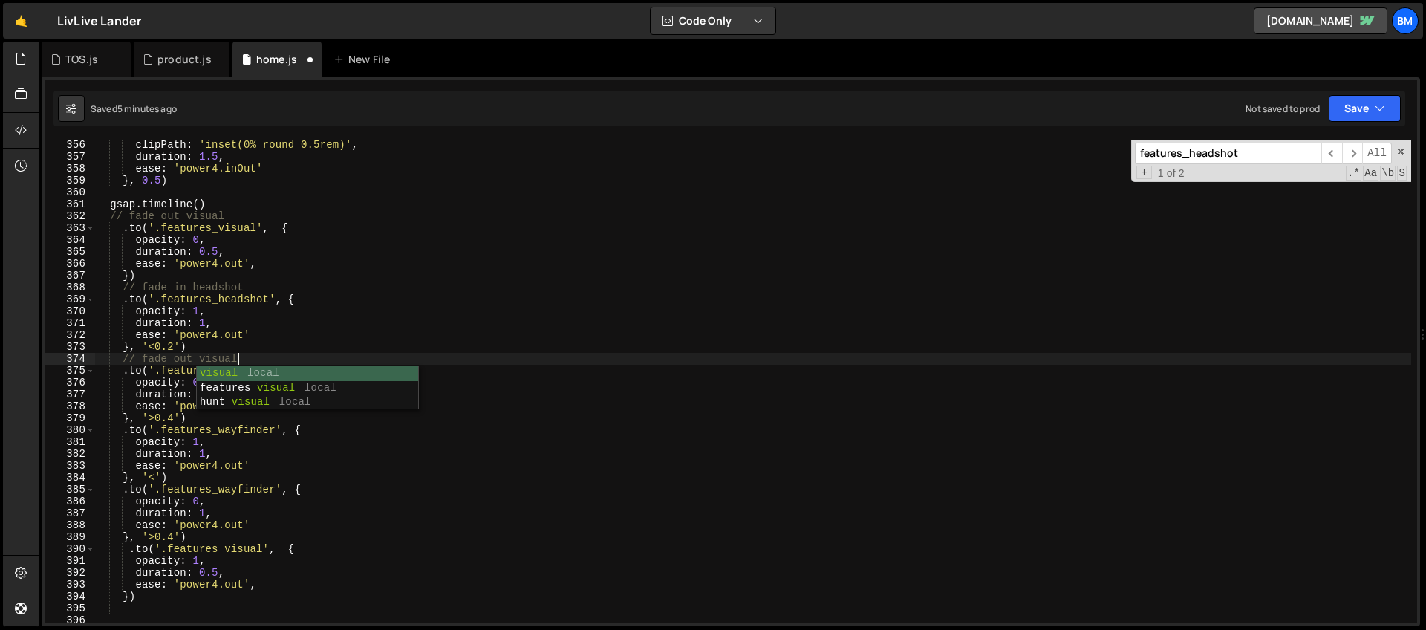
scroll to position [0, 9]
click at [196, 418] on div "clipPath : 'inset(0% round 0.5rem)' , duration : 1.5 , ease : 'power4.inOut' } …" at bounding box center [752, 392] width 1317 height 507
type textarea "}, '>0.4')"
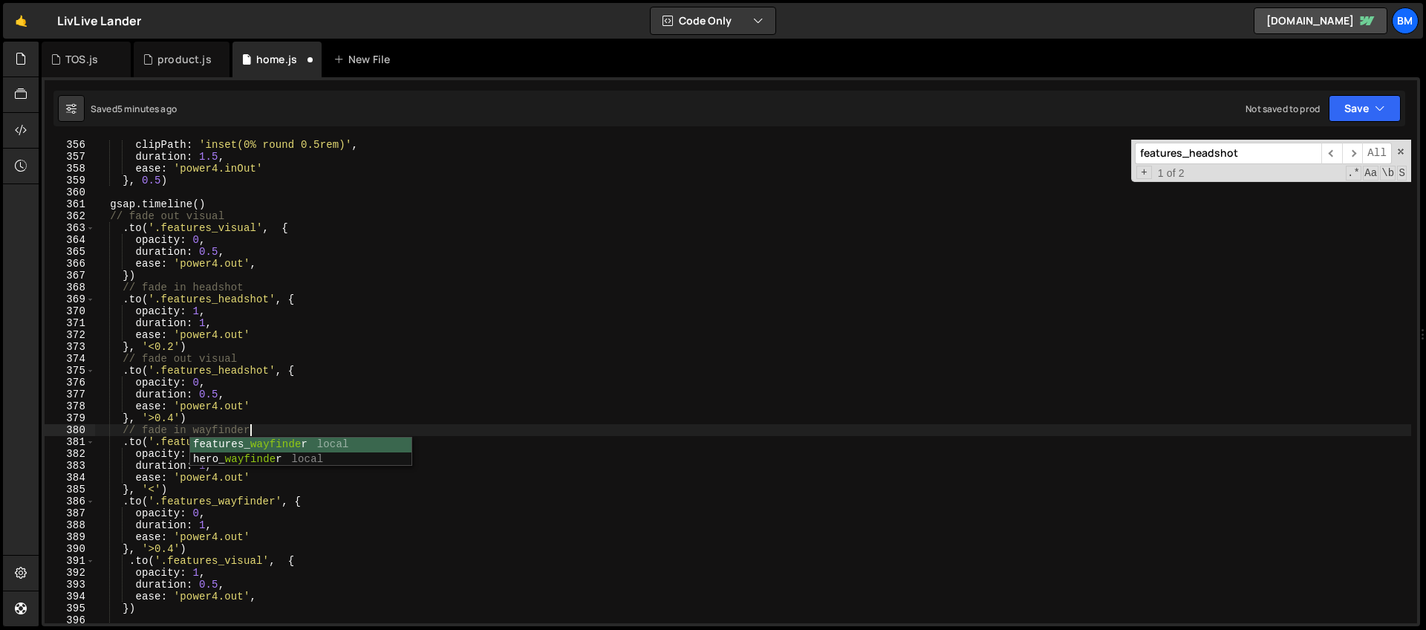
scroll to position [0, 10]
click at [209, 407] on div "clipPath : 'inset(0% round 0.5rem)' , duration : 1.5 , ease : 'power4.inOut' } …" at bounding box center [752, 392] width 1317 height 507
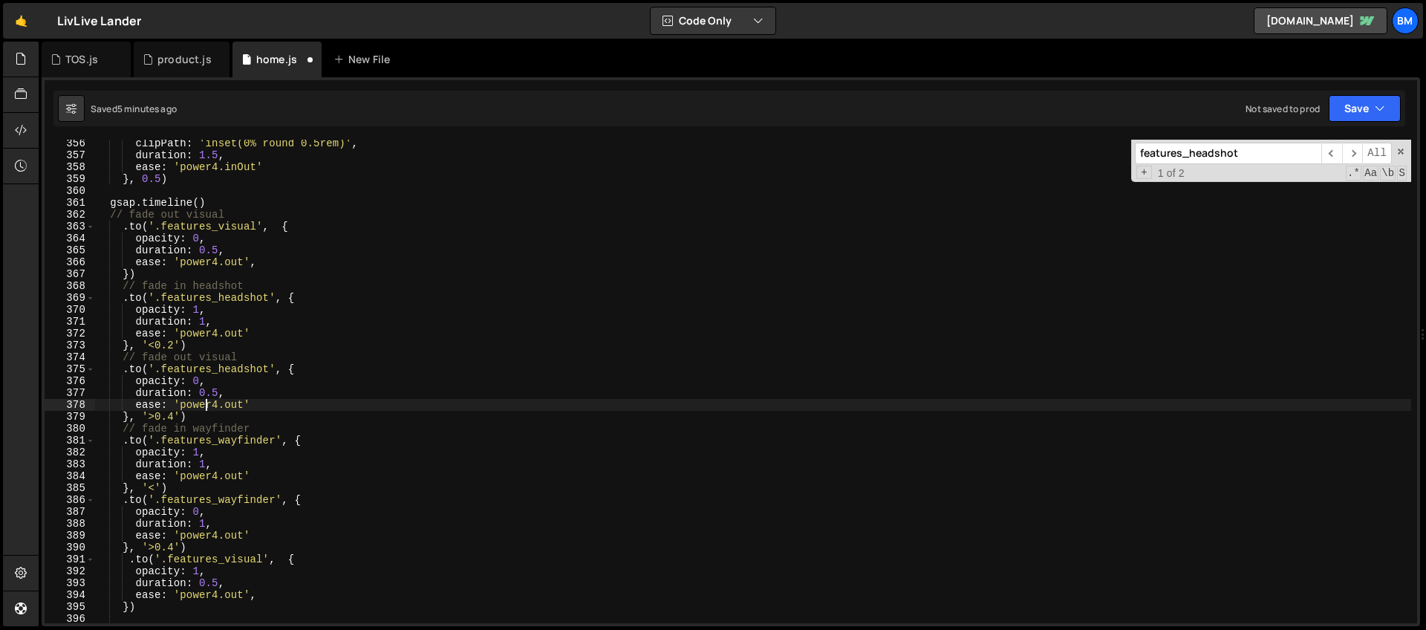
scroll to position [4235, 0]
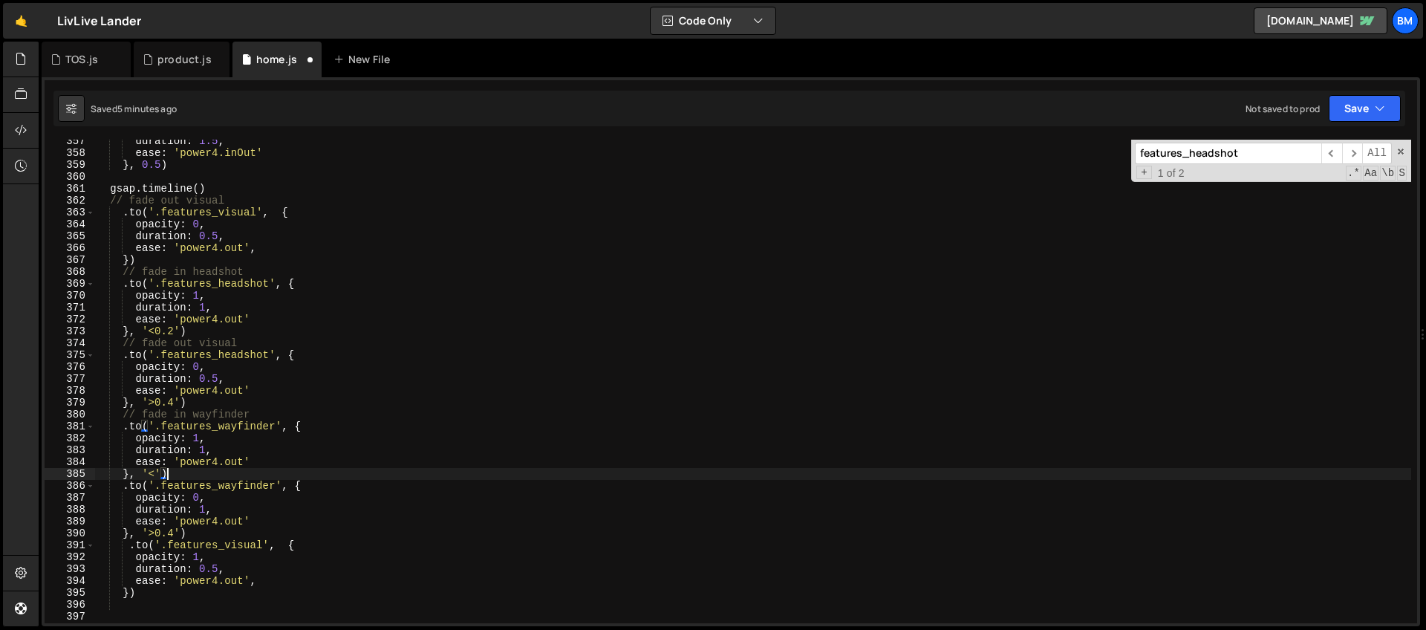
click at [177, 475] on div "duration : 1.5 , ease : 'power4.inOut' } , 0.5 ) gsap . timeline ( ) // fade ou…" at bounding box center [752, 388] width 1317 height 507
type textarea "}, '<')"
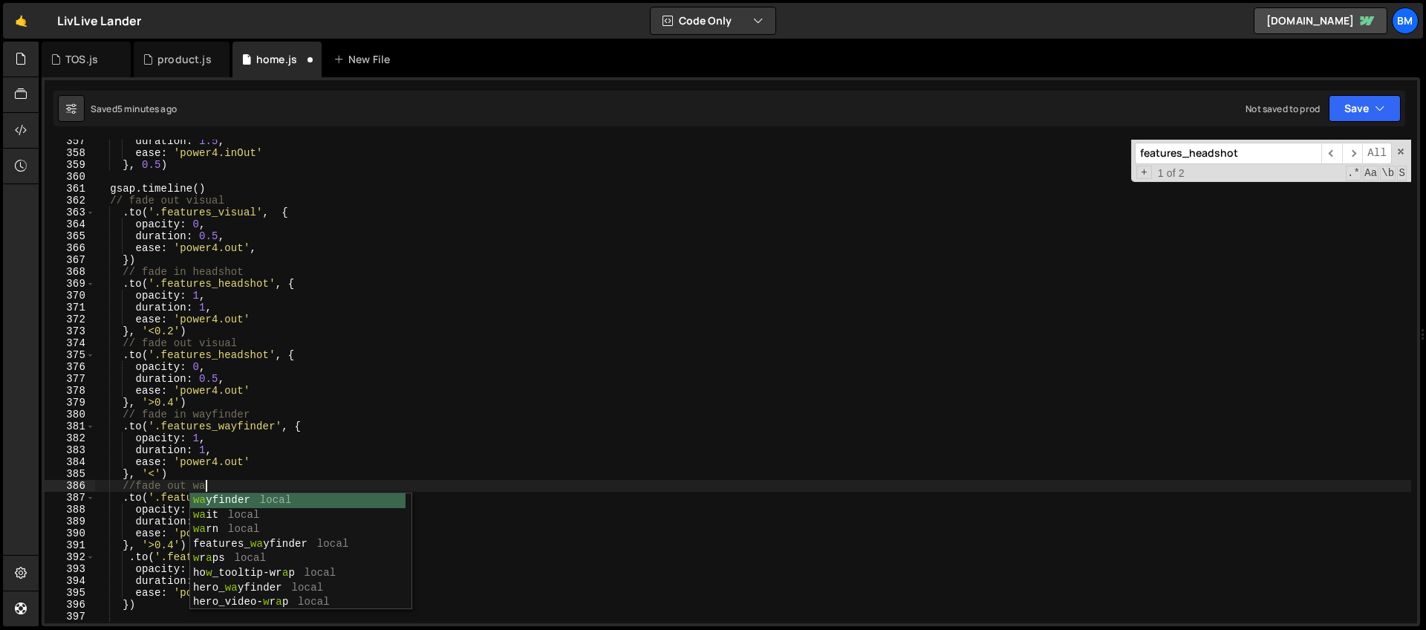
scroll to position [0, 7]
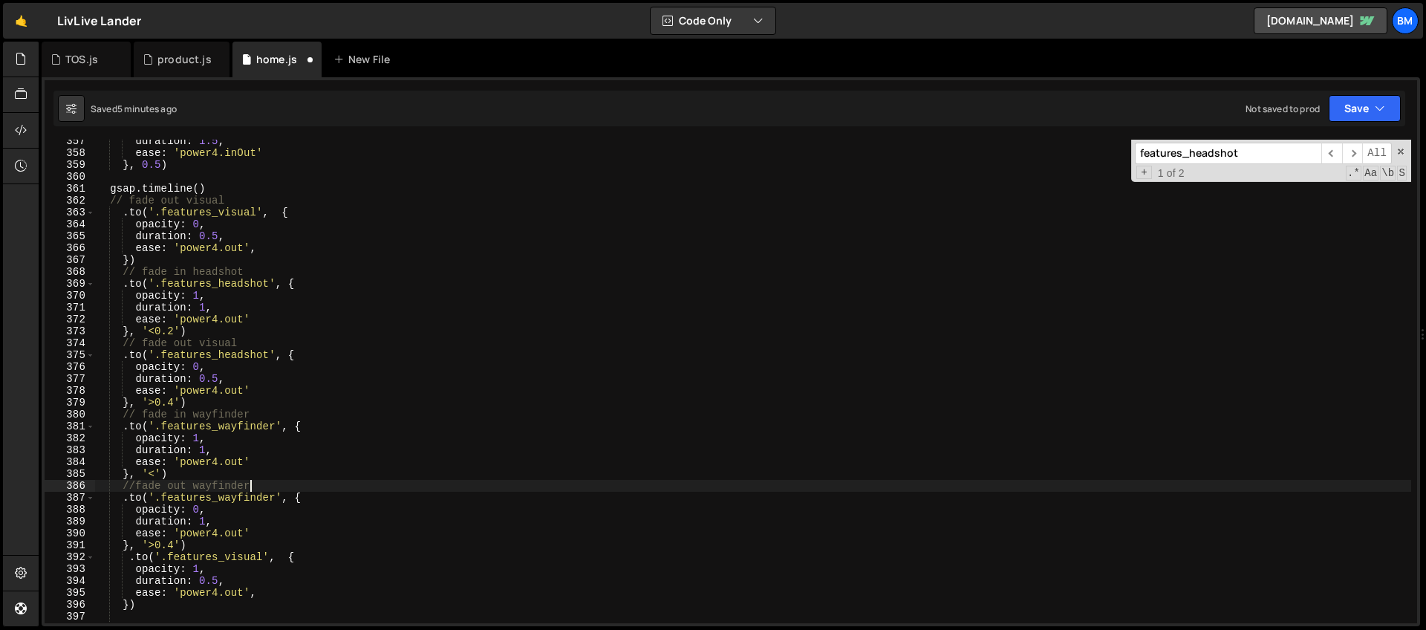
click at [198, 547] on div "duration : 1.5 , ease : 'power4.inOut' } , 0.5 ) gsap . timeline ( ) // fade ou…" at bounding box center [752, 388] width 1317 height 507
type textarea "}, '>0.4')"
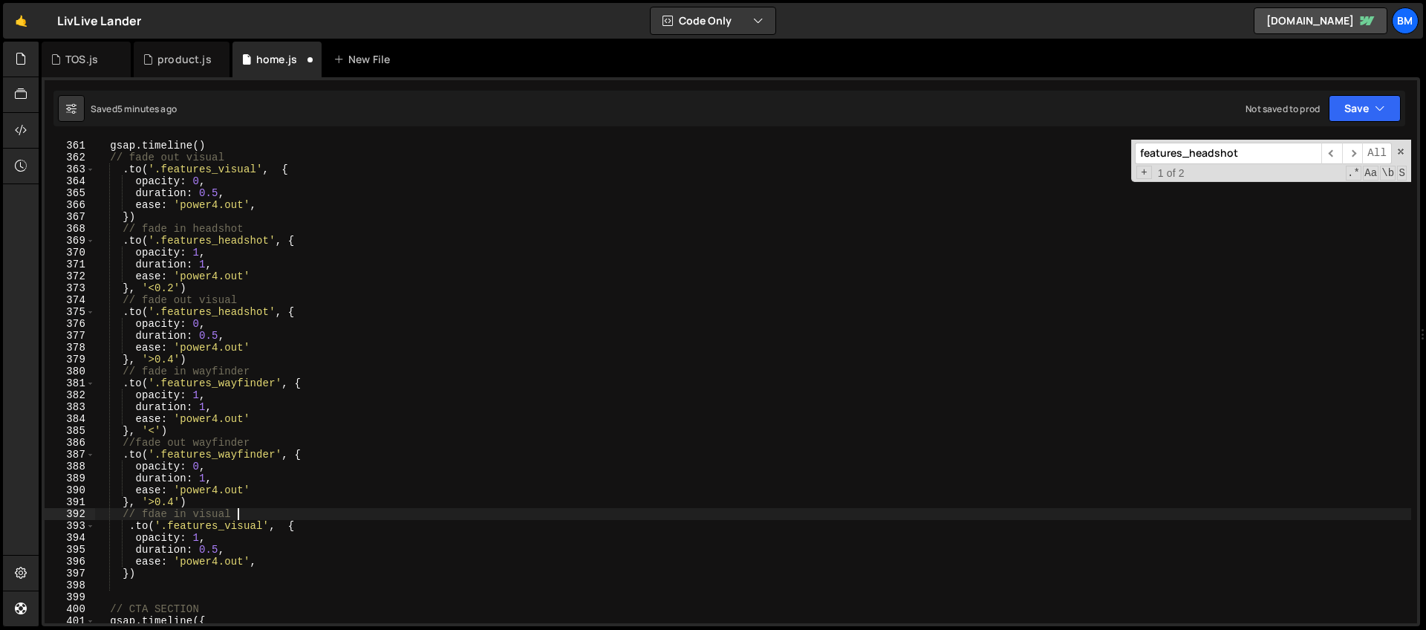
scroll to position [4261, 0]
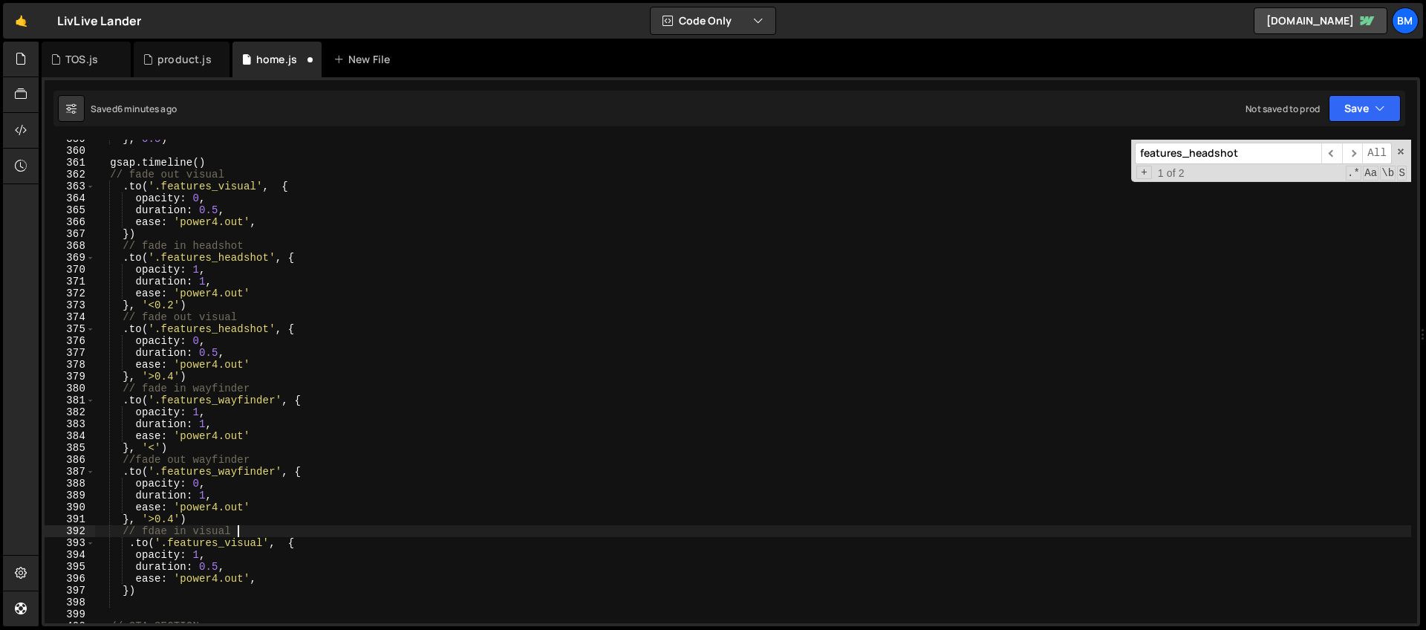
click at [199, 161] on div "} , 0.5 ) gsap . timeline ( ) // fade out visual . to ( '.features_visual' , { …" at bounding box center [752, 386] width 1317 height 507
type textarea "gsap.timeline({)"
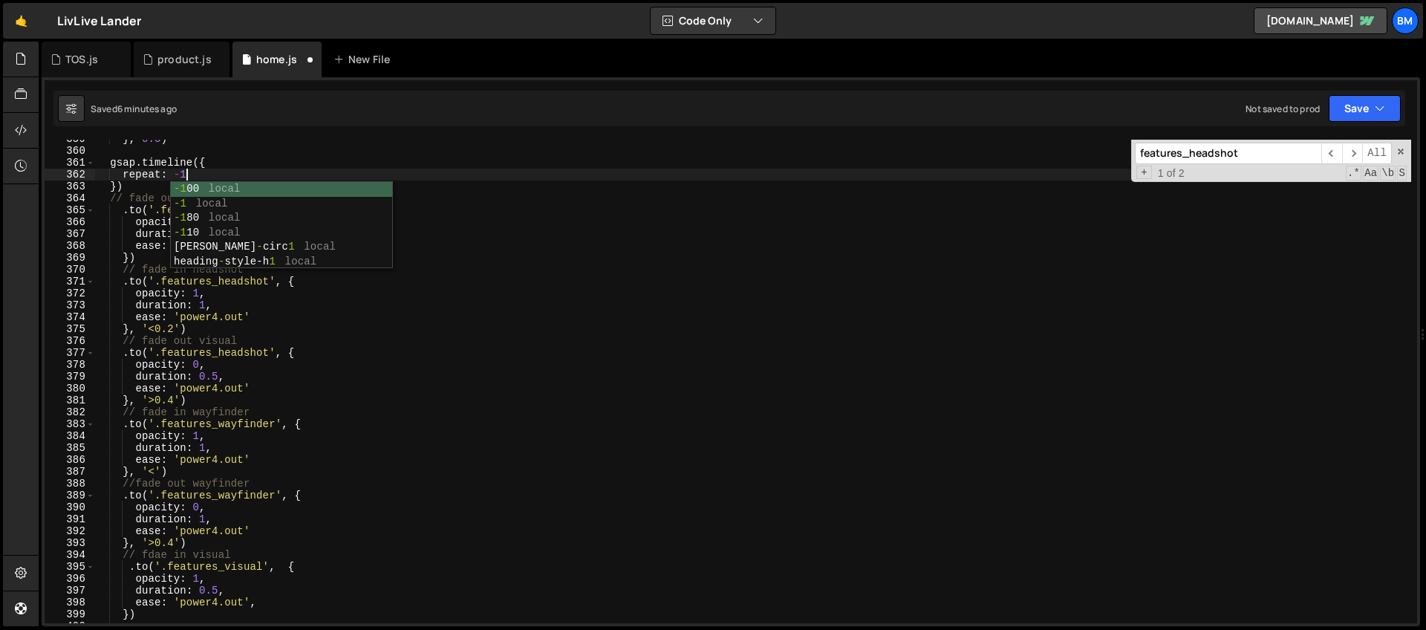
type textarea "repeat: -1,"
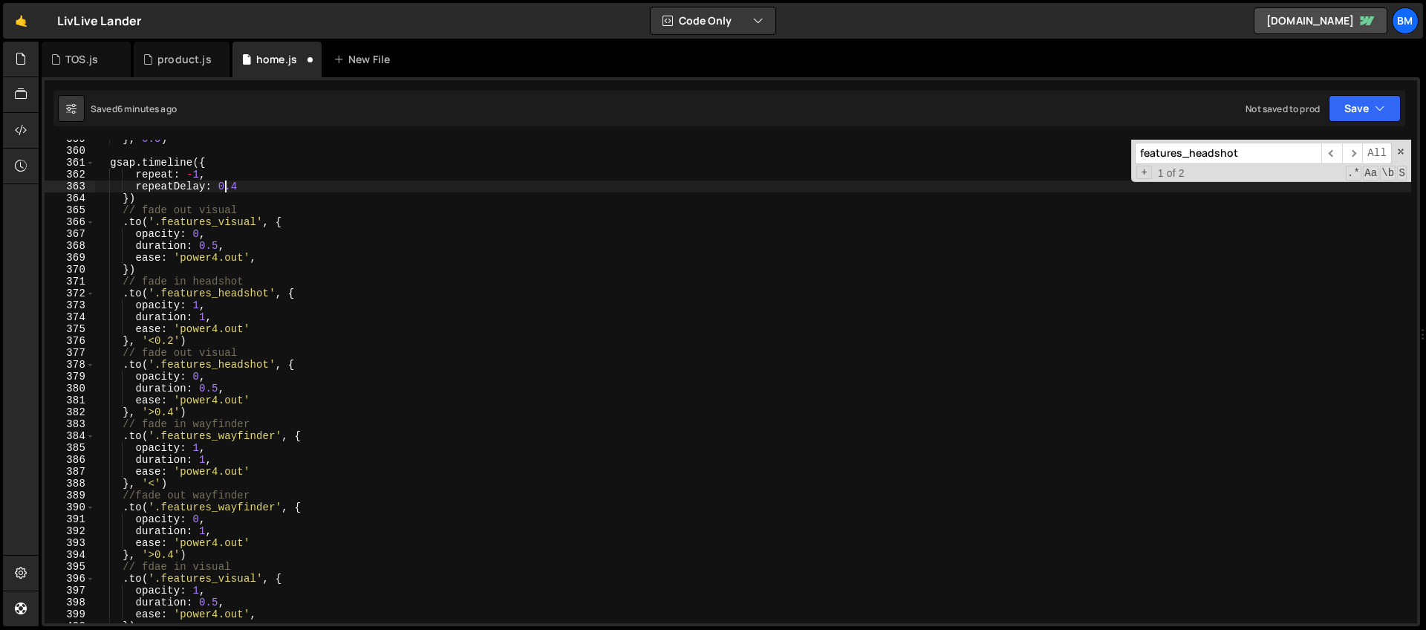
scroll to position [4247, 0]
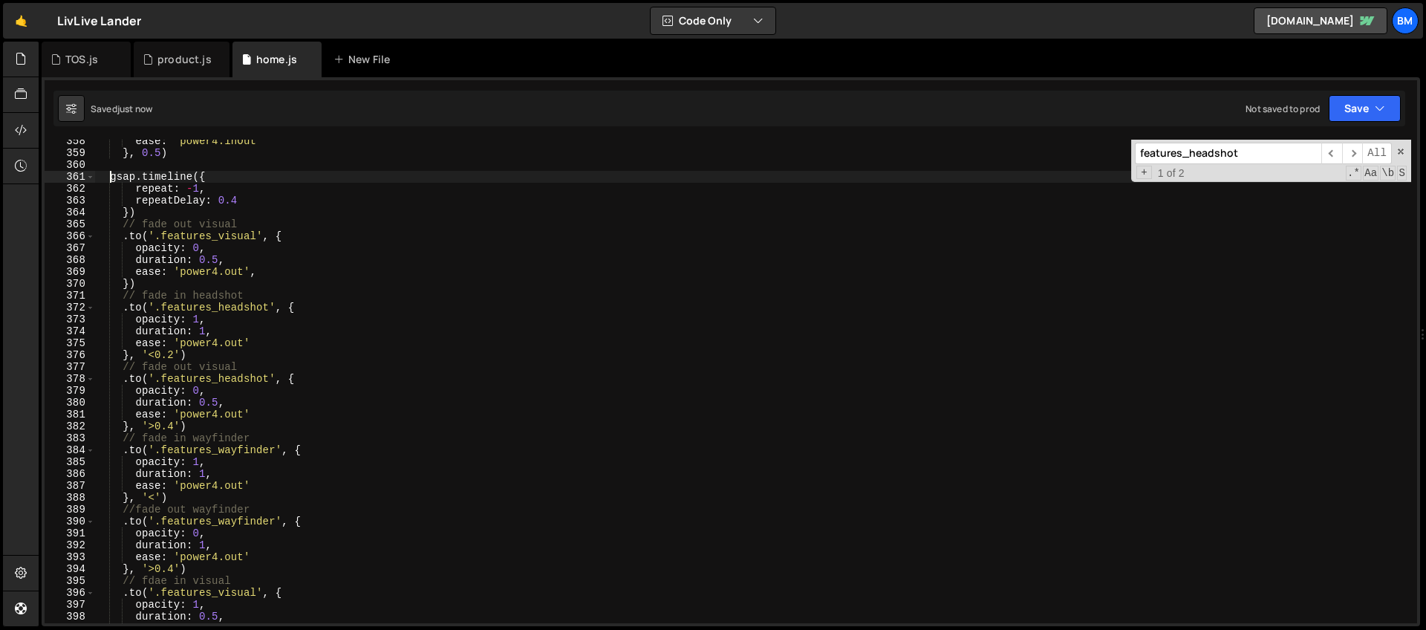
click at [109, 173] on div "ease : 'power4.inOut' } , 0.5 ) gsap . timeline ({ repeat : - 1 , repeatDelay :…" at bounding box center [752, 388] width 1317 height 507
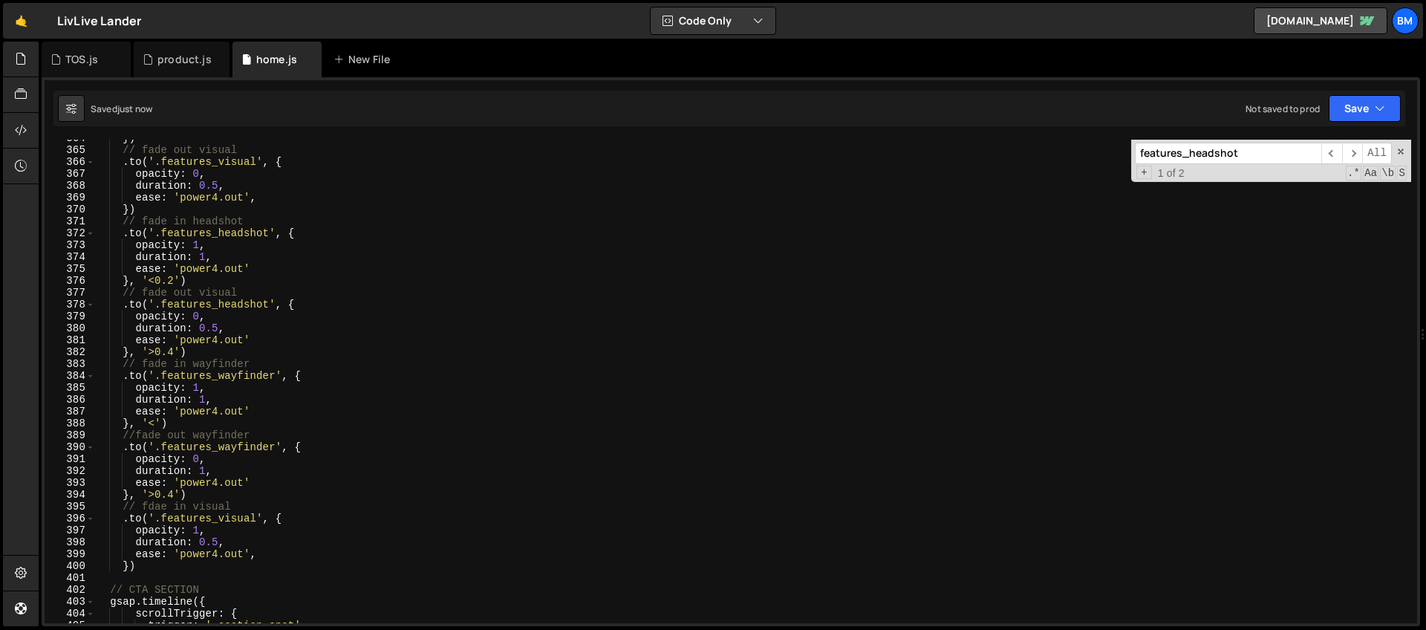
scroll to position [4331, 0]
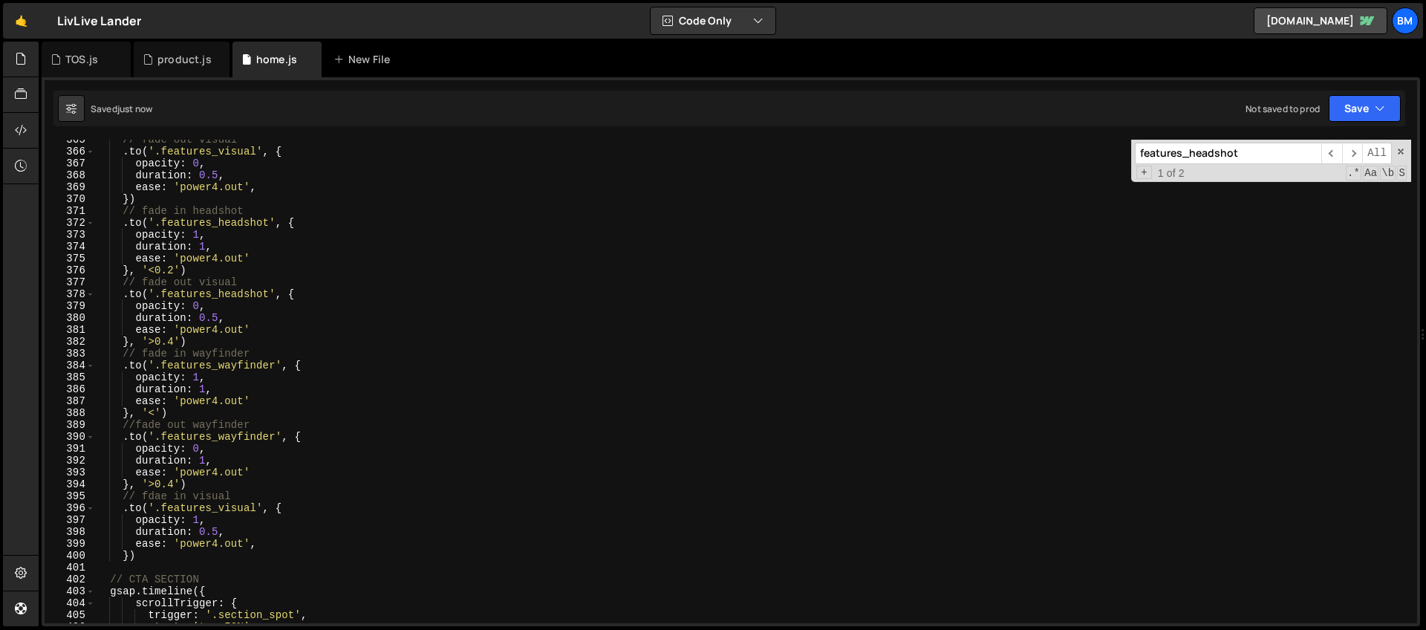
click at [169, 556] on div "// fade out visual . to ( '.features_visual' , { opacity : 0 , duration : 0.5 ,…" at bounding box center [752, 387] width 1317 height 507
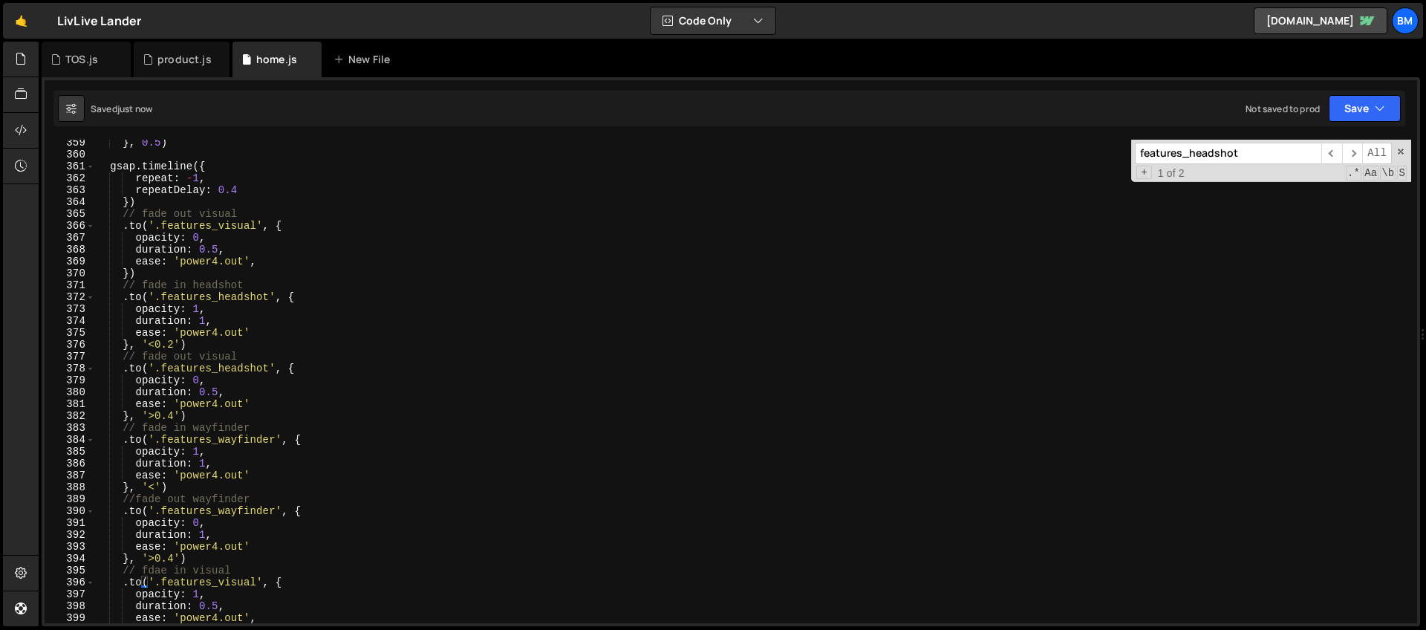
scroll to position [4257, 0]
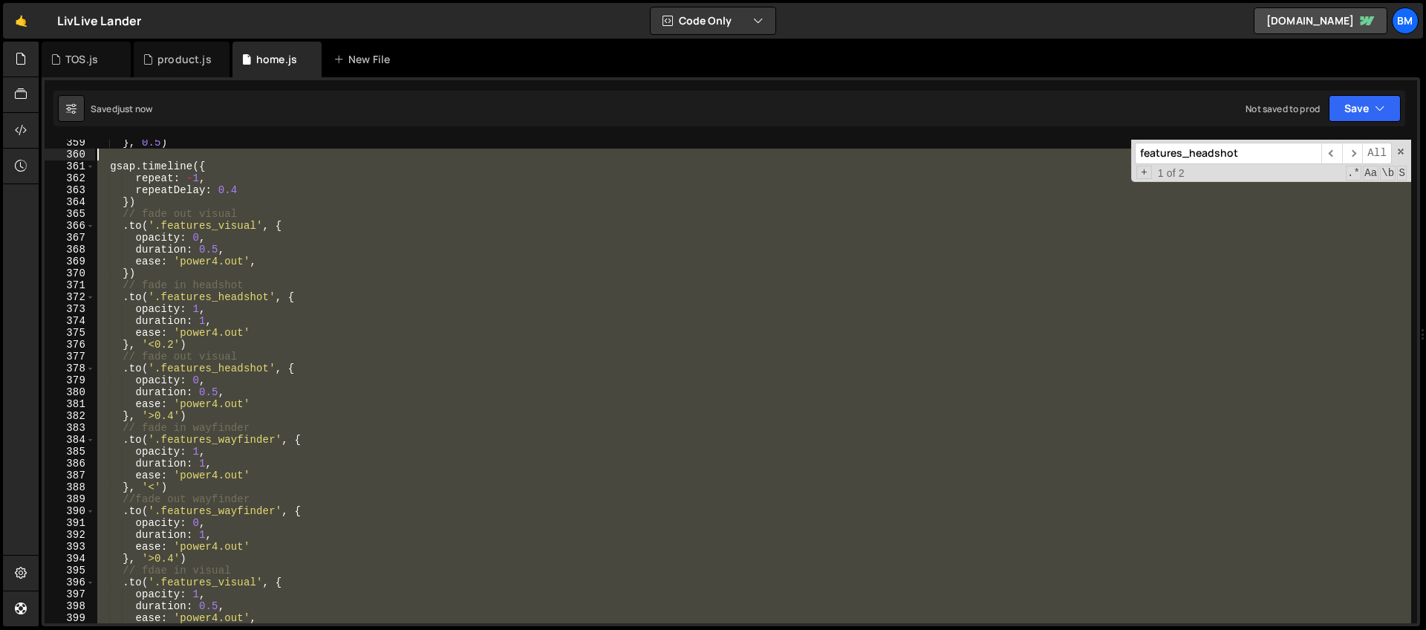
click at [109, 158] on div "} , 0.5 ) gsap . timeline ({ repeat : - 1 , repeatDelay : 0.4 }) // fade out vi…" at bounding box center [752, 390] width 1317 height 507
type textarea "gsap.timeline({"
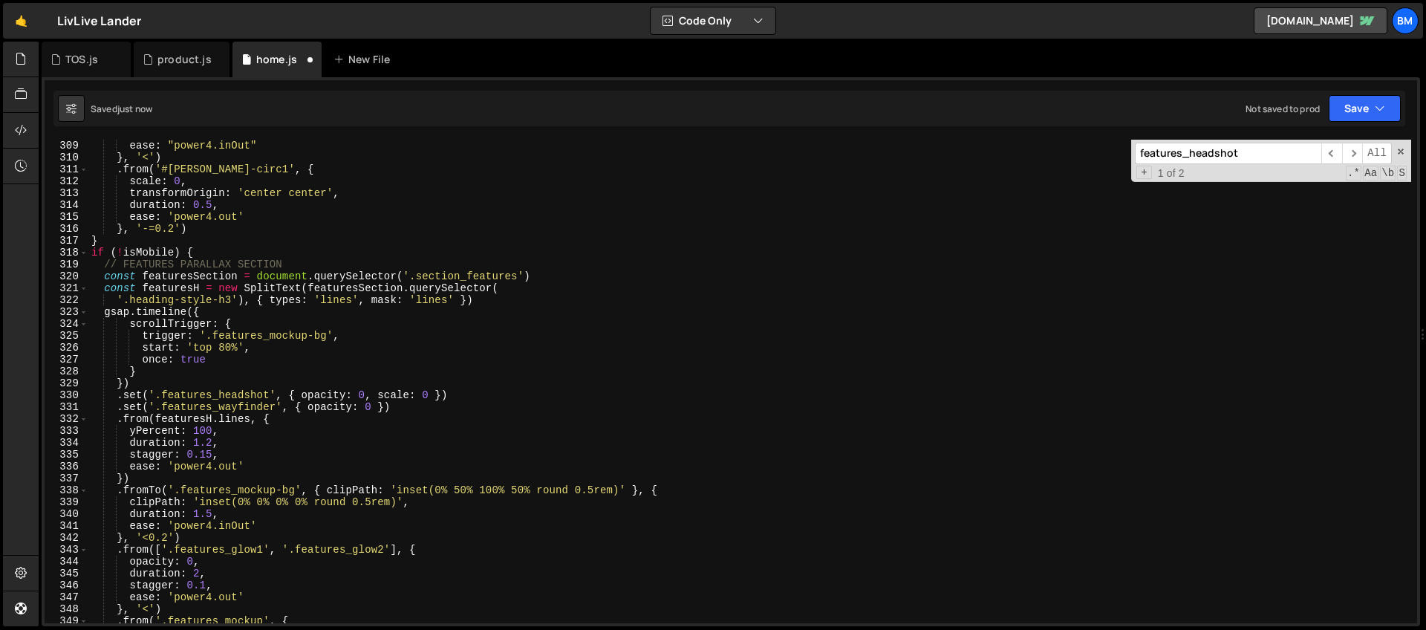
scroll to position [3594, 0]
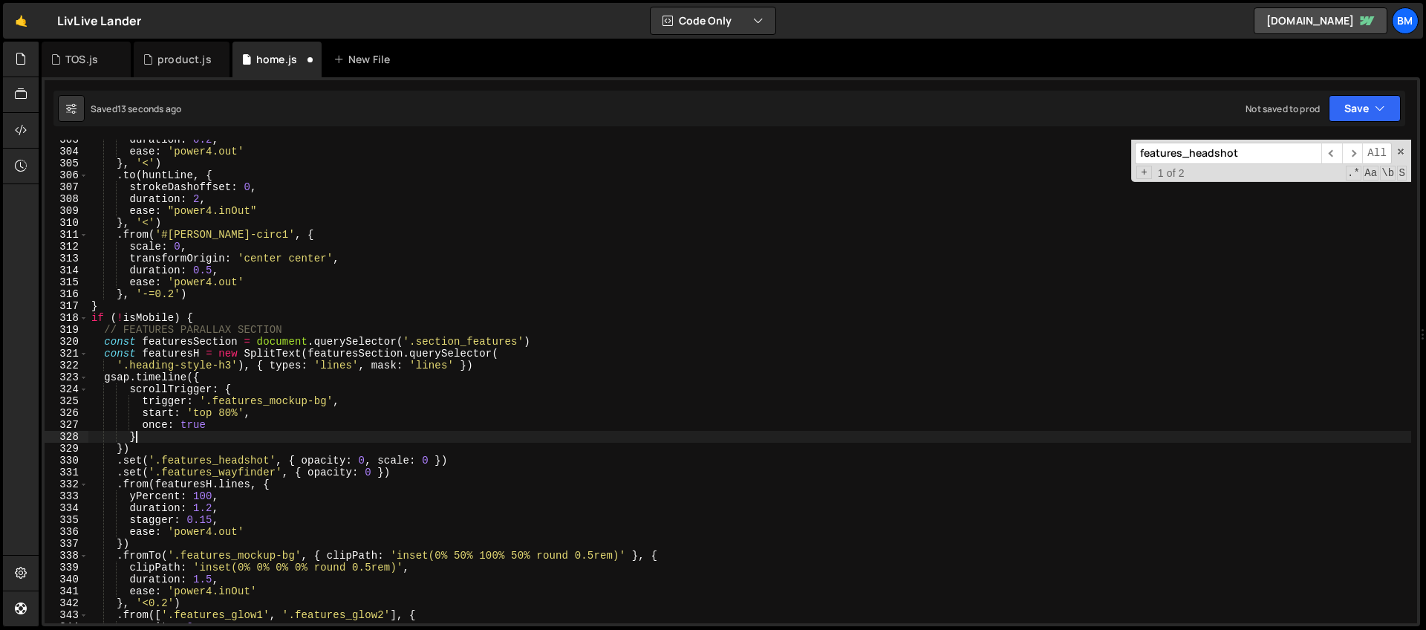
click at [138, 434] on div "duration : 0.2 , ease : 'power4.out' } , '<' ) . to ( huntLine , { strokeDashof…" at bounding box center [749, 387] width 1323 height 507
type textarea "},"
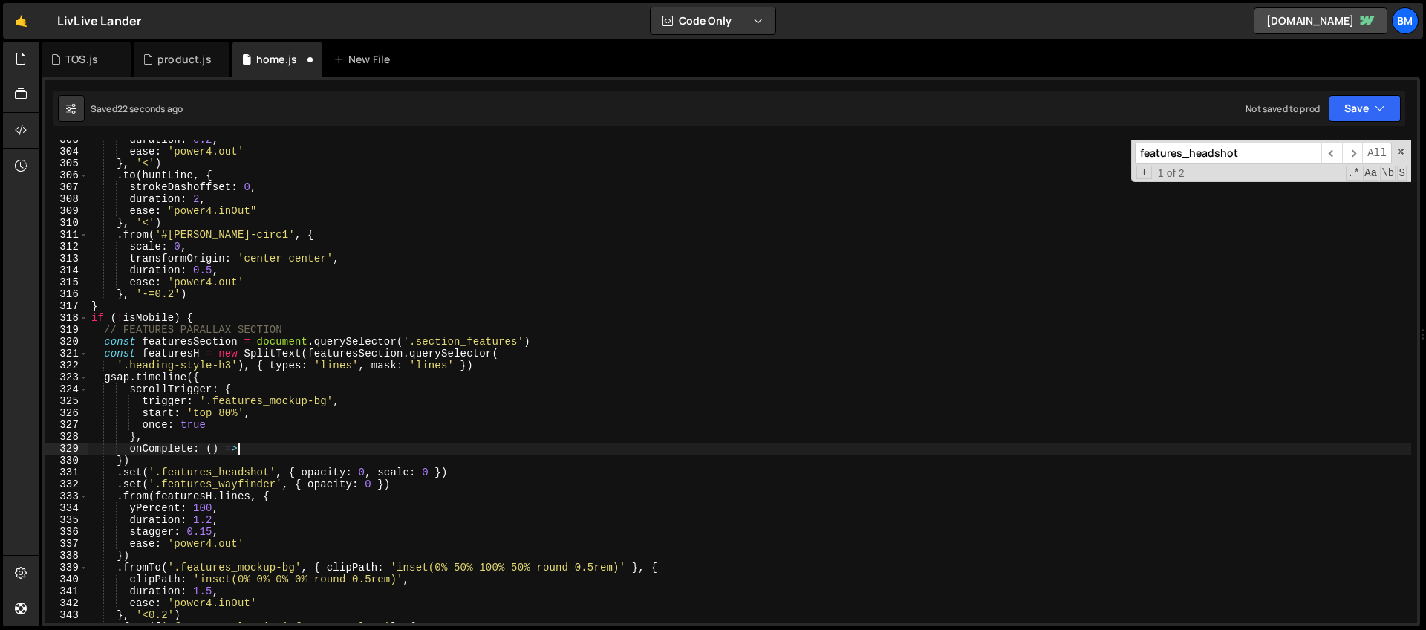
scroll to position [0, 10]
type textarea "onComplete: () => {"
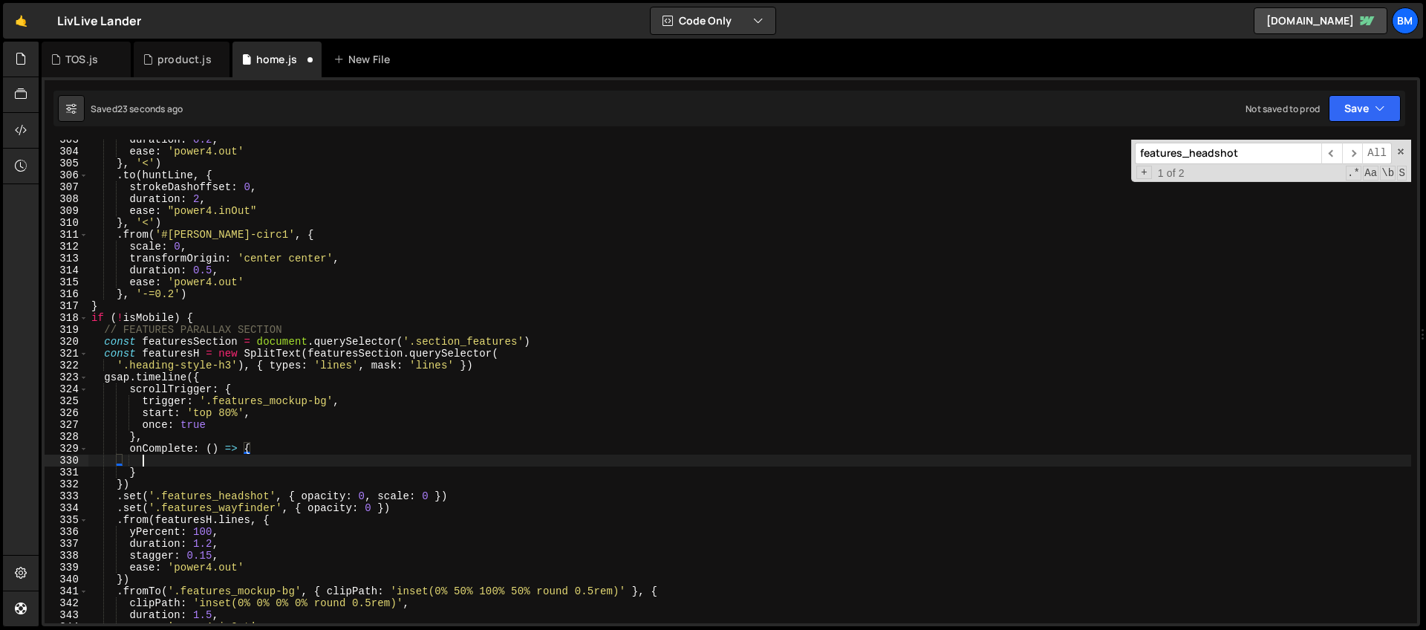
scroll to position [0, 3]
type textarea "√"
paste textarea "})"
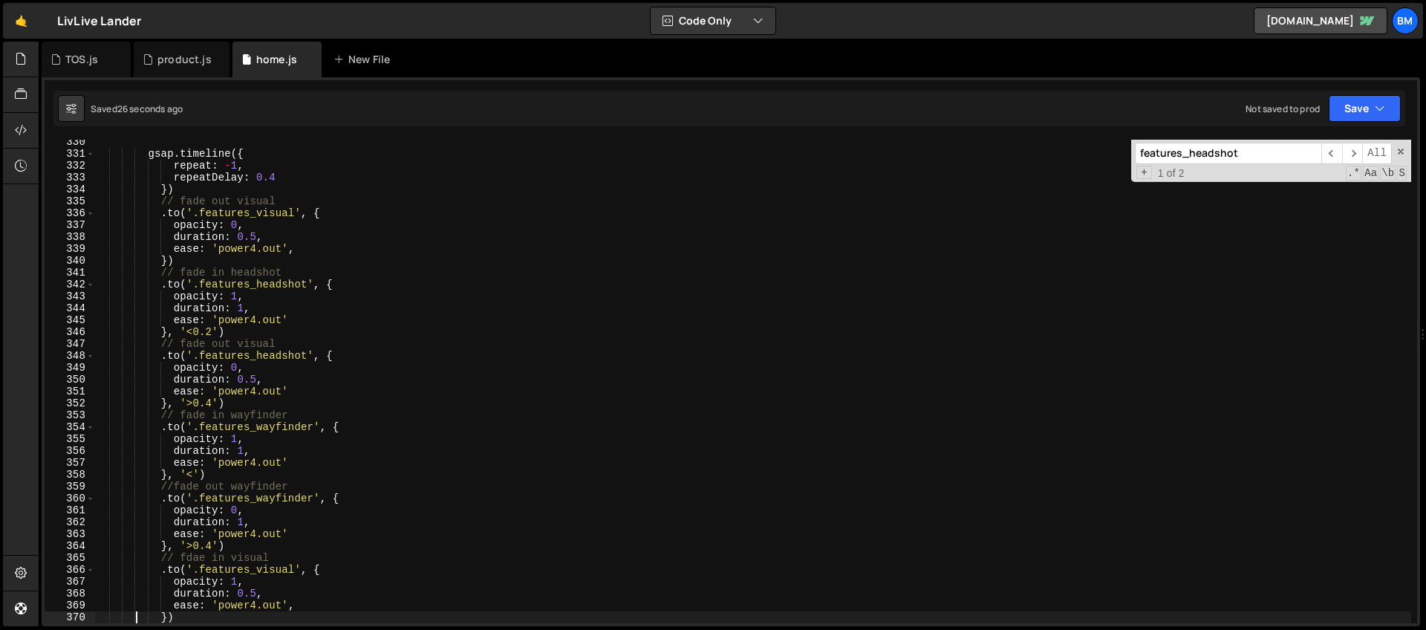
click at [1387, 140] on div "features_headshot ​ ​ All Replace All + 1 of 2 .* Aa \b S" at bounding box center [1271, 161] width 280 height 42
click at [1398, 146] on span at bounding box center [1400, 151] width 10 height 10
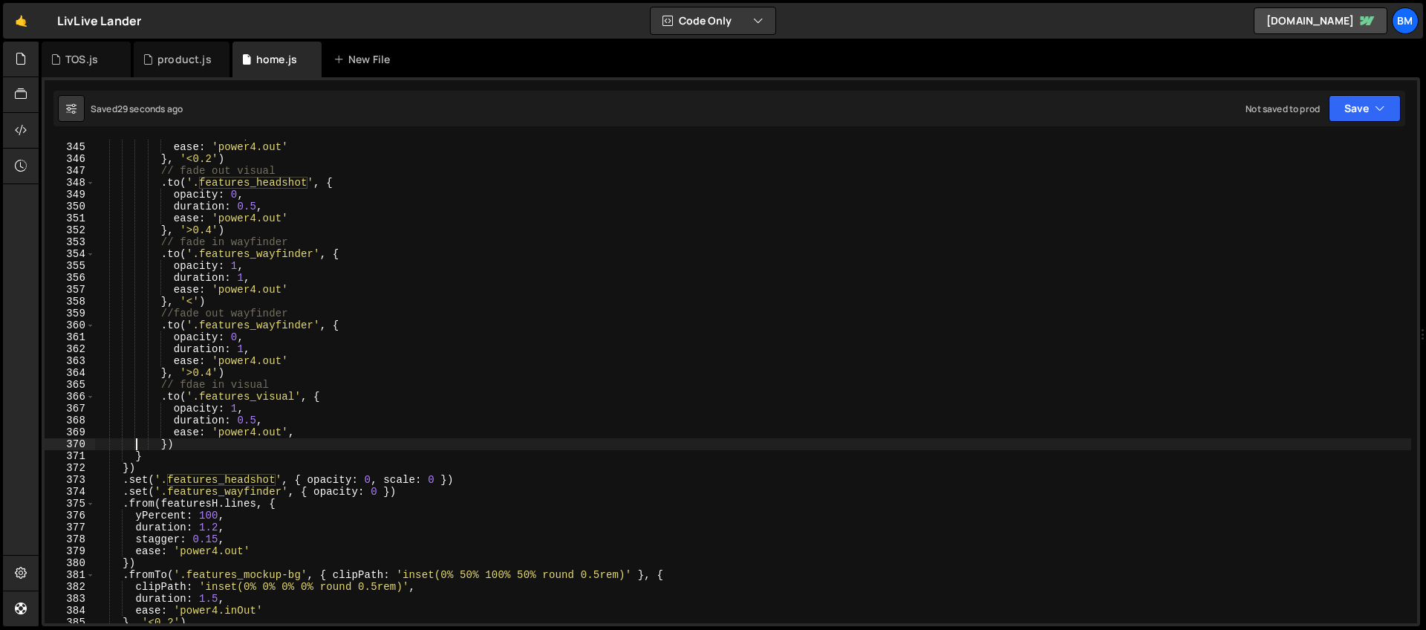
scroll to position [4099, 0]
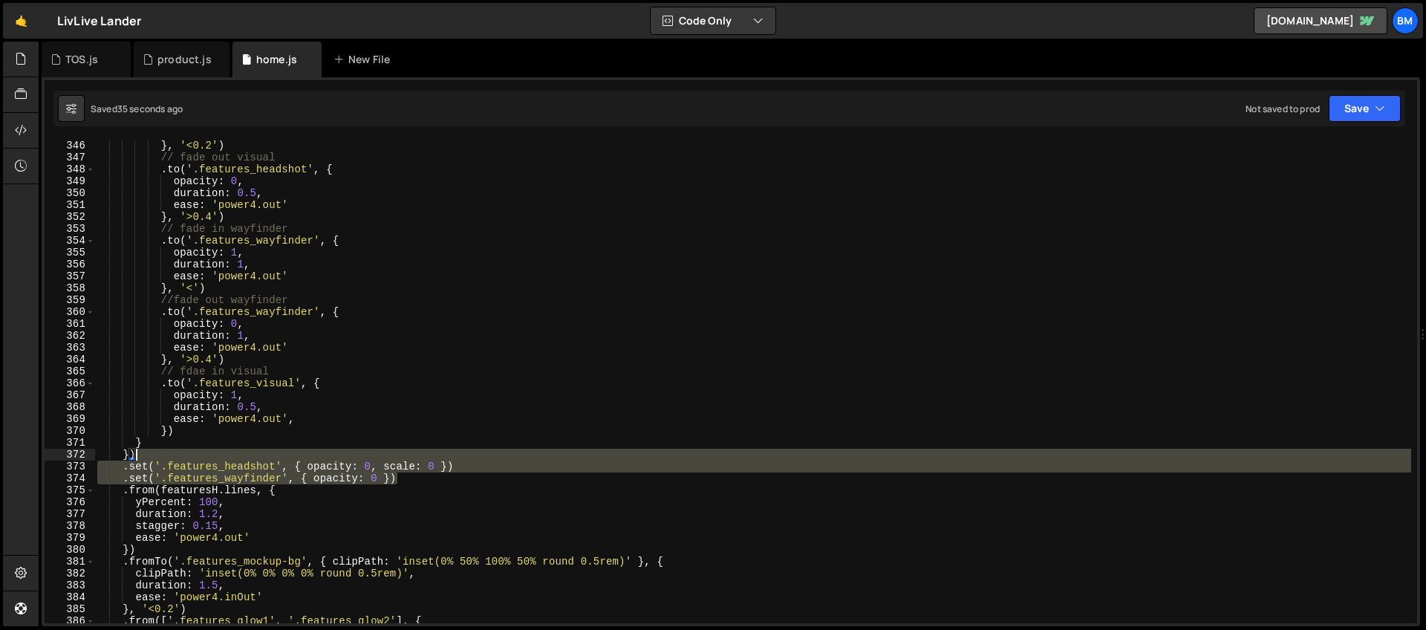
drag, startPoint x: 407, startPoint y: 481, endPoint x: 382, endPoint y: 457, distance: 34.7
click at [382, 457] on div "} , '<0.2' ) // fade out visual . to ( '.features_headshot' , { opacity : 0 , d…" at bounding box center [752, 393] width 1317 height 507
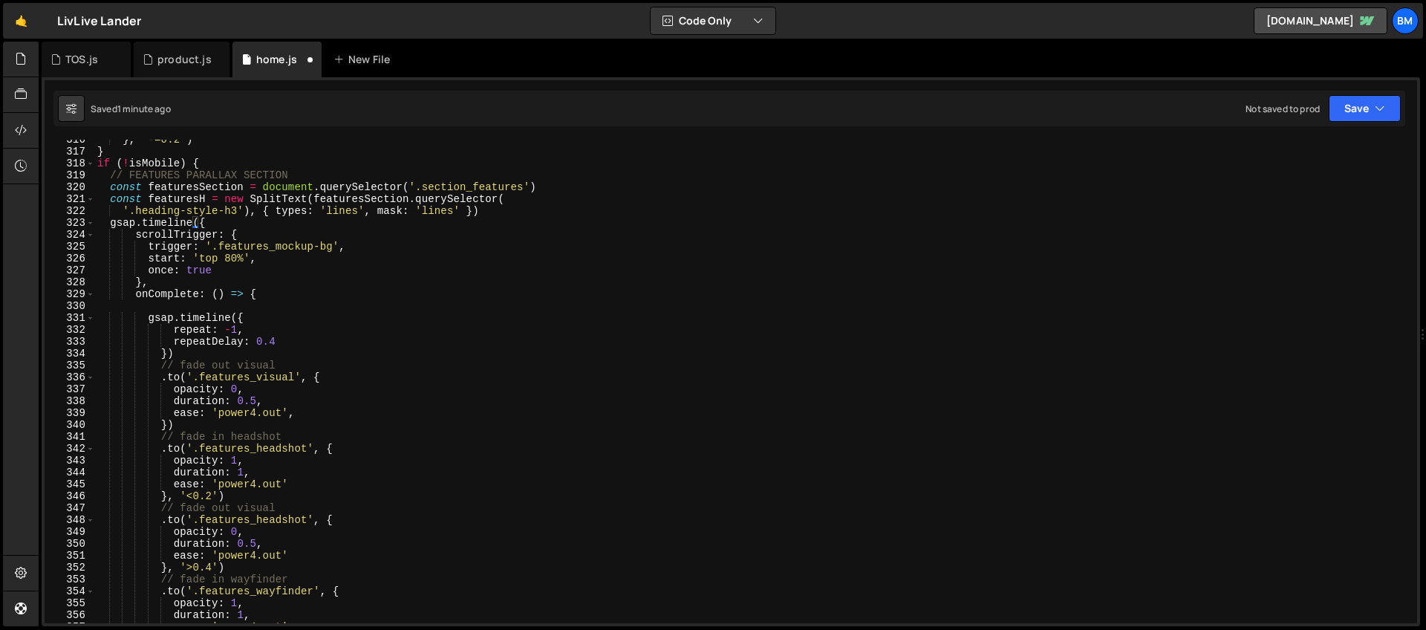
scroll to position [3779, 0]
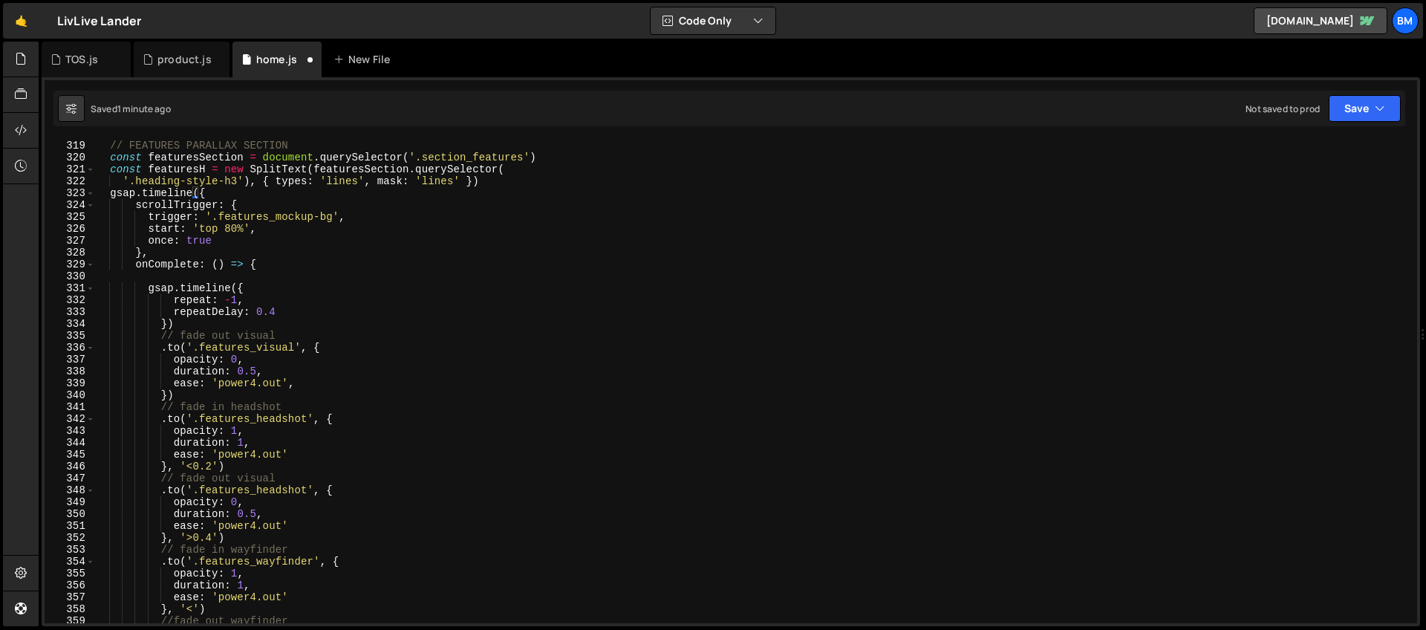
click at [212, 468] on div "if ( ! isMobile ) { // FEATURES PARALLAX SECTION const featuresSection = docume…" at bounding box center [752, 381] width 1317 height 507
drag, startPoint x: 278, startPoint y: 310, endPoint x: 259, endPoint y: 311, distance: 19.3
click at [259, 311] on div "if ( ! isMobile ) { // FEATURES PARALLAX SECTION const featuresSection = docume…" at bounding box center [752, 381] width 1317 height 507
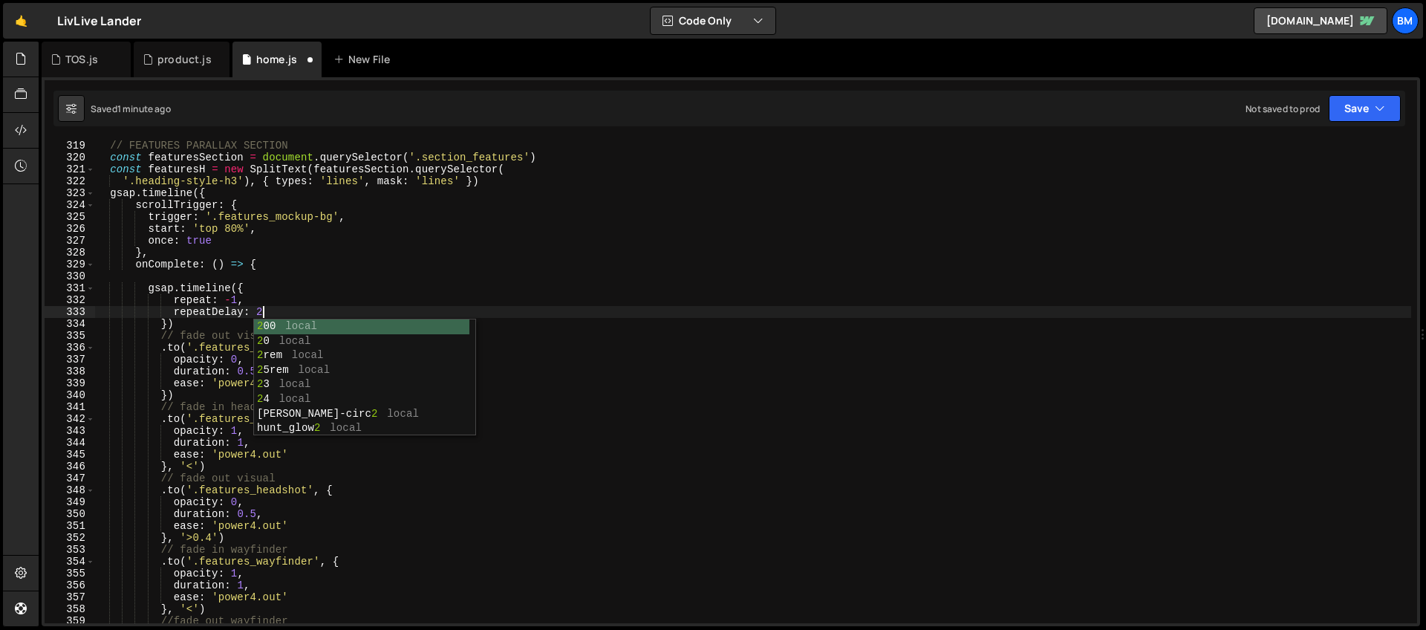
click at [209, 400] on div "if ( ! isMobile ) { // FEATURES PARALLAX SECTION const featuresSection = docume…" at bounding box center [752, 381] width 1317 height 507
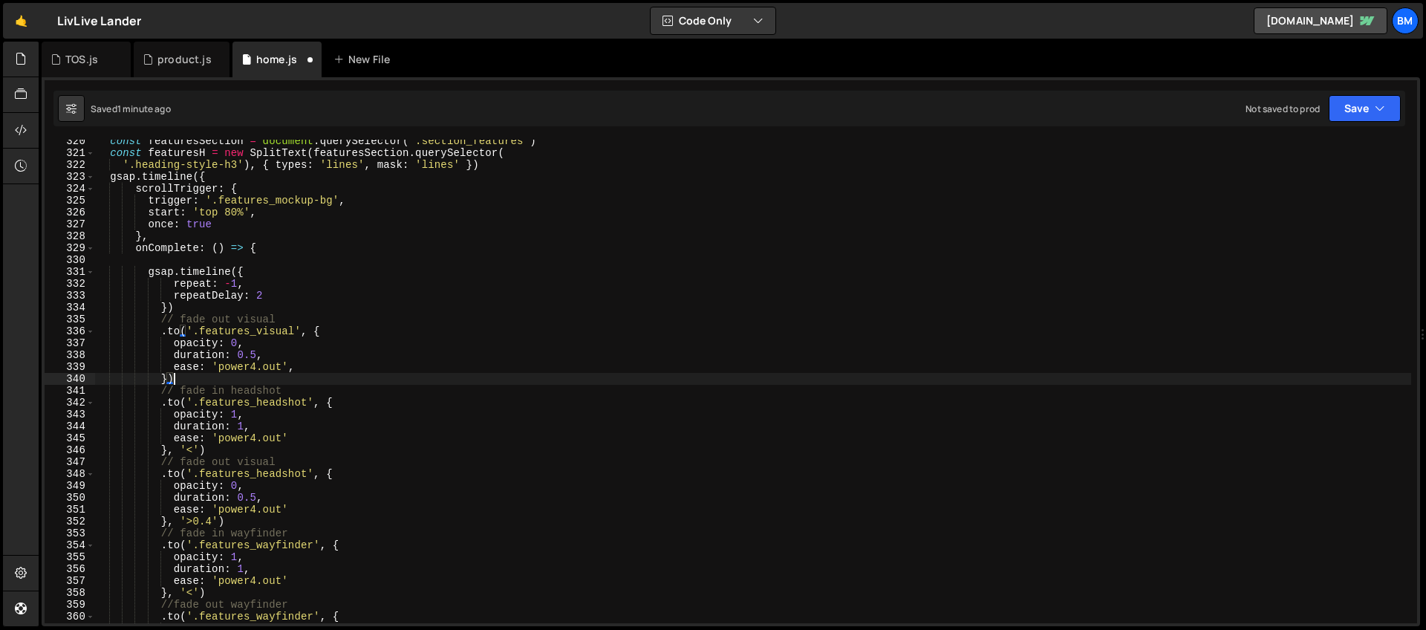
scroll to position [3923, 0]
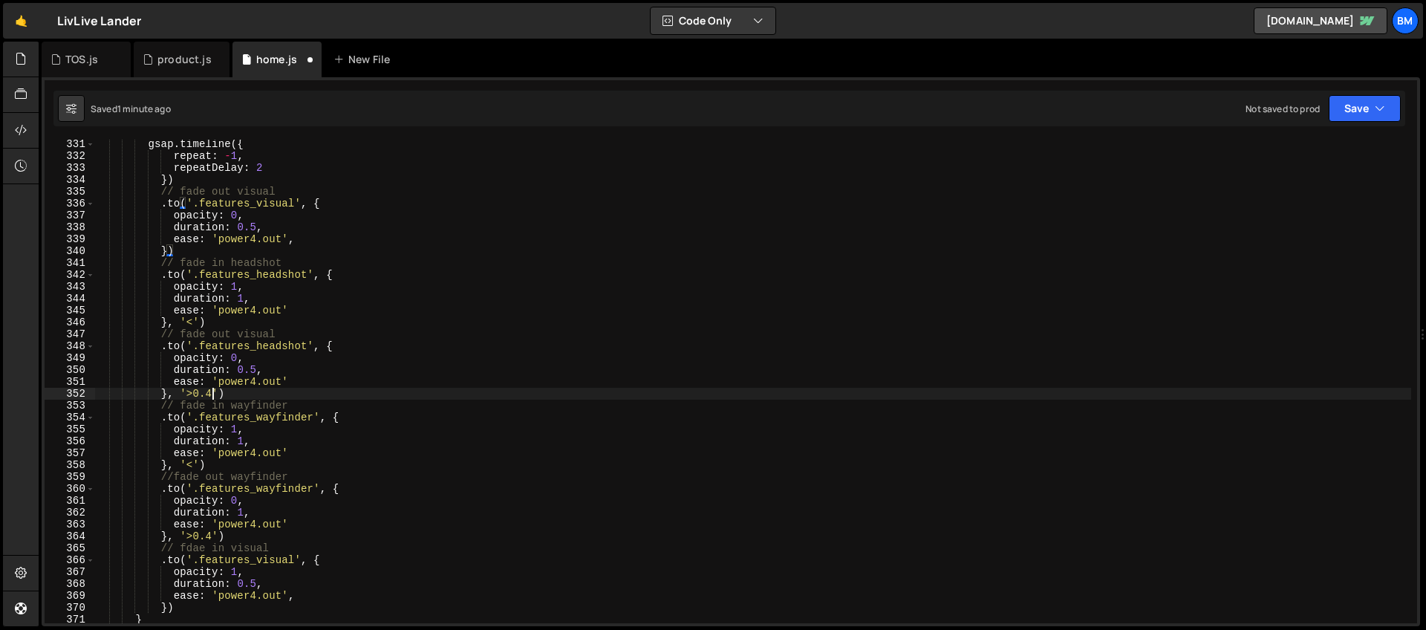
click at [214, 392] on div "gsap . timeline ({ repeat : - 1 , repeatDelay : 2 }) // fade out visual . to ( …" at bounding box center [752, 391] width 1317 height 507
click at [250, 357] on div "gsap . timeline ({ repeat : - 1 , repeatDelay : 2 }) // fade out visual . to ( …" at bounding box center [752, 391] width 1317 height 507
click at [210, 531] on div "gsap . timeline ({ repeat : - 1 , repeatDelay : 2 }) // fade out visual . to ( …" at bounding box center [752, 391] width 1317 height 507
click at [214, 344] on div "gsap . timeline ({ repeat : - 1 , repeatDelay : 2 }) // fade out visual . to ( …" at bounding box center [752, 391] width 1317 height 507
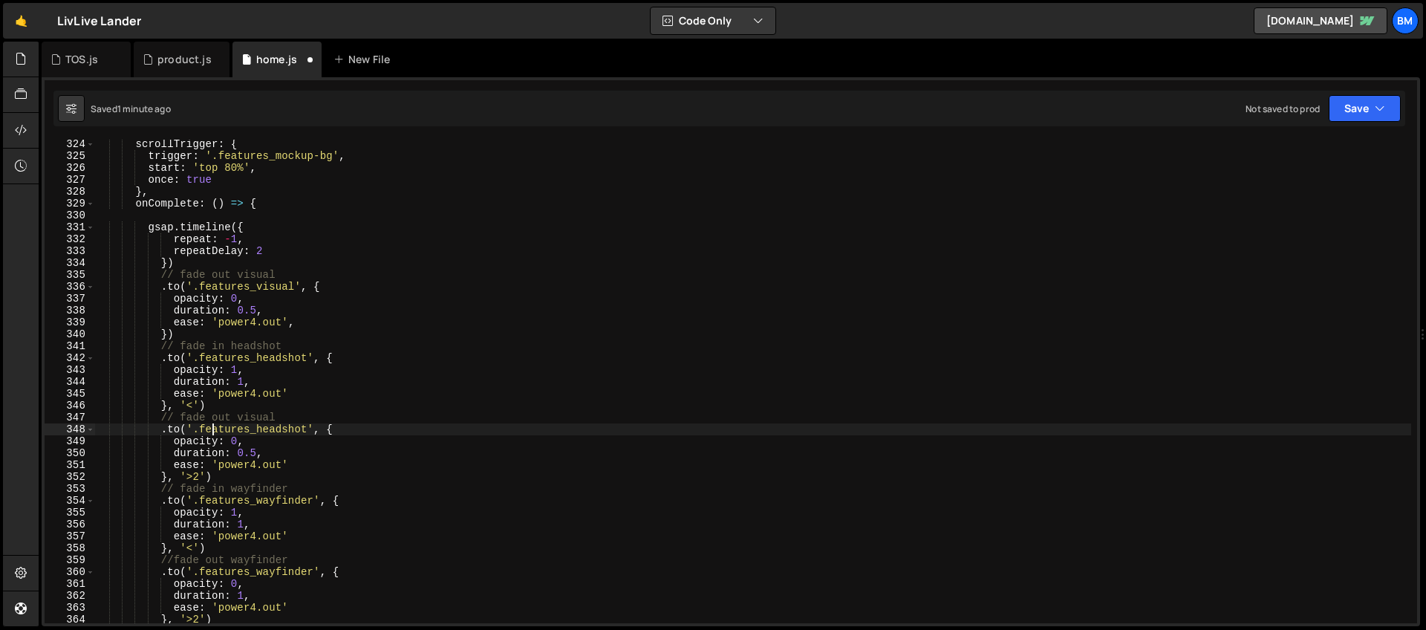
scroll to position [3840, 0]
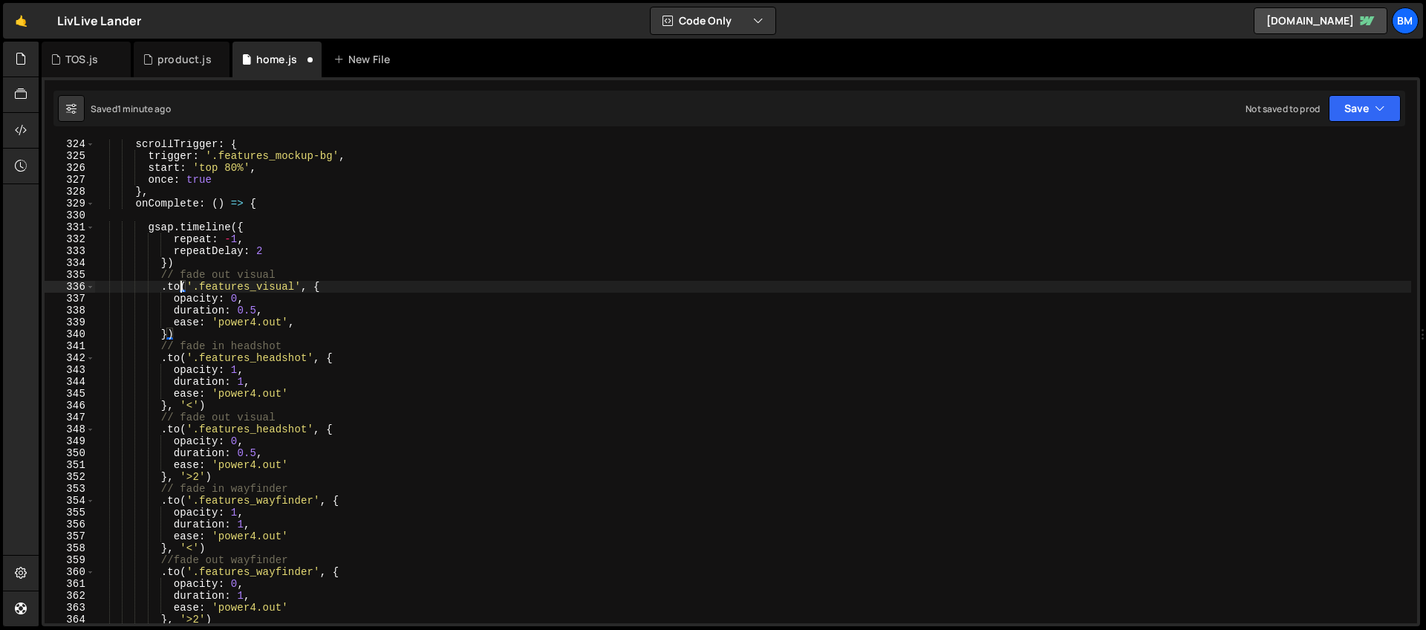
click at [180, 285] on div "scrollTrigger : { trigger : '.features_mockup-bg' , start : 'top 80%' , once : …" at bounding box center [752, 391] width 1317 height 507
click at [334, 289] on div "scrollTrigger : { trigger : '.features_mockup-bg' , start : 'top 80%' , once : …" at bounding box center [752, 391] width 1317 height 507
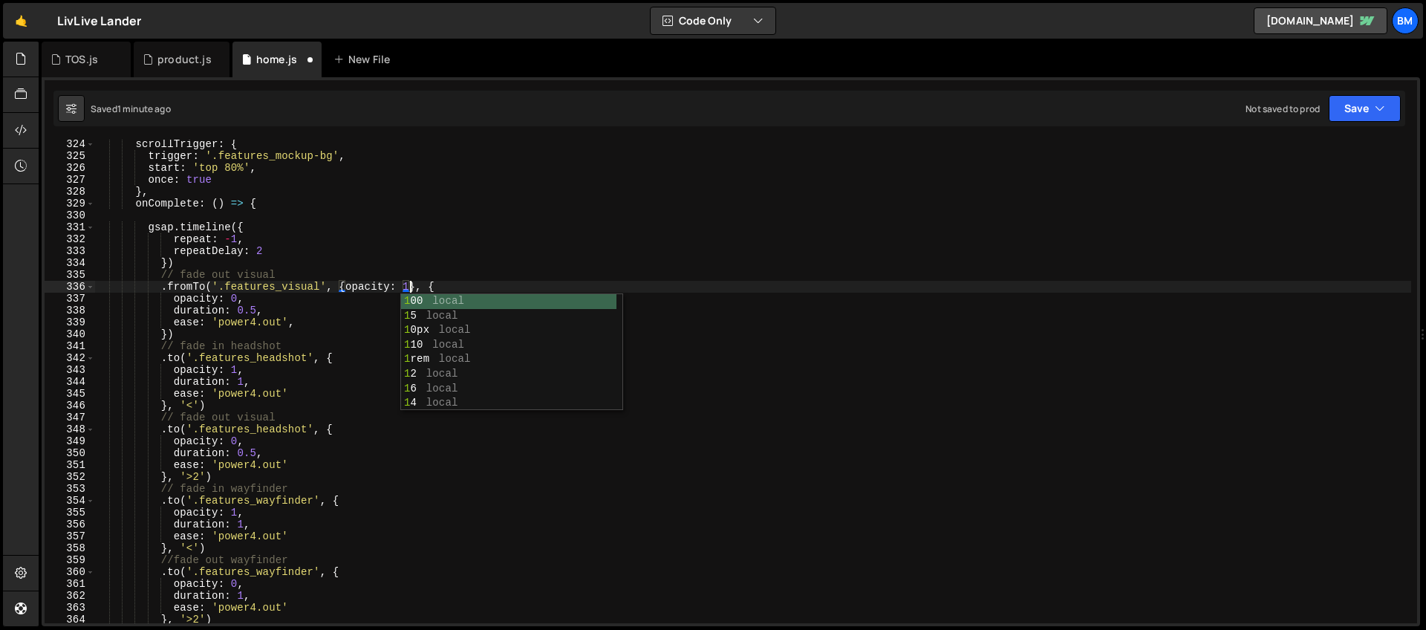
scroll to position [0, 22]
click at [306, 323] on div "scrollTrigger : { trigger : '.features_mockup-bg' , start : 'top 80%' , once : …" at bounding box center [752, 391] width 1317 height 507
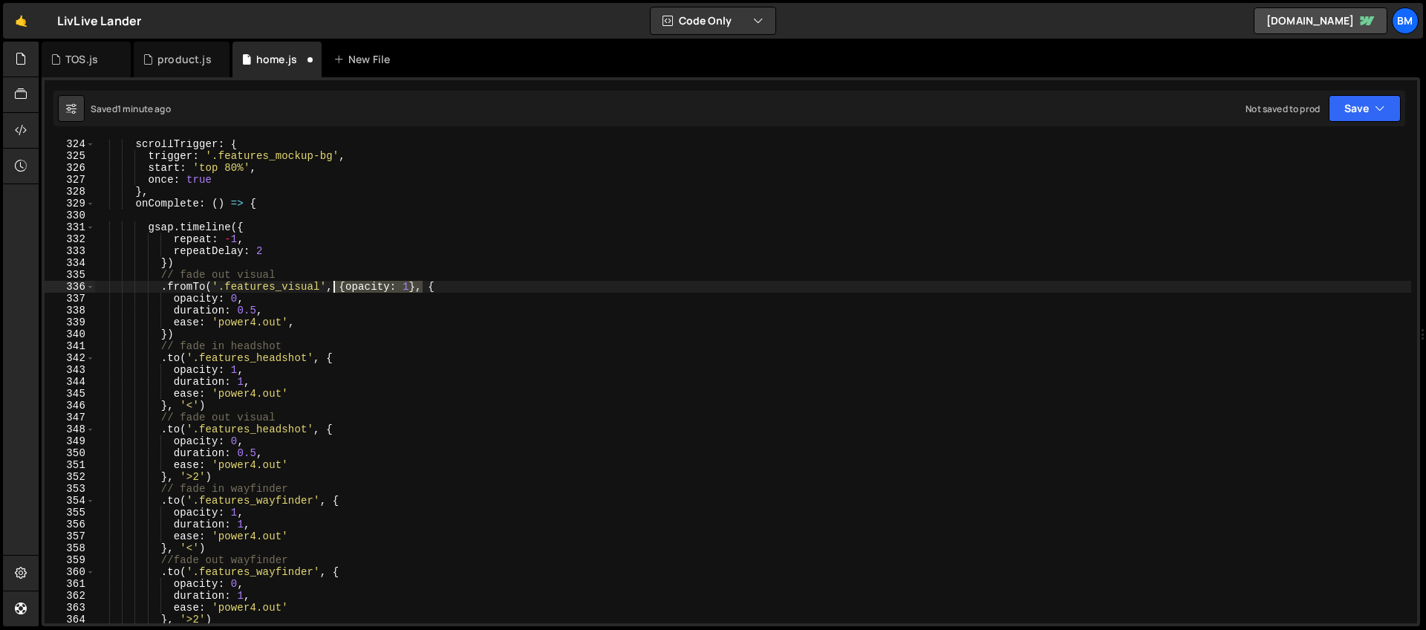
drag, startPoint x: 423, startPoint y: 287, endPoint x: 333, endPoint y: 282, distance: 90.7
click at [333, 282] on div "scrollTrigger : { trigger : '.features_mockup-bg' , start : 'top 80%' , once : …" at bounding box center [752, 391] width 1317 height 507
click at [319, 360] on div "scrollTrigger : { trigger : '.features_mockup-bg' , start : 'top 80%' , once : …" at bounding box center [752, 391] width 1317 height 507
paste textarea "opacity: 1}, {"
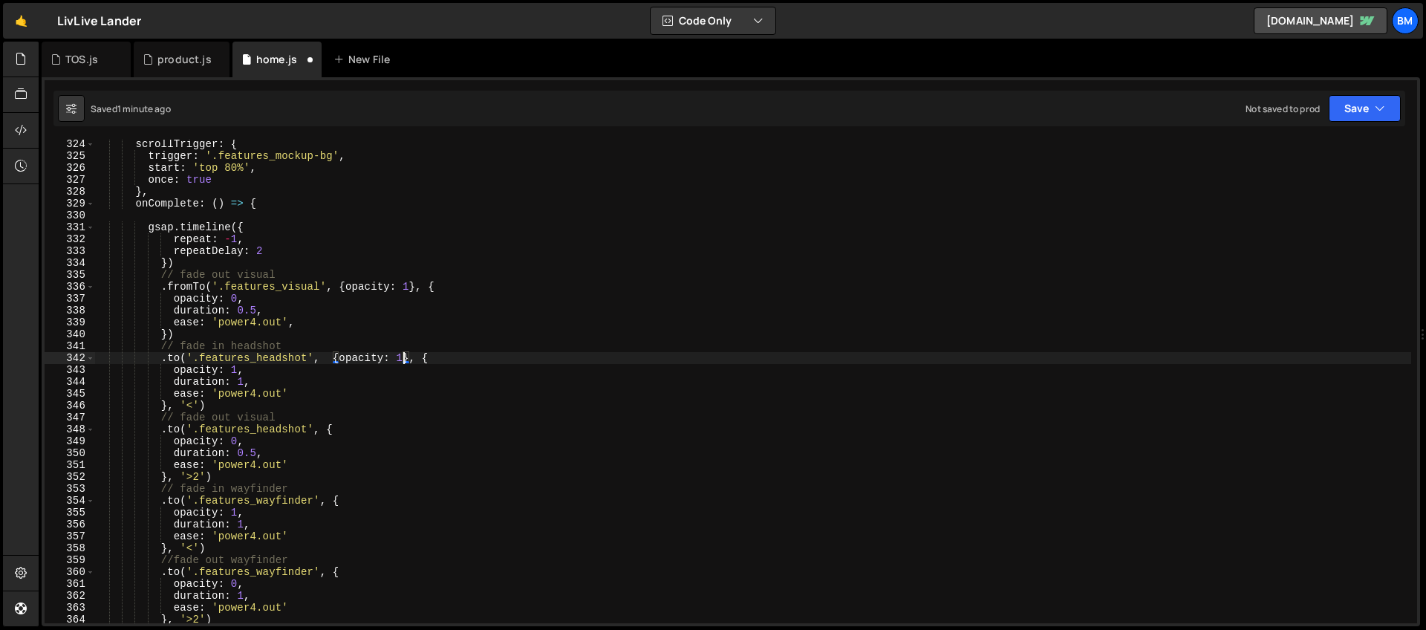
click at [404, 358] on div "scrollTrigger : { trigger : '.features_mockup-bg' , start : 'top 80%' , once : …" at bounding box center [752, 391] width 1317 height 507
click at [272, 367] on div "scrollTrigger : { trigger : '.features_mockup-bg' , start : 'top 80%' , once : …" at bounding box center [752, 391] width 1317 height 507
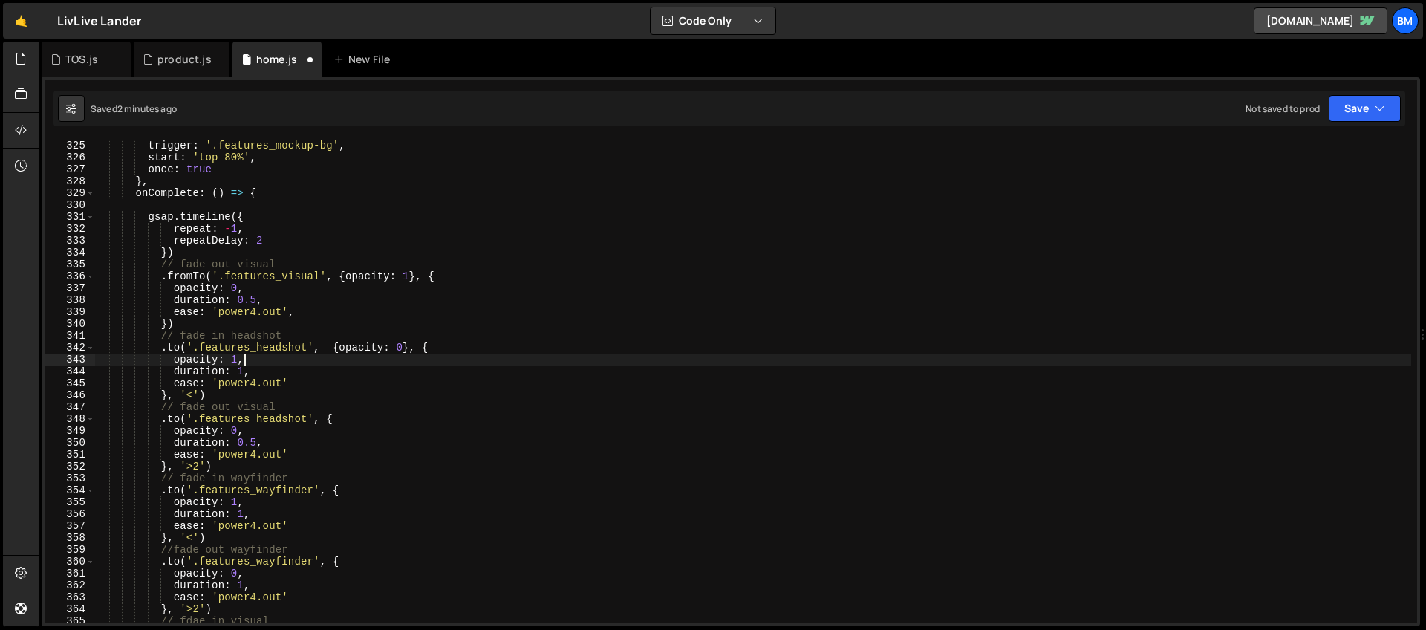
click at [177, 350] on div "trigger : '.features_mockup-bg' , start : 'top 80%' , once : true } , onComplet…" at bounding box center [752, 393] width 1317 height 507
click at [180, 349] on div "trigger : '.features_mockup-bg' , start : 'top 80%' , once : true } , onComplet…" at bounding box center [752, 393] width 1317 height 507
click at [178, 422] on div "trigger : '.features_mockup-bg' , start : 'top 80%' , once : true } , onComplet…" at bounding box center [752, 393] width 1317 height 507
click at [348, 414] on div "trigger : '.features_mockup-bg' , start : 'top 80%' , once : true } , onComplet…" at bounding box center [752, 393] width 1317 height 507
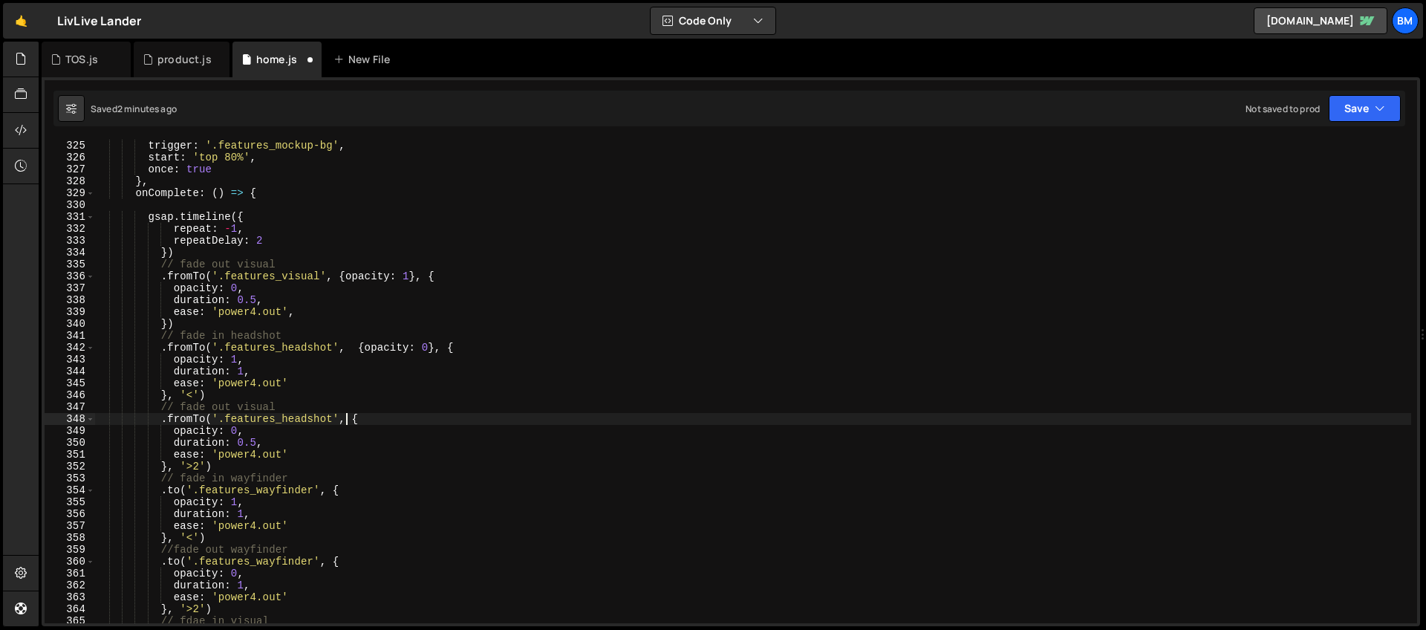
scroll to position [0, 18]
paste textarea "opacity: 1}, {"
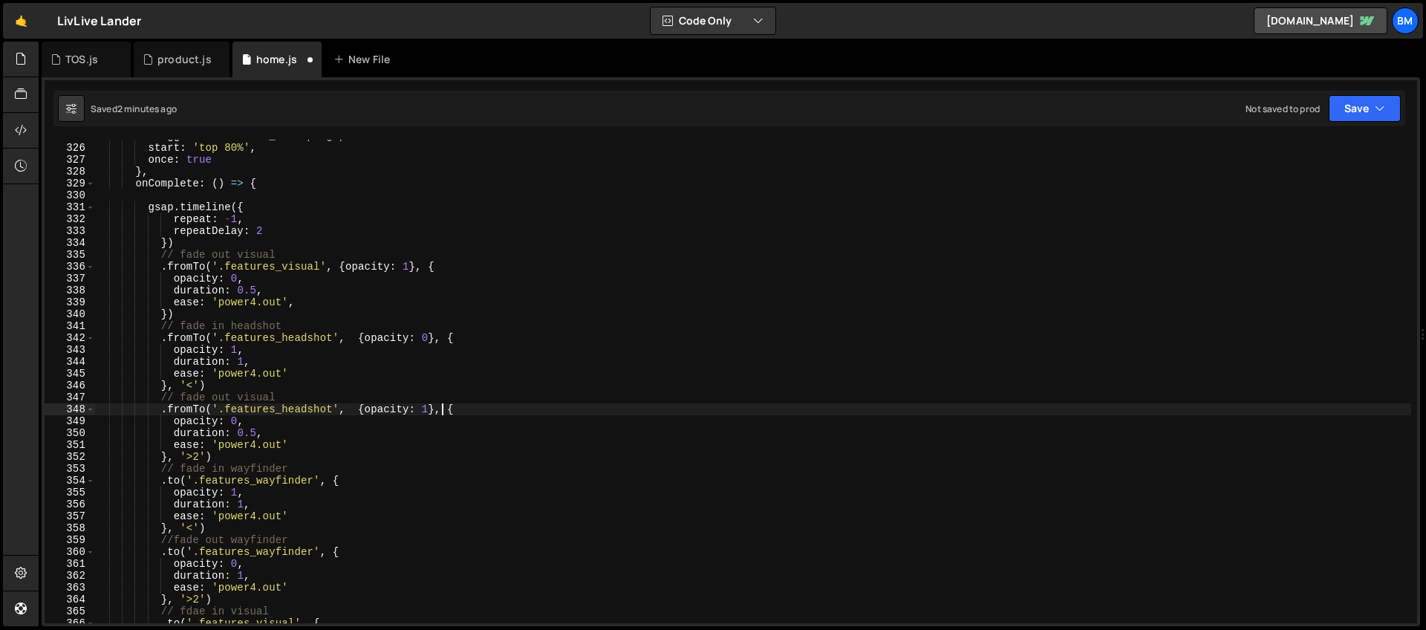
scroll to position [3892, 0]
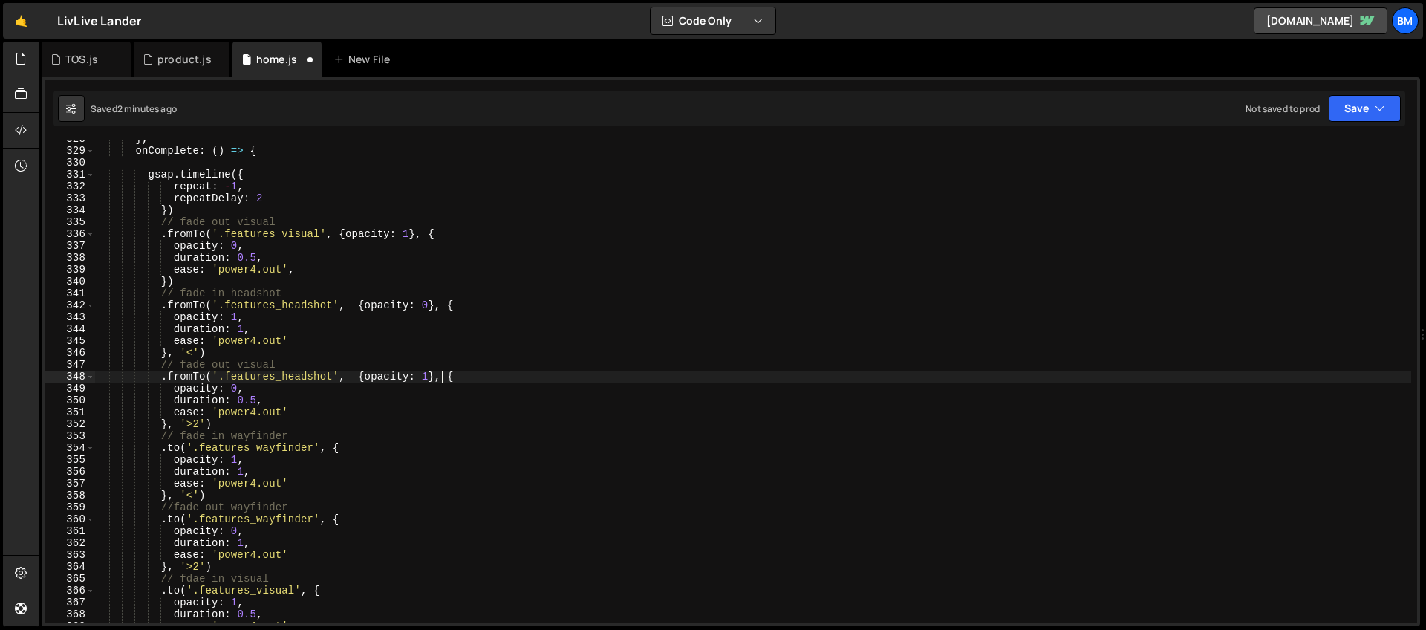
click at [181, 449] on div "} , onComplete : ( ) => { gsap . timeline ({ repeat : - 1 , repeatDelay : 2 }) …" at bounding box center [752, 386] width 1317 height 507
click at [356, 451] on div "} , onComplete : ( ) => { gsap . timeline ({ repeat : - 1 , repeatDelay : 2 }) …" at bounding box center [752, 386] width 1317 height 507
paste textarea "opacity: 1}, {"
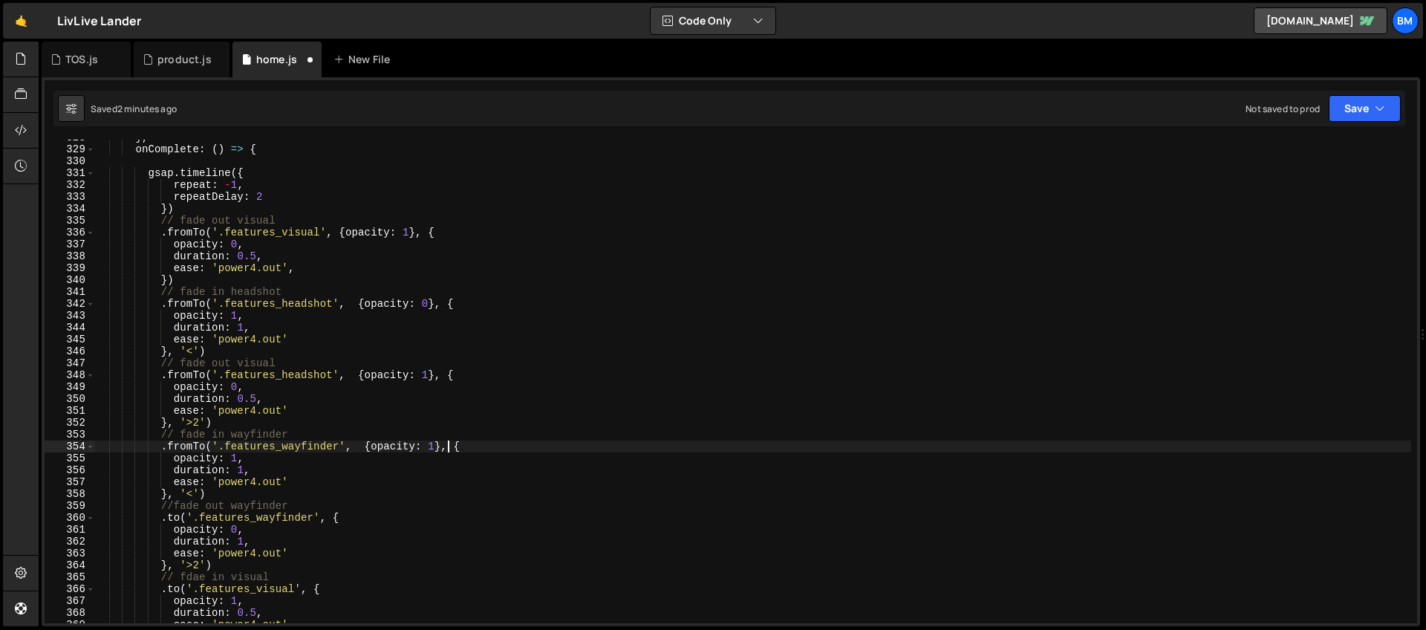
scroll to position [3945, 0]
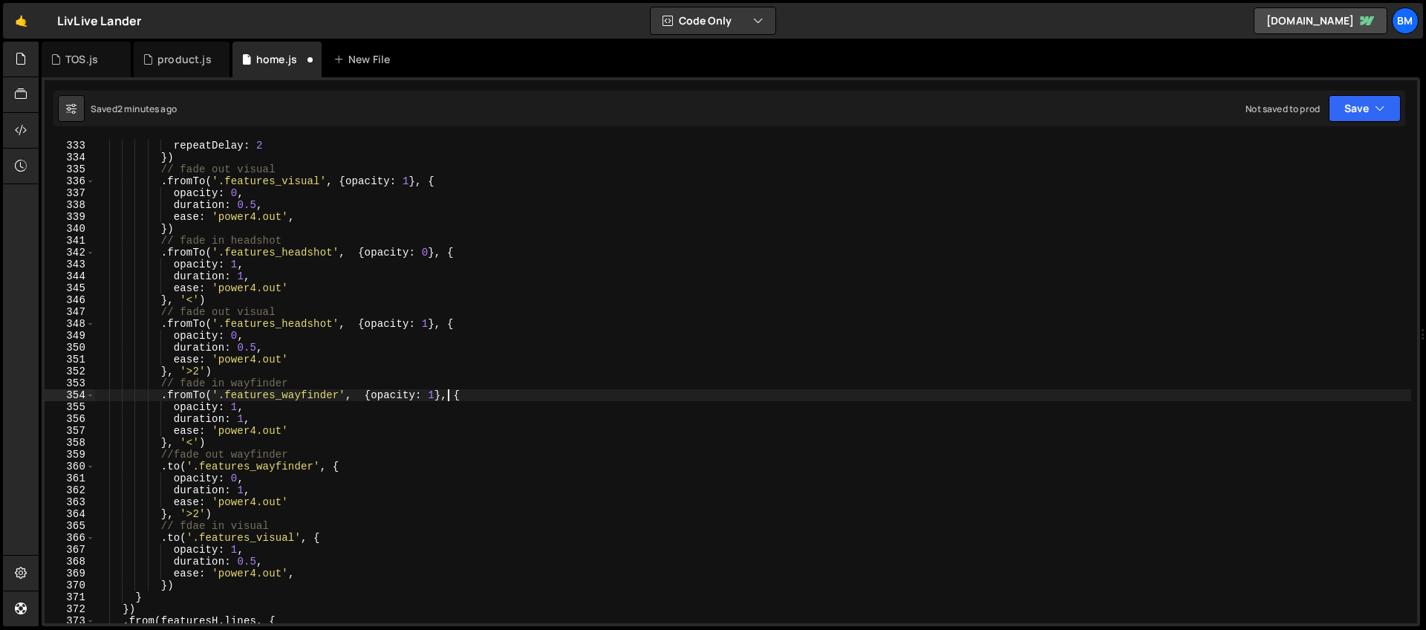
click at [180, 466] on div "repeat : - 1 , repeatDelay : 2 }) // fade out visual . fromTo ( '.features_visu…" at bounding box center [752, 381] width 1317 height 507
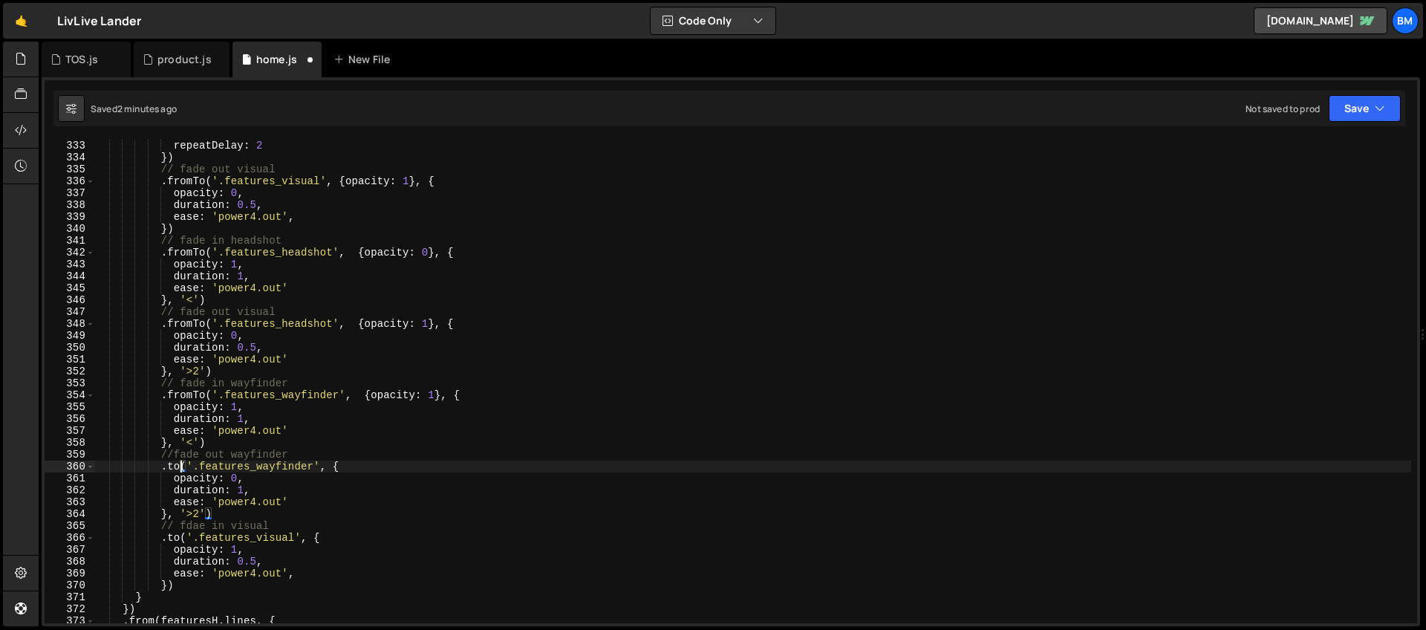
scroll to position [0, 16]
click at [180, 466] on div "repeat : - 1 , repeatDelay : 2 }) // fade out visual . fromTo ( '.features_visu…" at bounding box center [752, 381] width 1317 height 507
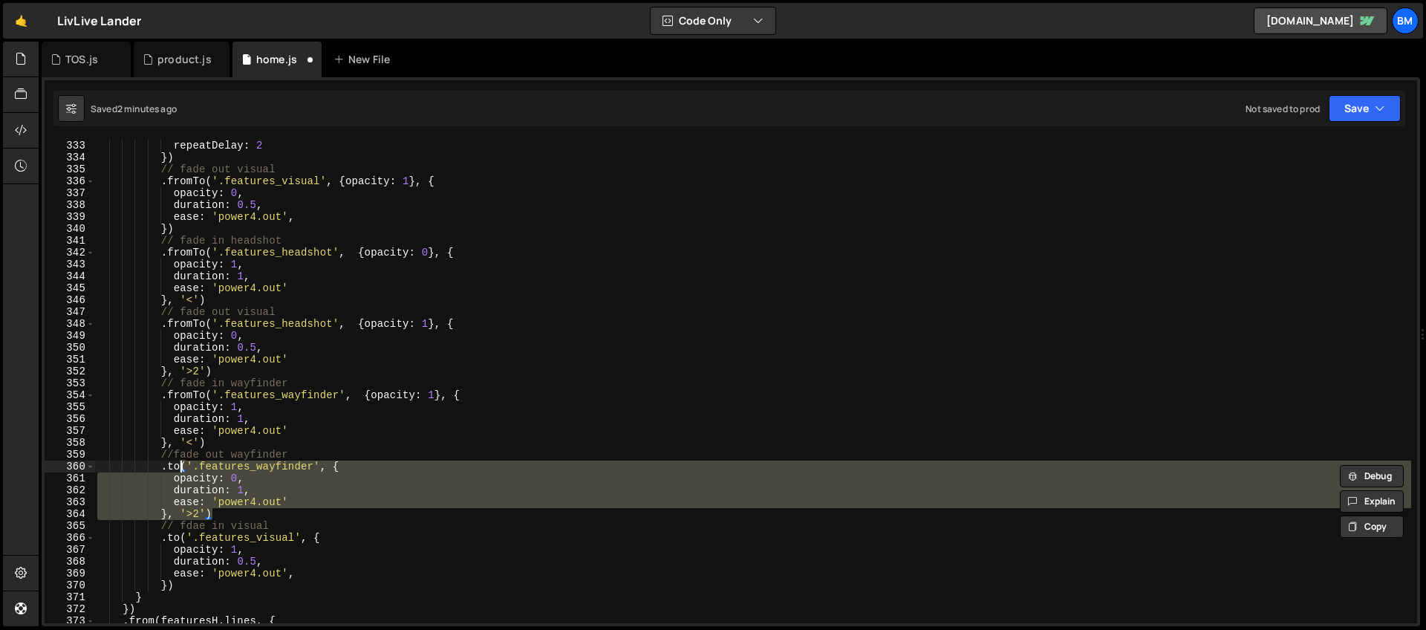
click at [180, 466] on div "repeat : - 1 , repeatDelay : 2 }) // fade out visual . fromTo ( '.features_visu…" at bounding box center [752, 381] width 1317 height 483
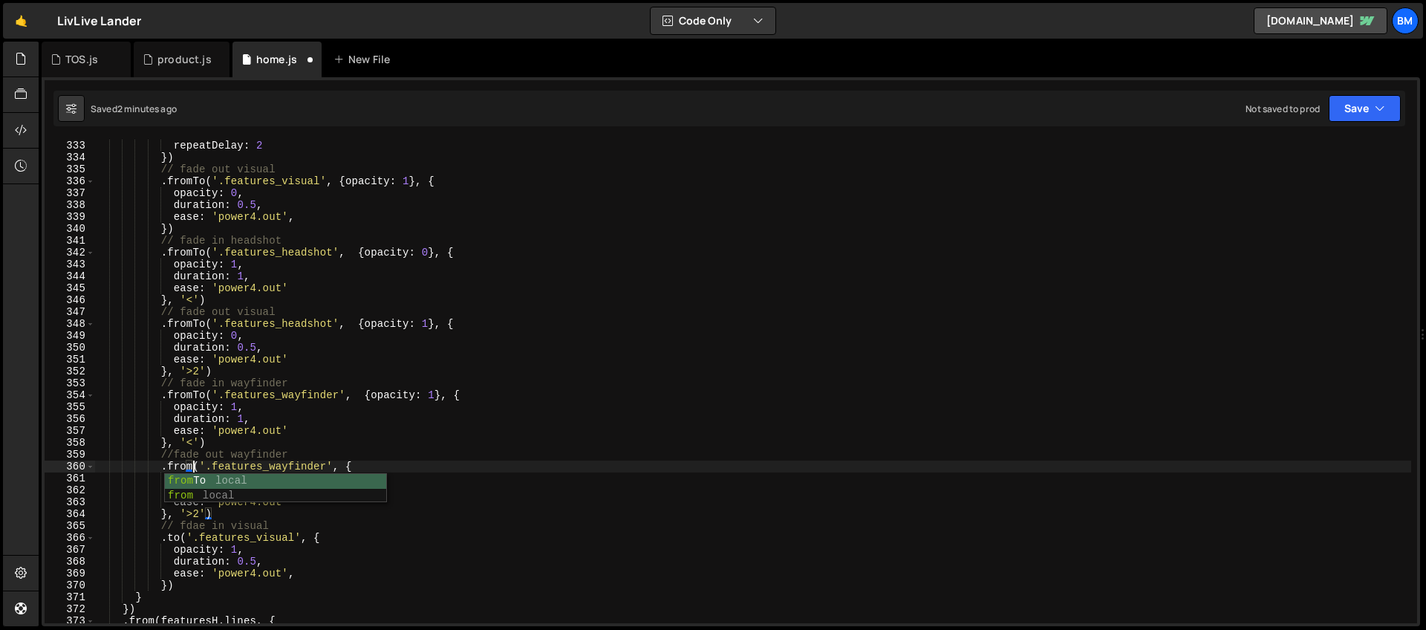
scroll to position [0, 7]
click at [354, 466] on div "repeat : - 1 , repeatDelay : 2 }) // fade out visual . fromTo ( '.features_visu…" at bounding box center [752, 381] width 1317 height 507
paste textarea "opacity: 1}, {"
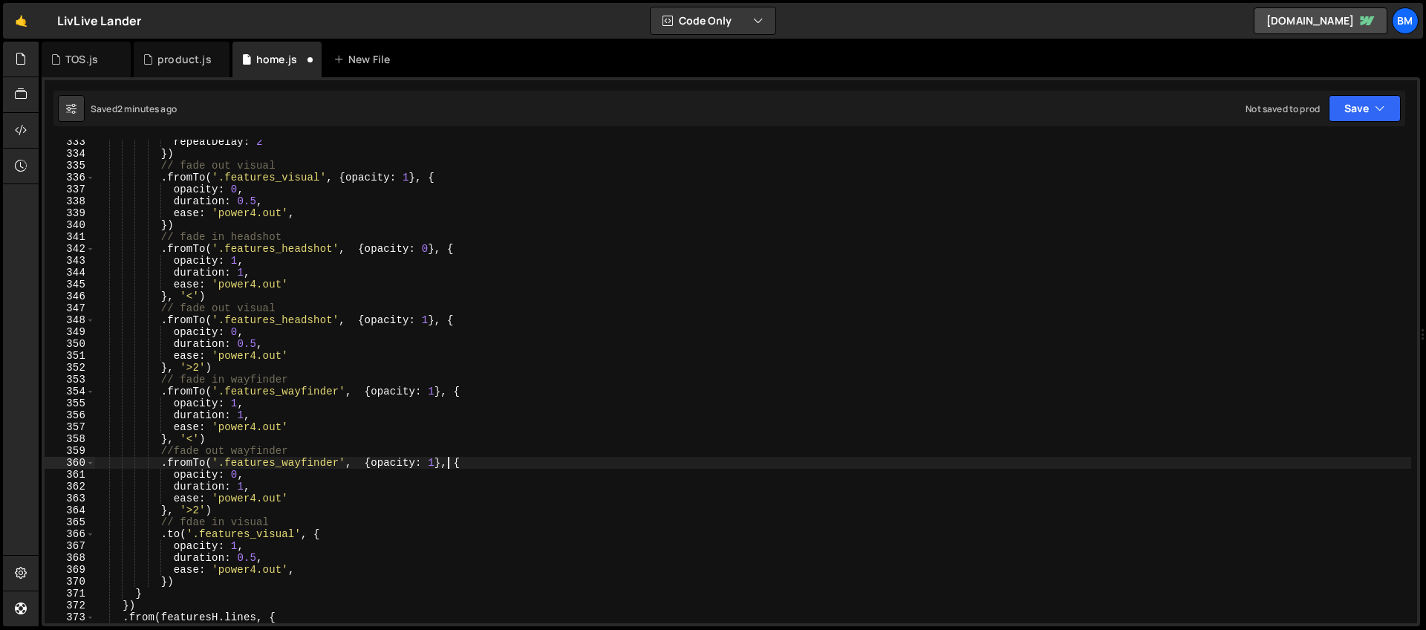
click at [308, 532] on div "repeatDelay : 2 }) // fade out visual . fromTo ( '.features_visual' , { opacity…" at bounding box center [752, 389] width 1317 height 507
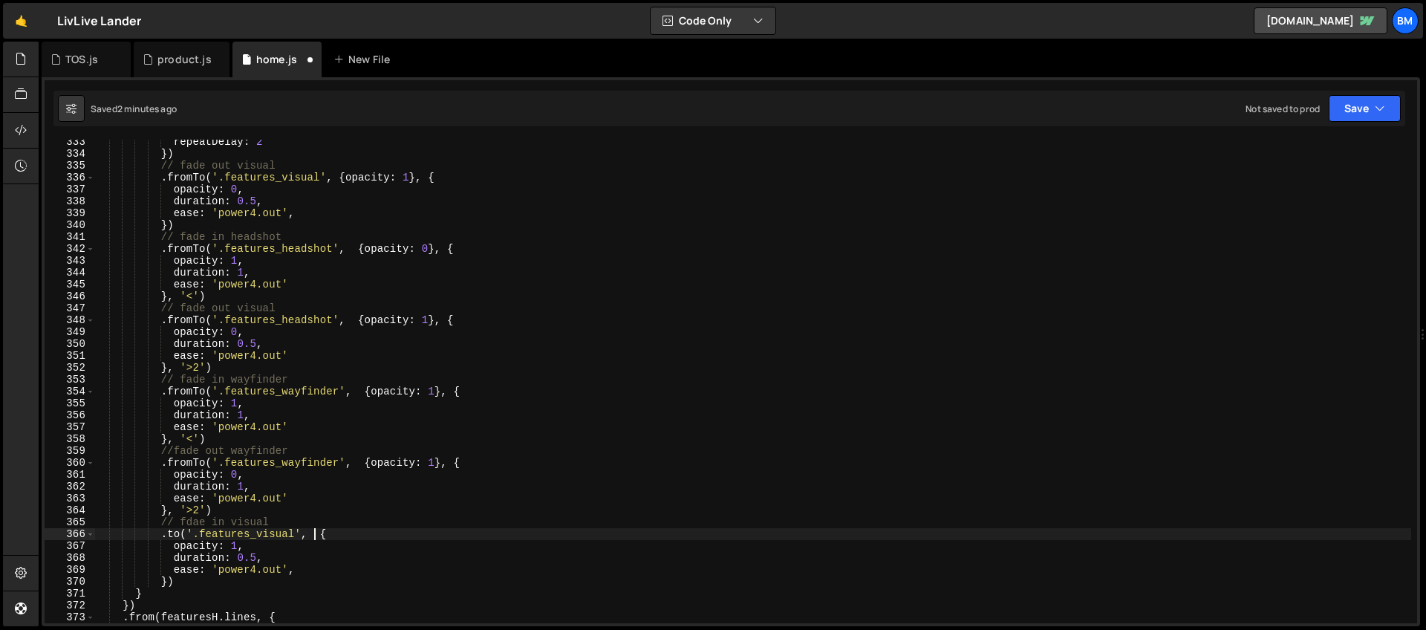
paste textarea "opacity: 1}, {"
click at [179, 534] on div "repeatDelay : 2 }) // fade out visual . fromTo ( '.features_visual' , { opacity…" at bounding box center [752, 389] width 1317 height 507
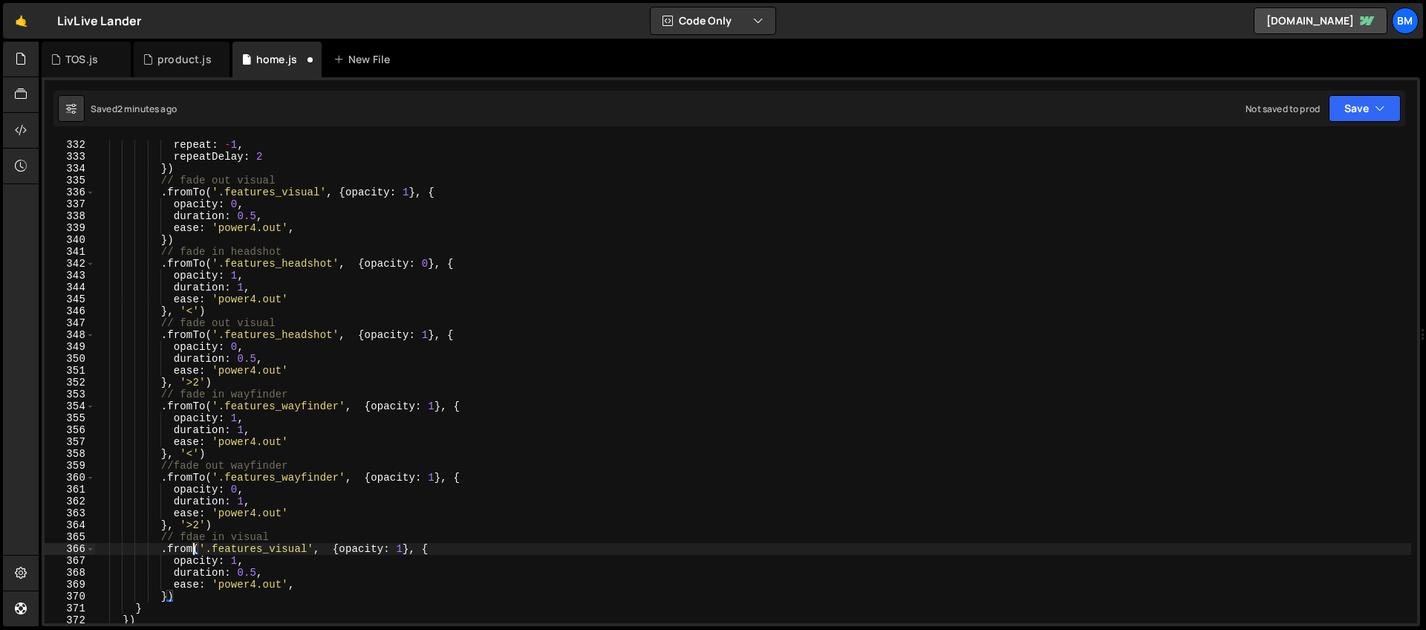
scroll to position [3872, 0]
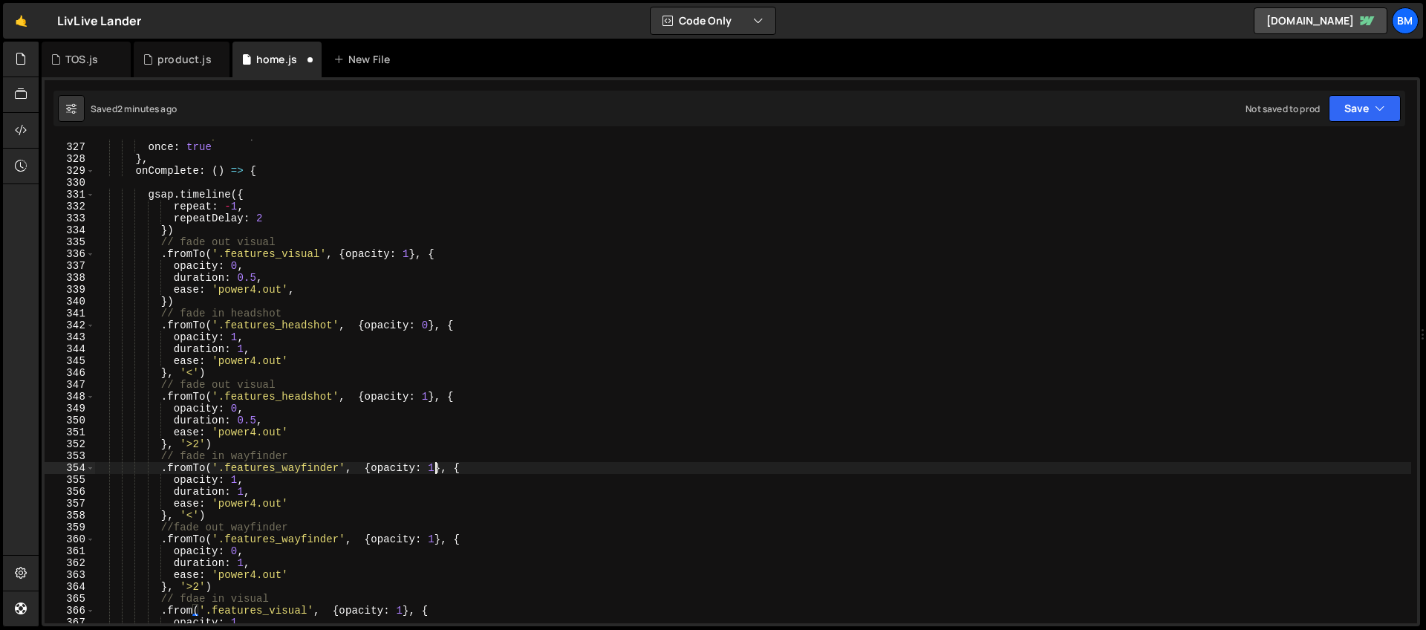
click at [435, 468] on div "start : 'top 80%' , once : true } , onComplete : ( ) => { gsap . timeline ({ re…" at bounding box center [752, 382] width 1317 height 507
click at [378, 451] on div "start : 'top 80%' , once : true } , onComplete : ( ) => { gsap . timeline ({ re…" at bounding box center [752, 382] width 1317 height 507
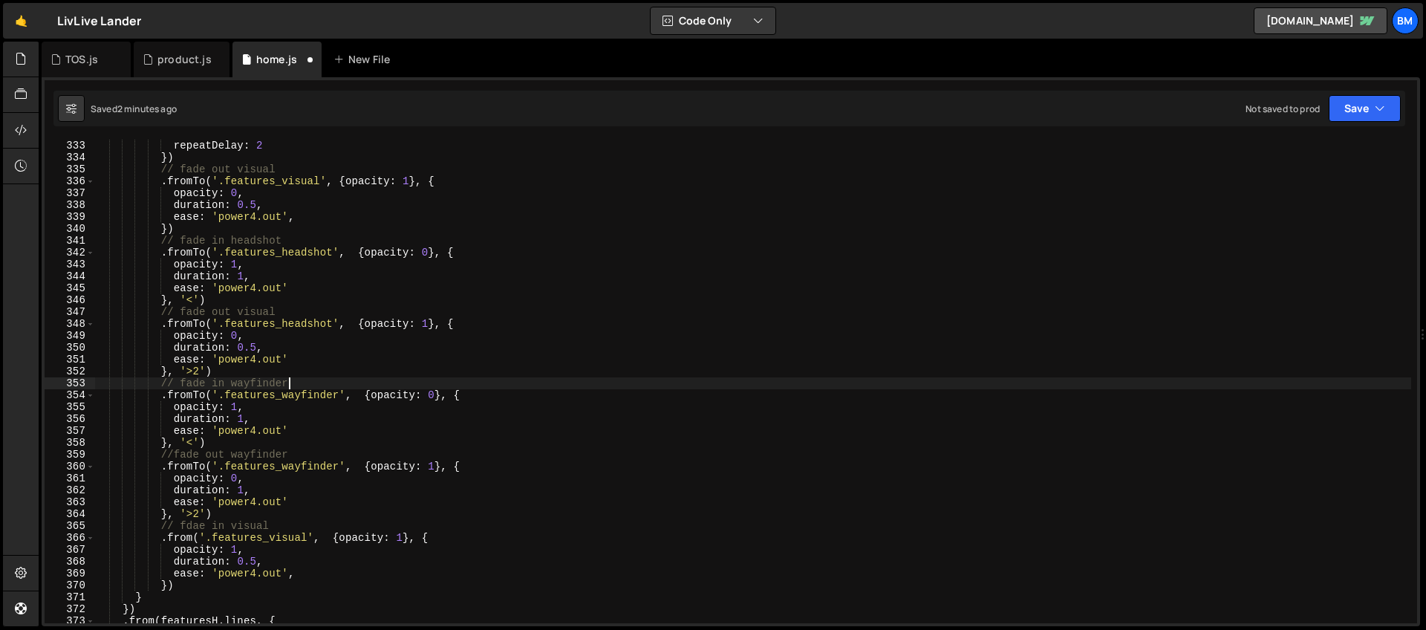
scroll to position [3960, 0]
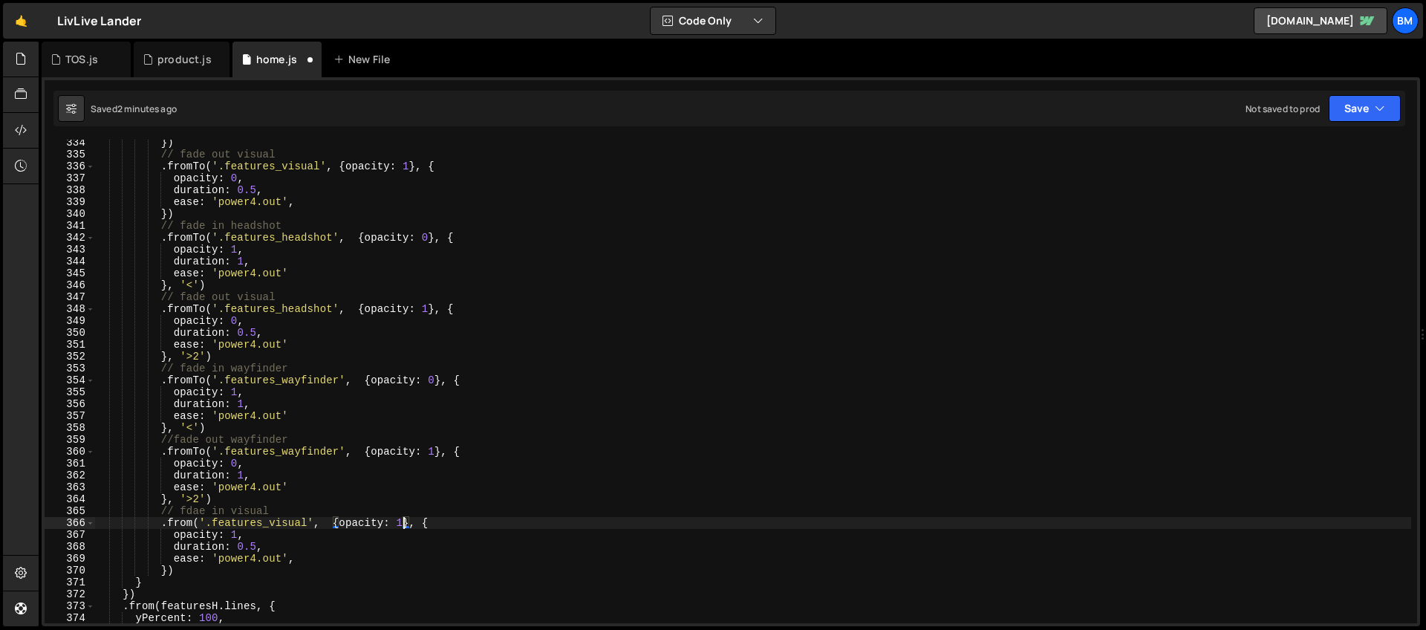
click at [405, 524] on div "}) // fade out visual . fromTo ( '.features_visual' , { opacity : 1 } , { opaci…" at bounding box center [752, 390] width 1317 height 507
click at [342, 494] on div "}) // fade out visual . fromTo ( '.features_visual' , { opacity : 1 } , { opaci…" at bounding box center [752, 390] width 1317 height 507
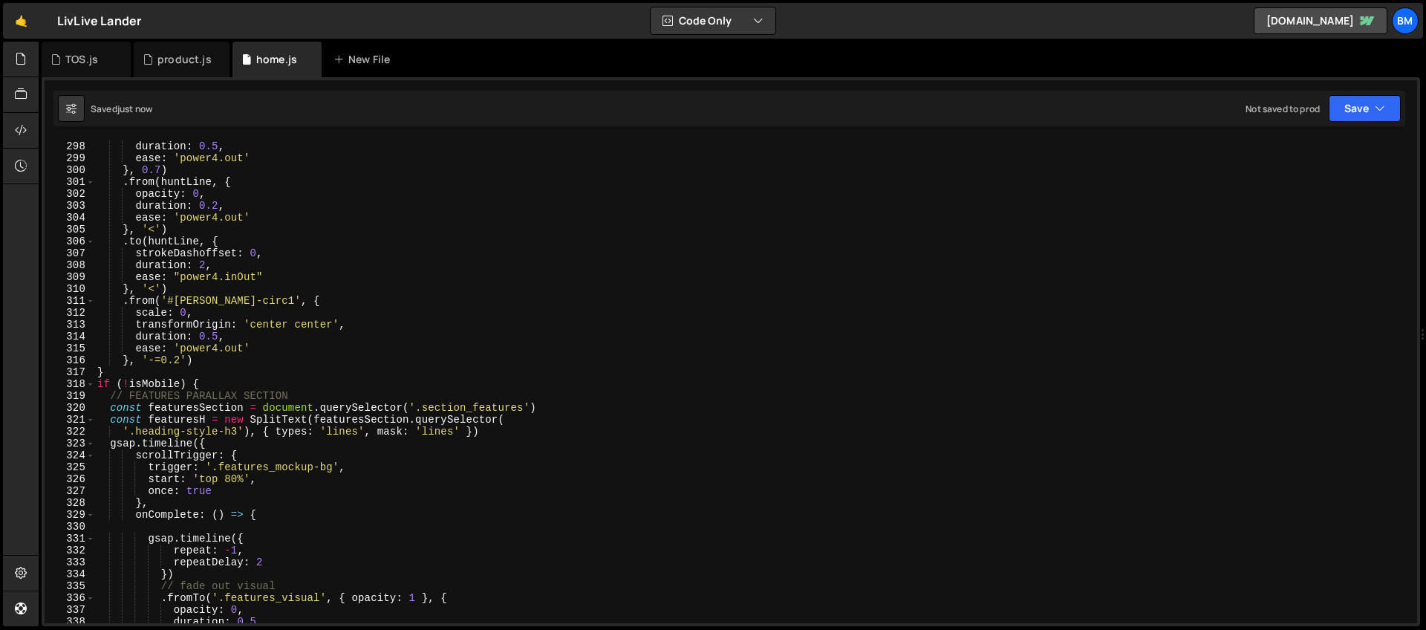
scroll to position [3464, 0]
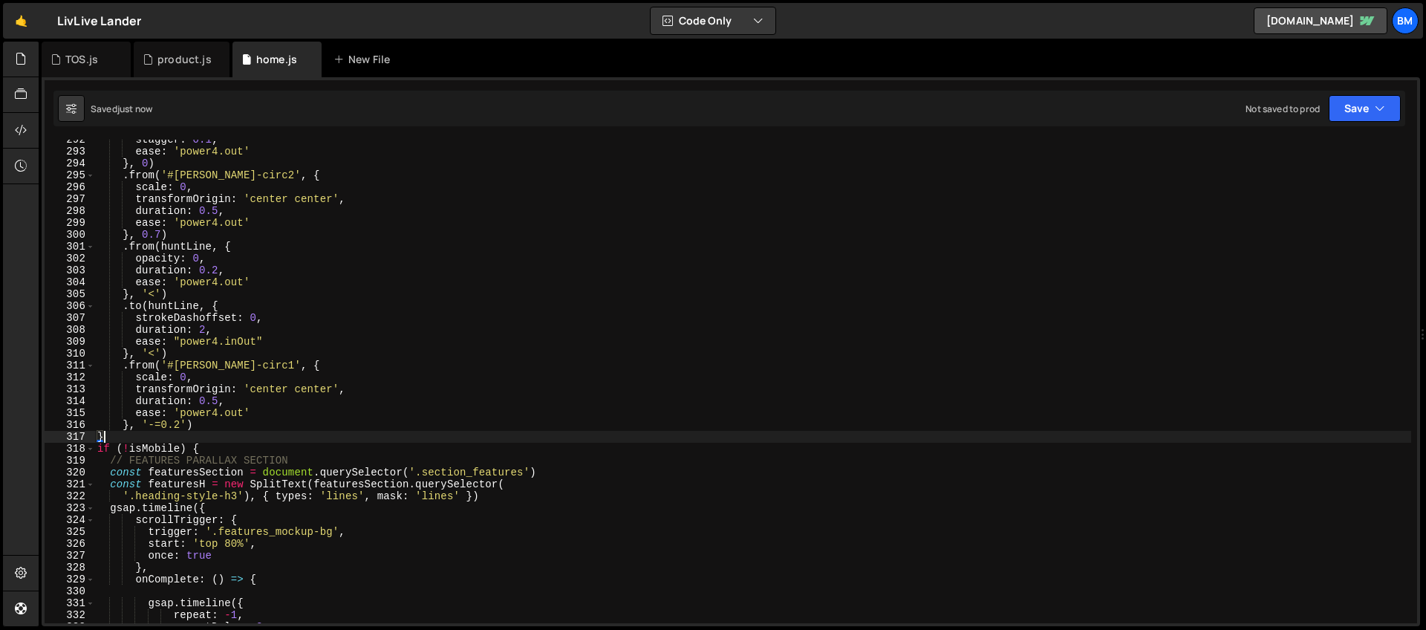
click at [113, 434] on div "stagger : 0.1 , ease : 'power4.out' } , 0 ) . from ( '#[PERSON_NAME]-circ2' , {…" at bounding box center [752, 387] width 1317 height 507
type textarea "}"
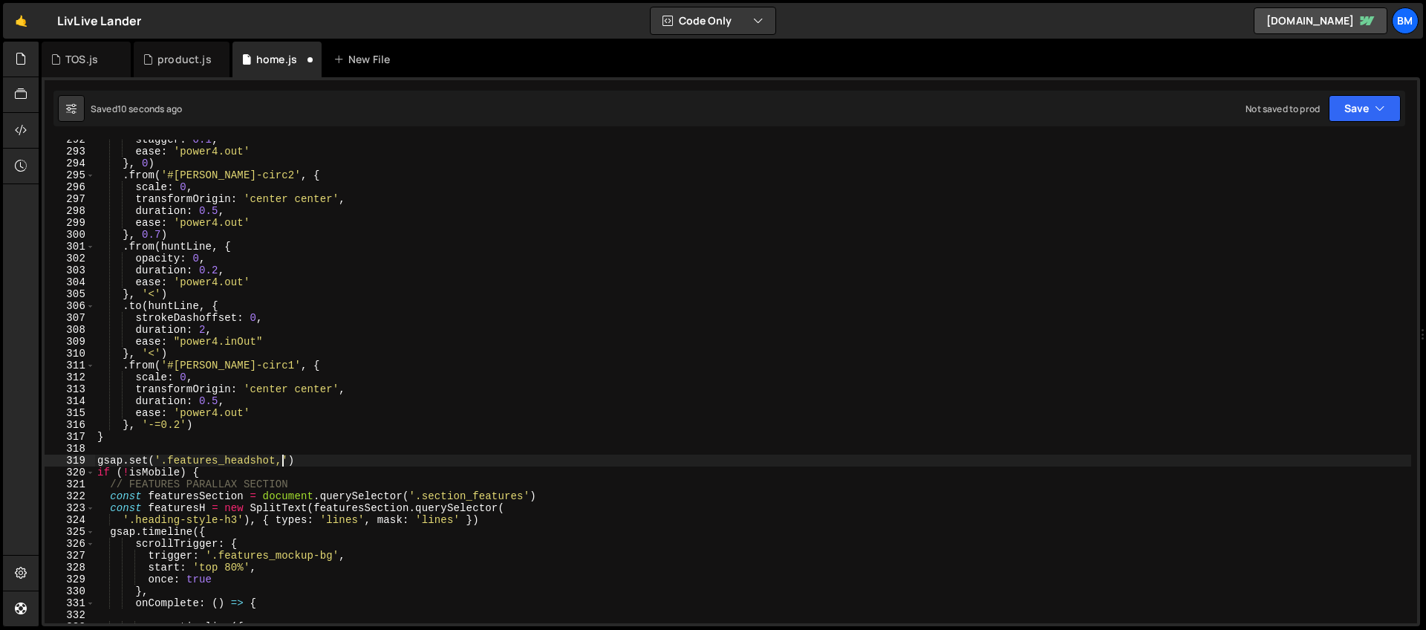
scroll to position [0, 13]
type textarea "gsap.set('.features_headshot', {')"
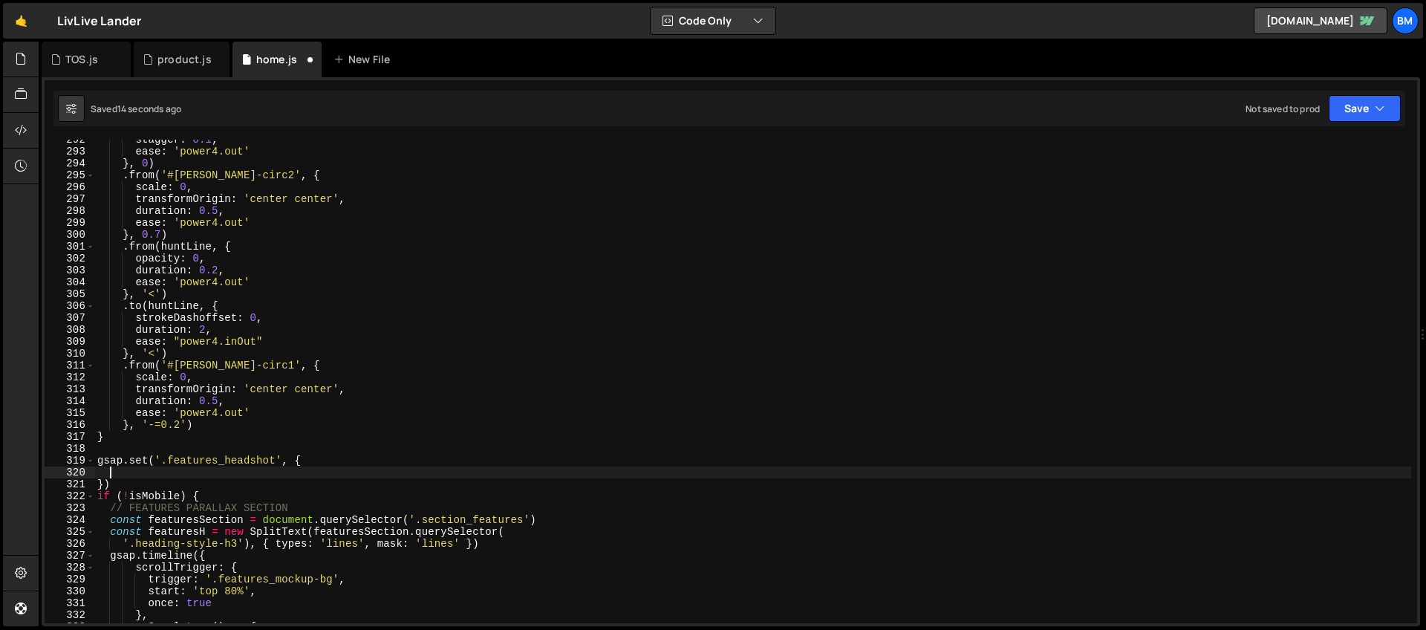
type textarea "o"
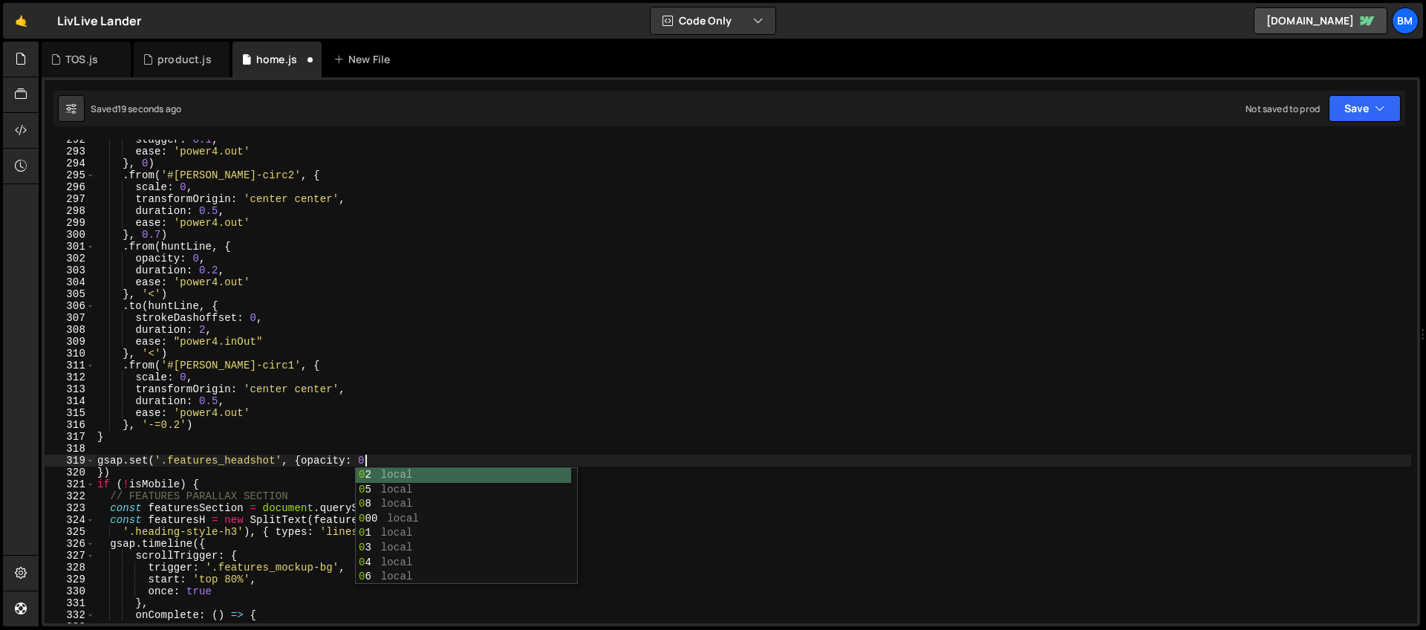
scroll to position [0, 18]
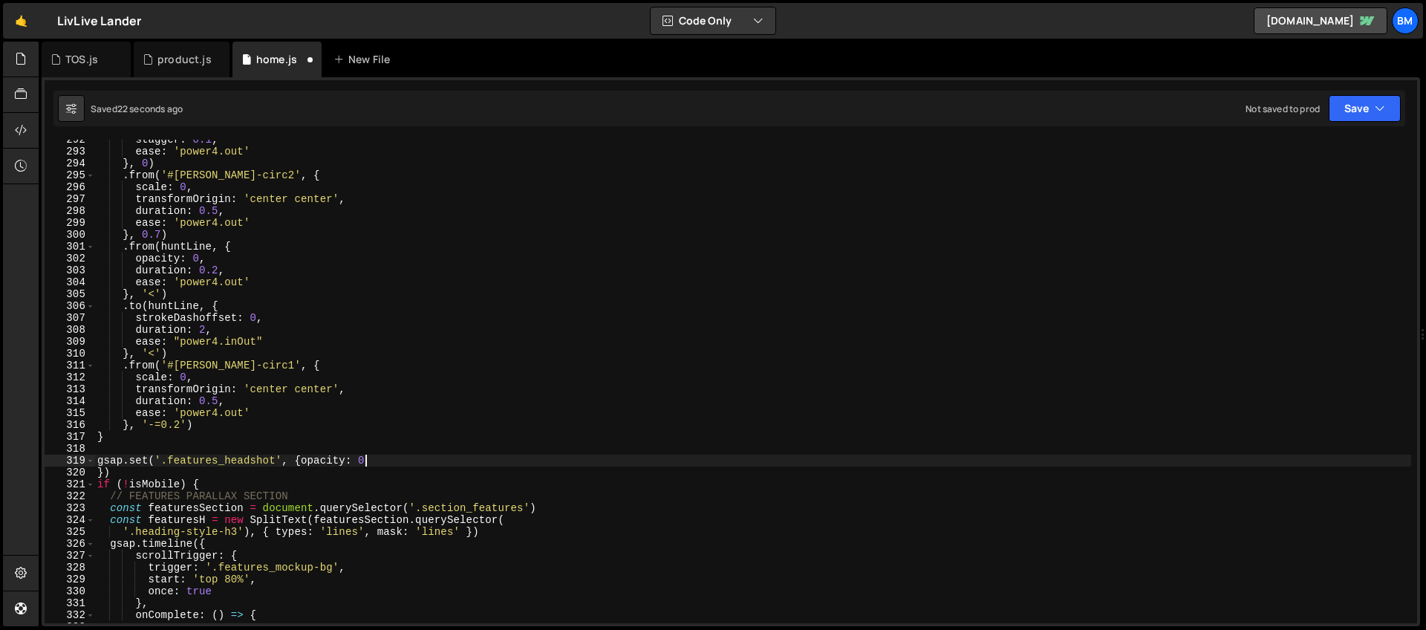
click at [98, 474] on div "stagger : 0.1 , ease : 'power4.out' } , 0 ) . from ( '#[PERSON_NAME]-circ2' , {…" at bounding box center [752, 387] width 1317 height 507
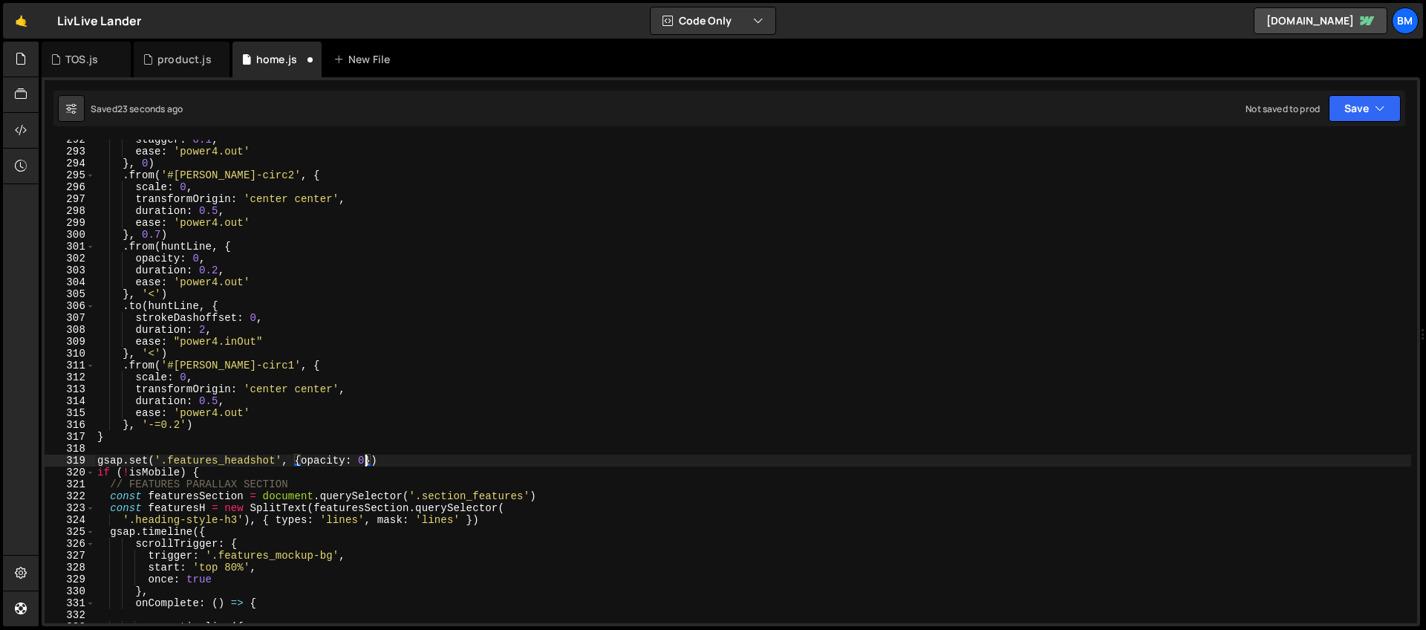
click at [389, 464] on div "stagger : 0.1 , ease : 'power4.out' } , 0 ) . from ( '#[PERSON_NAME]-circ2' , {…" at bounding box center [752, 387] width 1317 height 507
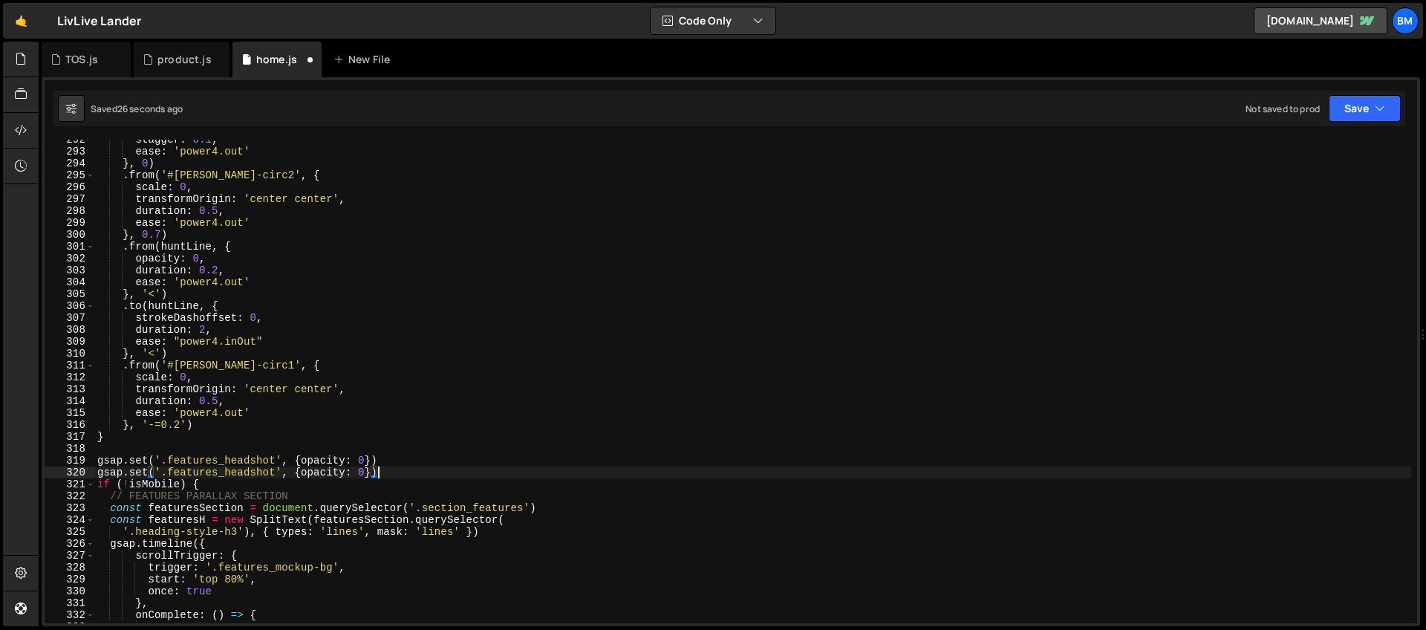
click at [274, 472] on div "stagger : 0.1 , ease : 'power4.out' } , 0 ) . from ( '#[PERSON_NAME]-circ2' , {…" at bounding box center [752, 387] width 1317 height 507
click at [366, 460] on div "stagger : 0.1 , ease : 'power4.out' } , 0 ) . from ( '#[PERSON_NAME]-circ2' , {…" at bounding box center [752, 387] width 1317 height 507
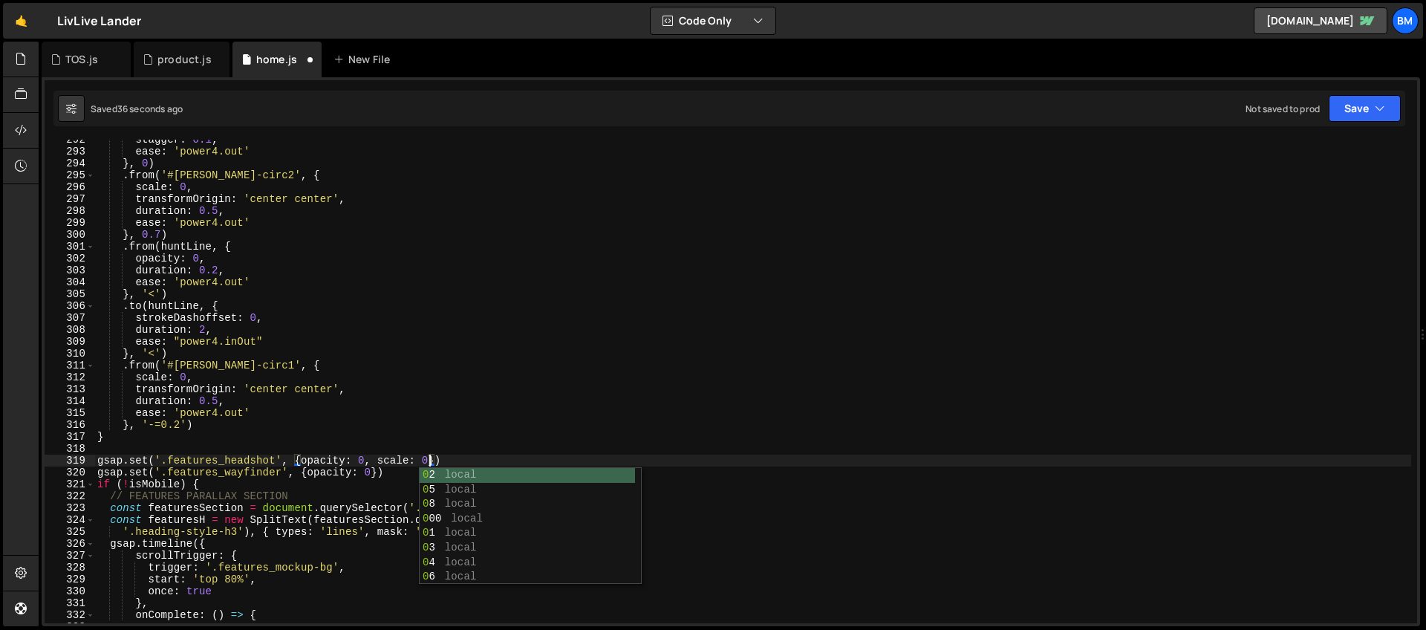
click at [429, 415] on div "stagger : 0.1 , ease : 'power4.out' } , 0 ) . from ( '#[PERSON_NAME]-circ2' , {…" at bounding box center [752, 387] width 1317 height 507
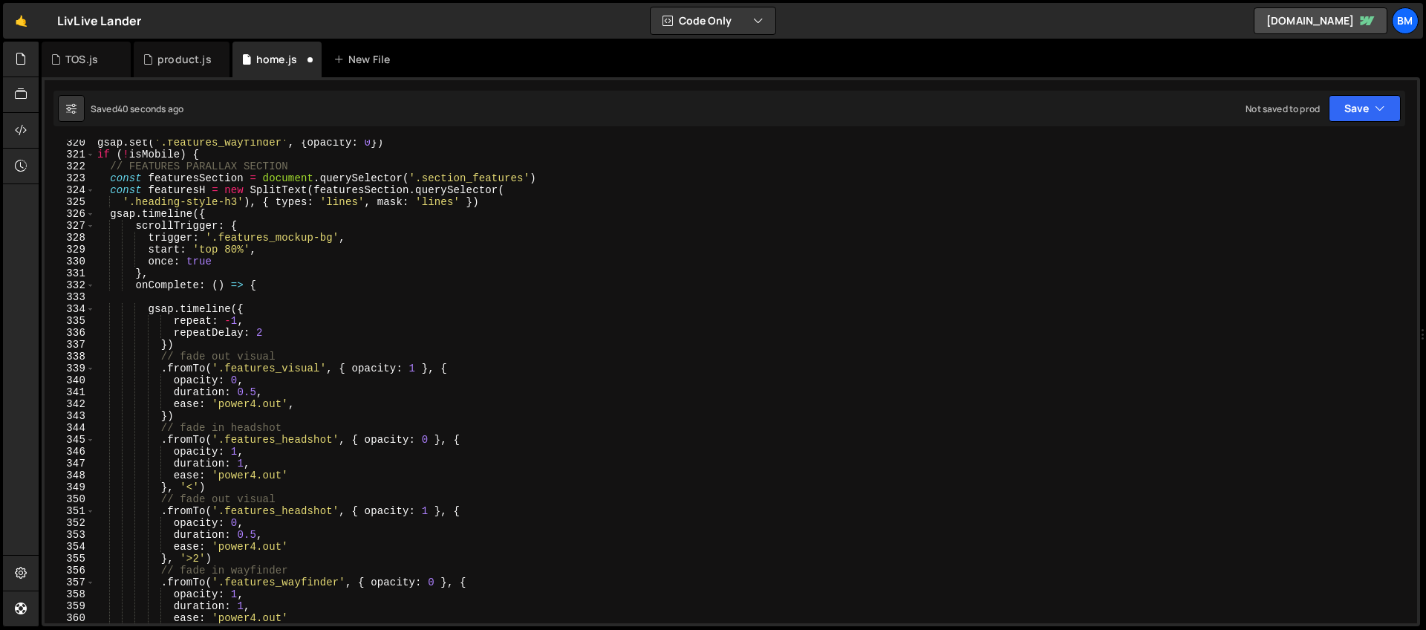
scroll to position [3804, 0]
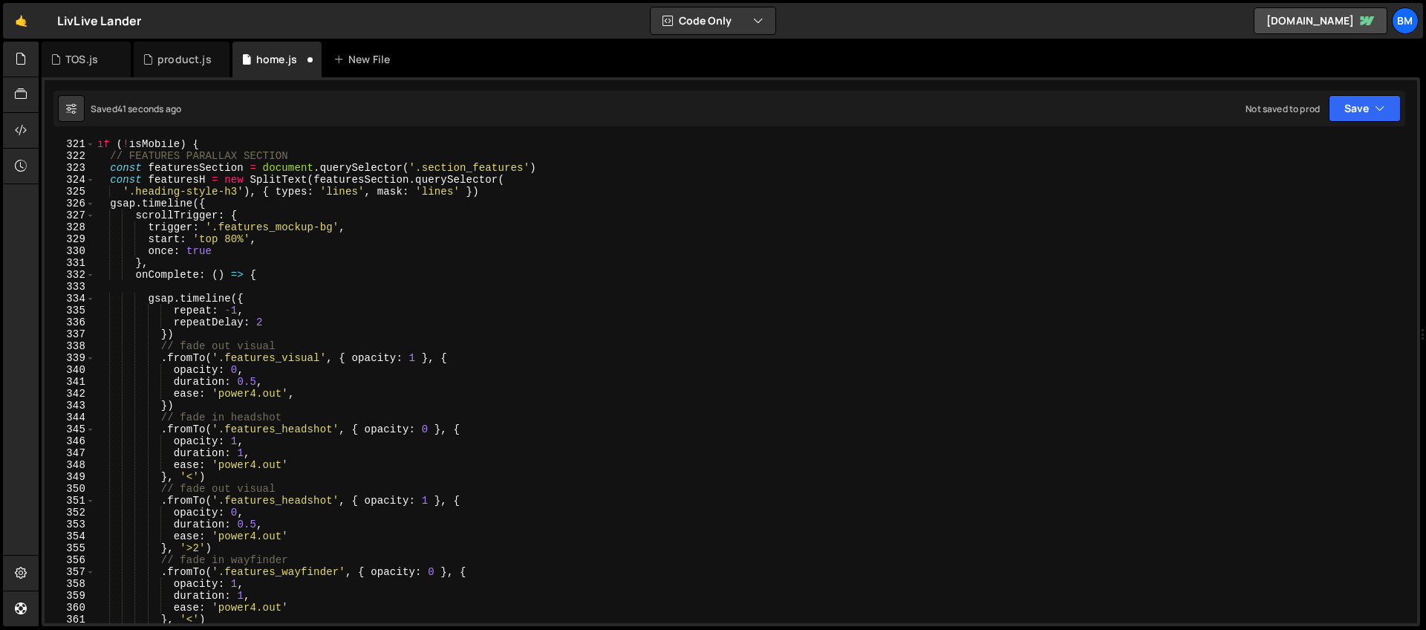
click at [430, 432] on div "if ( ! isMobile ) { // FEATURES PARALLAX SECTION const featuresSection = docume…" at bounding box center [752, 391] width 1317 height 507
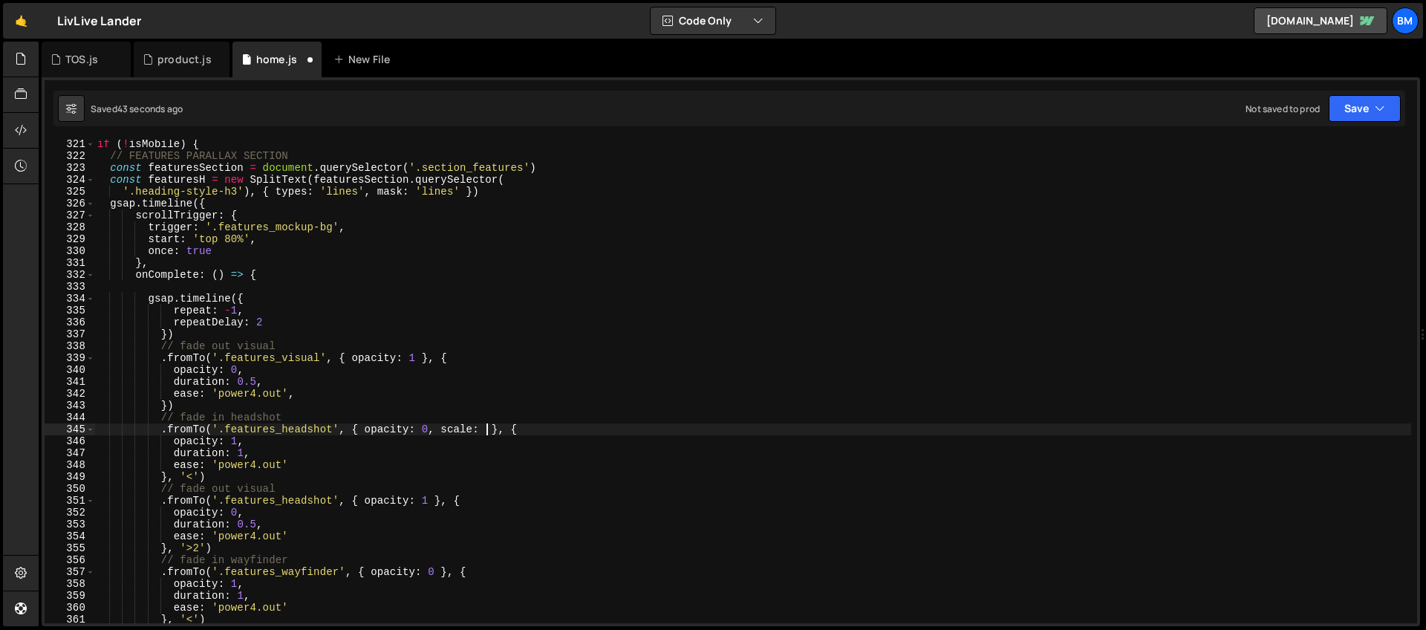
scroll to position [0, 27]
click at [253, 446] on div "if ( ! isMobile ) { // FEATURES PARALLAX SECTION const featuresSection = docume…" at bounding box center [752, 391] width 1317 height 507
type textarea "opacity: 1,"
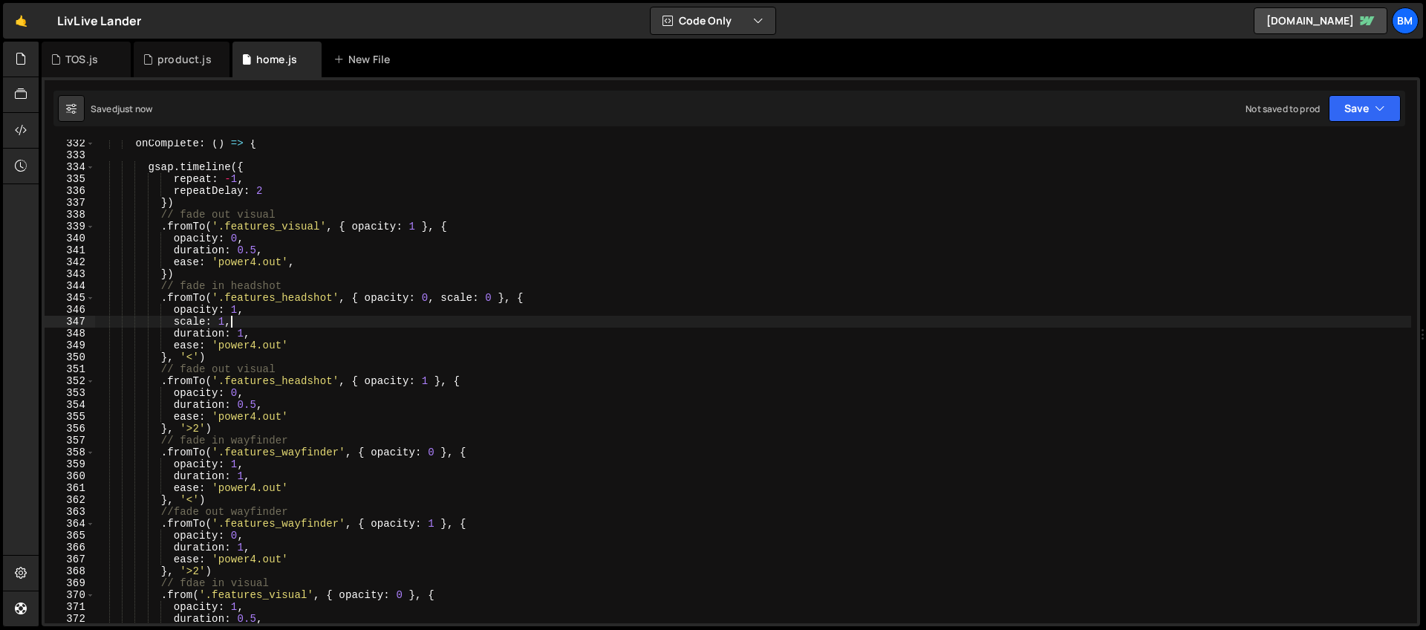
scroll to position [3935, 0]
type textarea "scale: 1,"
